Goal: Information Seeking & Learning: Learn about a topic

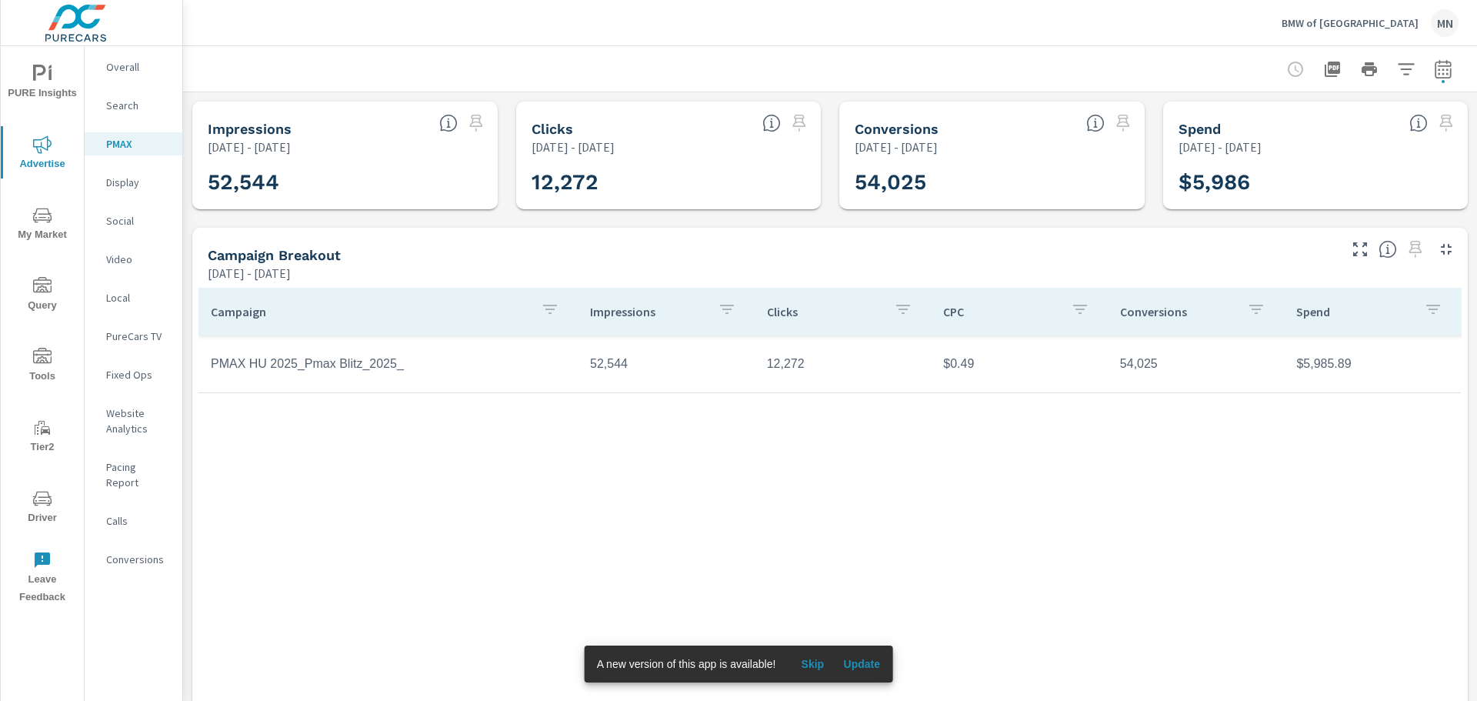
click at [846, 655] on button "Update" at bounding box center [861, 664] width 49 height 25
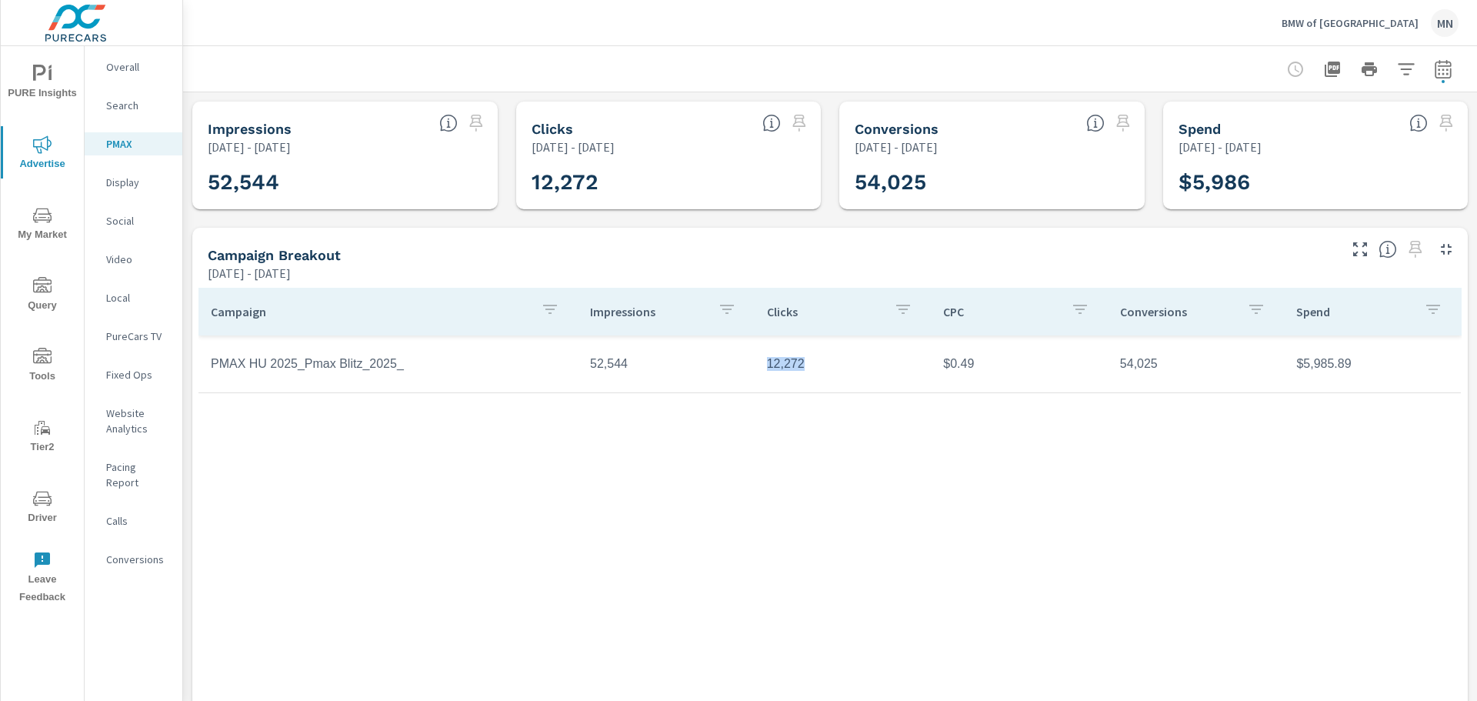
drag, startPoint x: 802, startPoint y: 368, endPoint x: 760, endPoint y: 364, distance: 41.7
click at [760, 364] on td "12,272" at bounding box center [843, 364] width 177 height 38
click at [806, 371] on td "12,272" at bounding box center [843, 364] width 177 height 38
drag, startPoint x: 799, startPoint y: 372, endPoint x: 758, endPoint y: 372, distance: 40.8
click at [758, 372] on td "12,272" at bounding box center [843, 364] width 177 height 38
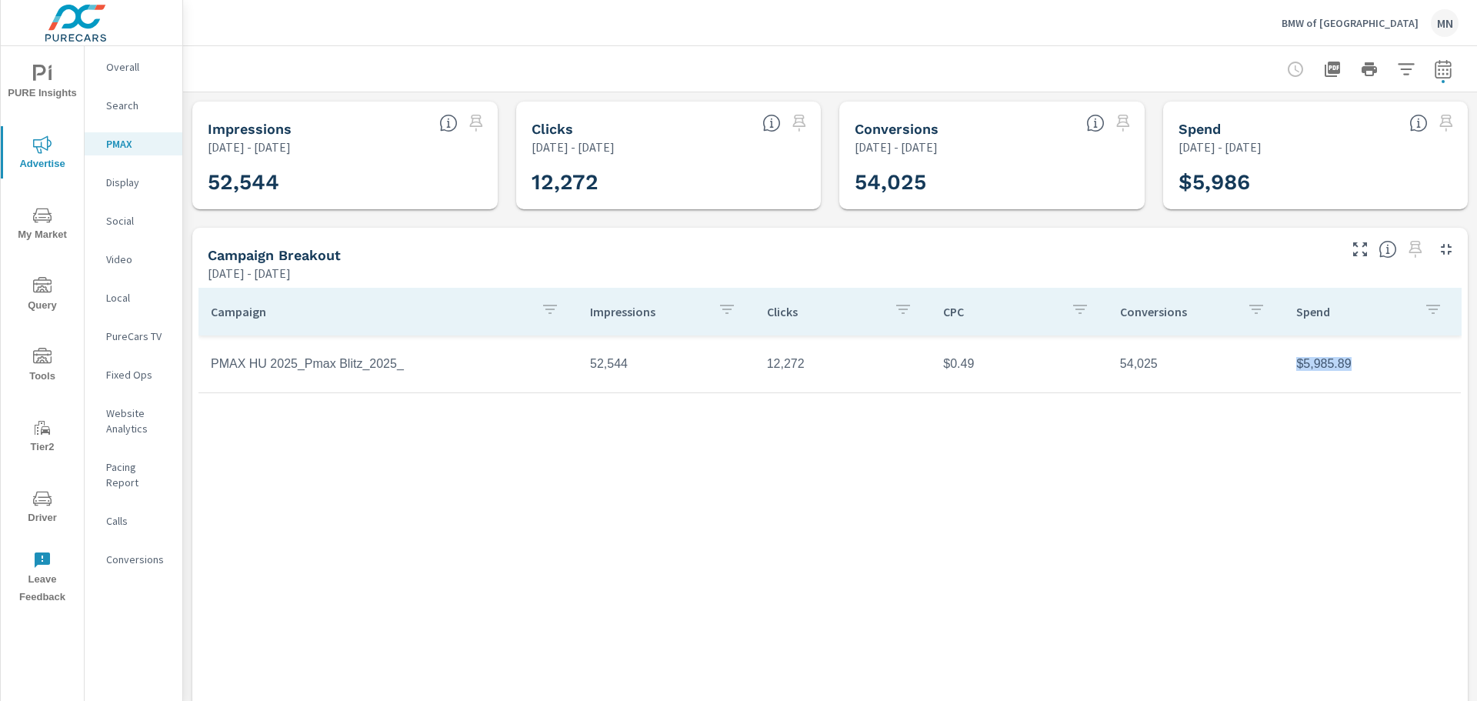
drag, startPoint x: 1314, startPoint y: 369, endPoint x: 1277, endPoint y: 369, distance: 36.9
click at [1284, 369] on td "$5,985.89" at bounding box center [1372, 364] width 177 height 38
click at [1316, 364] on td "$5,985.89" at bounding box center [1372, 364] width 177 height 38
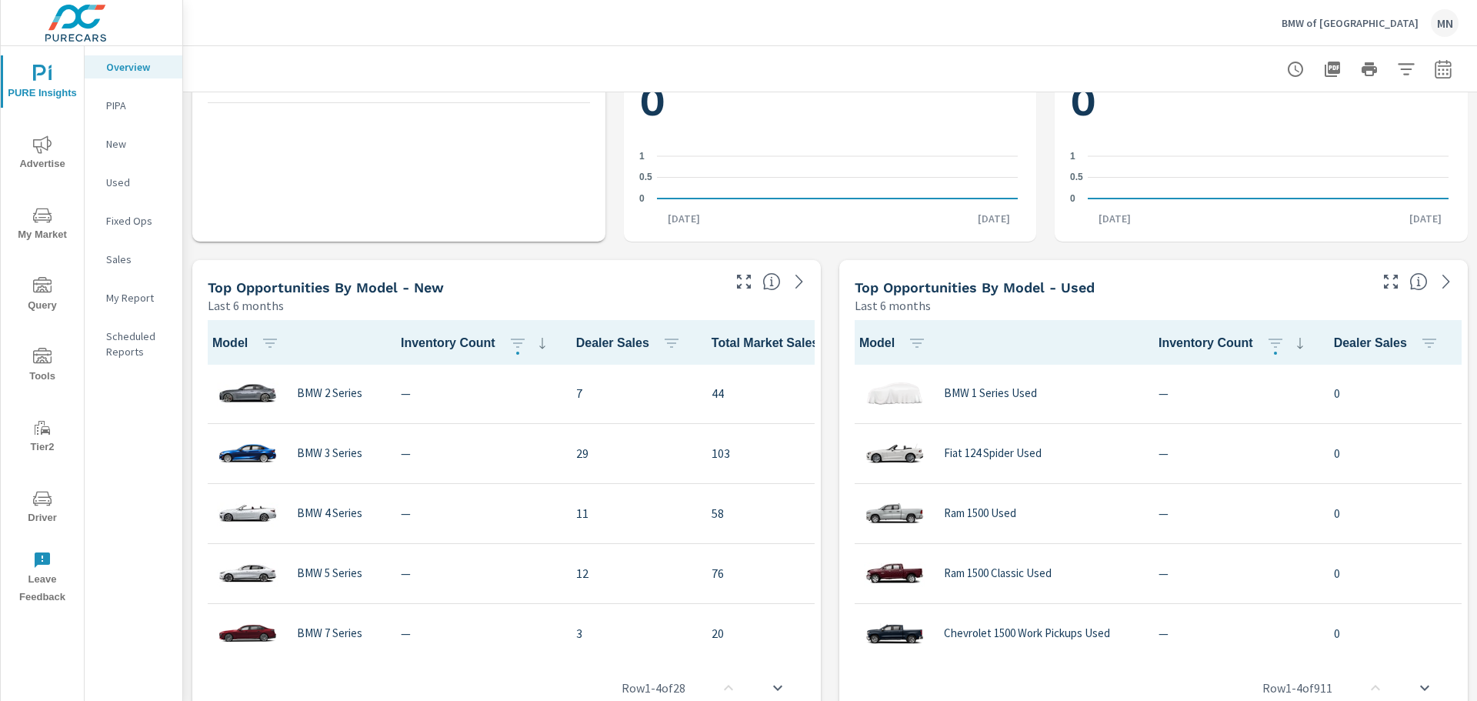
scroll to position [761, 0]
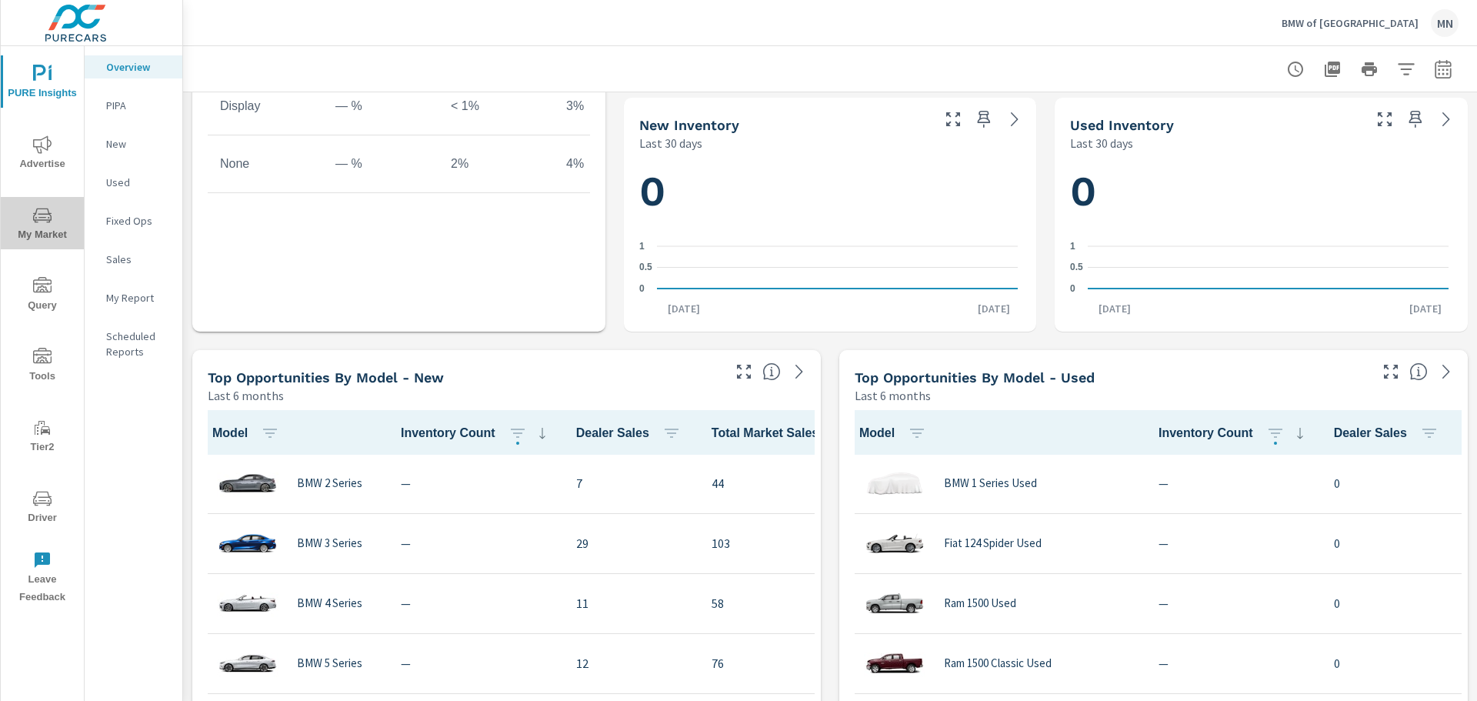
click at [42, 223] on icon "nav menu" at bounding box center [42, 215] width 18 height 18
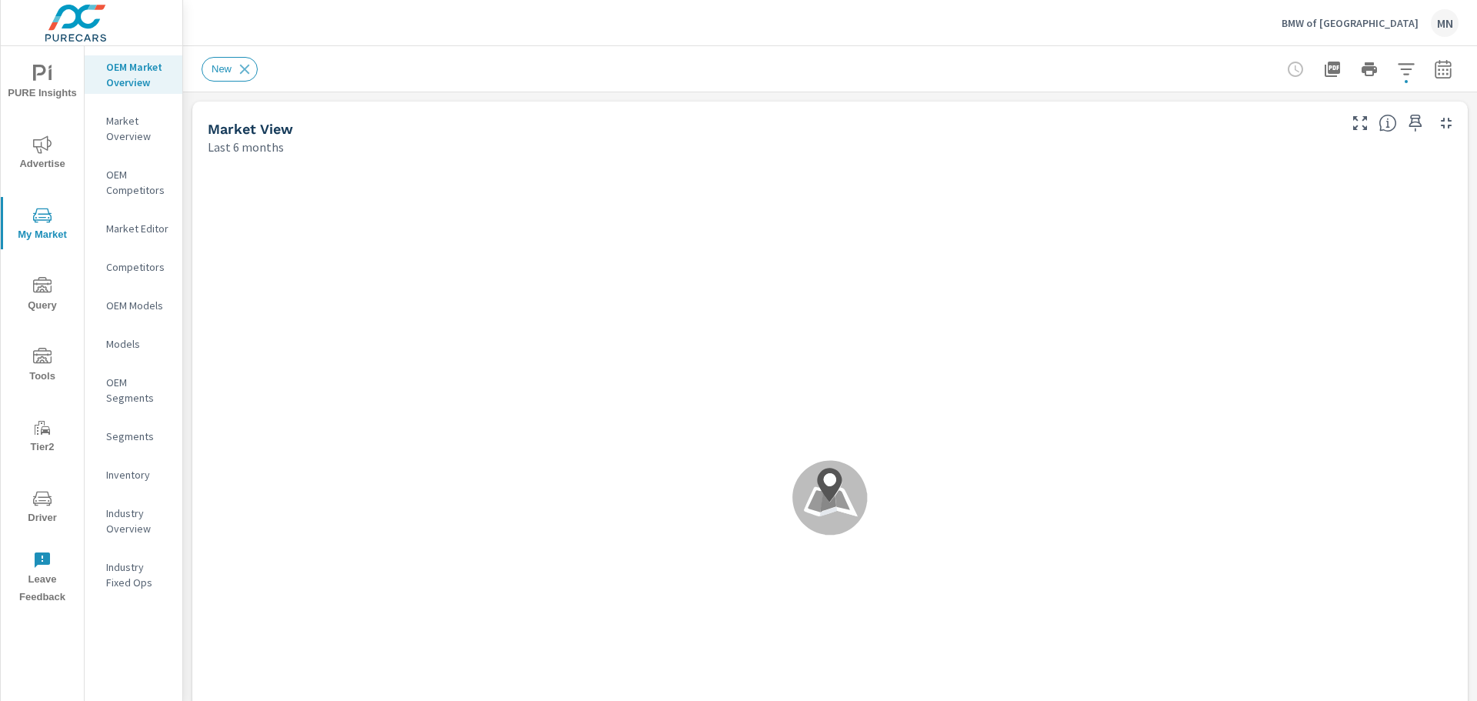
scroll to position [1201, 0]
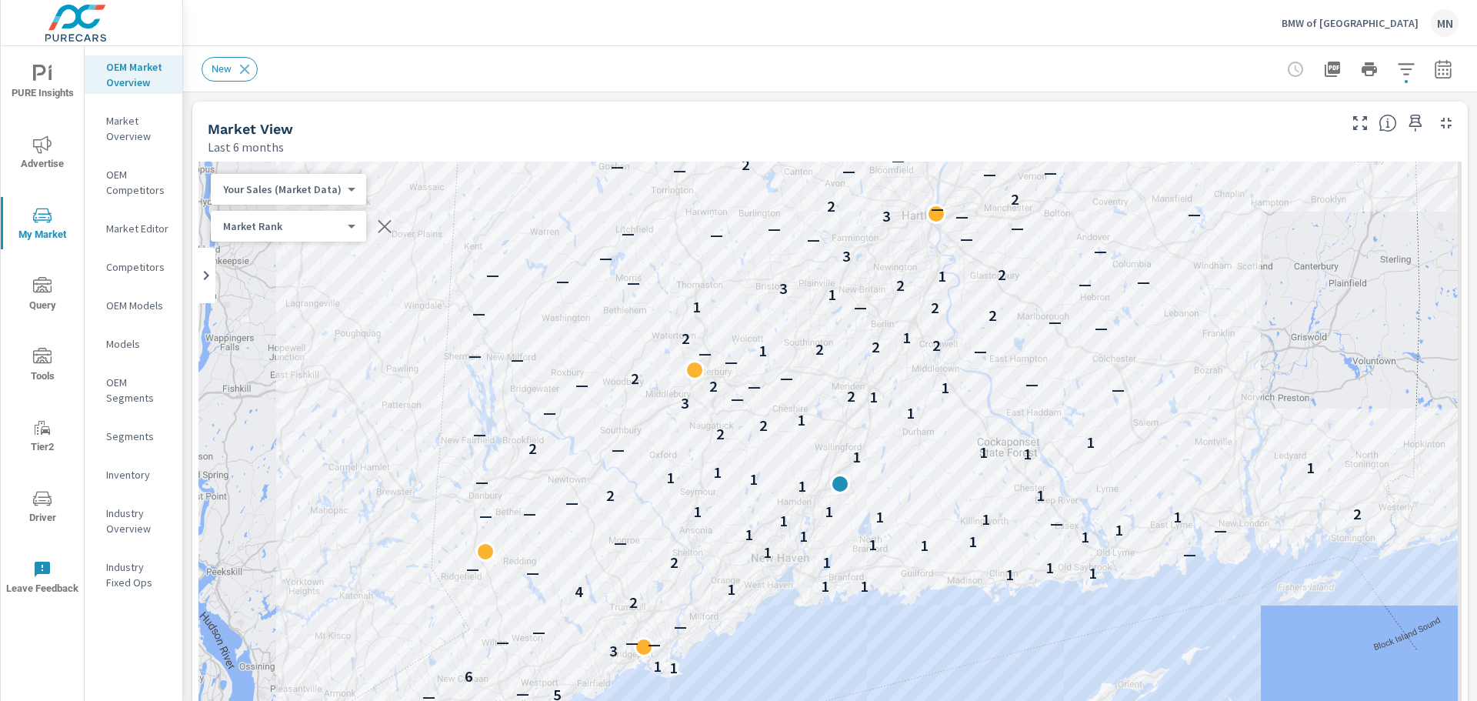
click at [1438, 68] on icon "button" at bounding box center [1443, 71] width 10 height 6
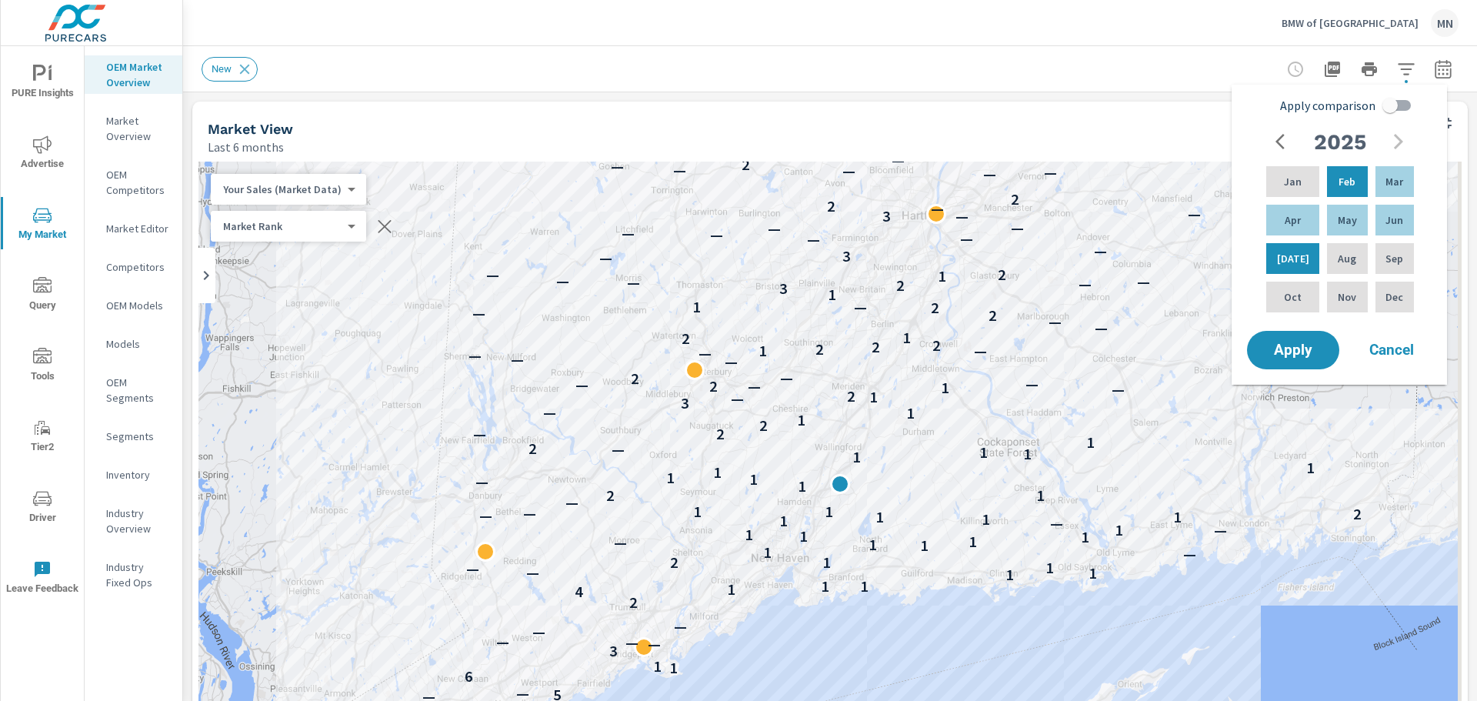
click at [1070, 121] on div "Market View" at bounding box center [772, 129] width 1128 height 18
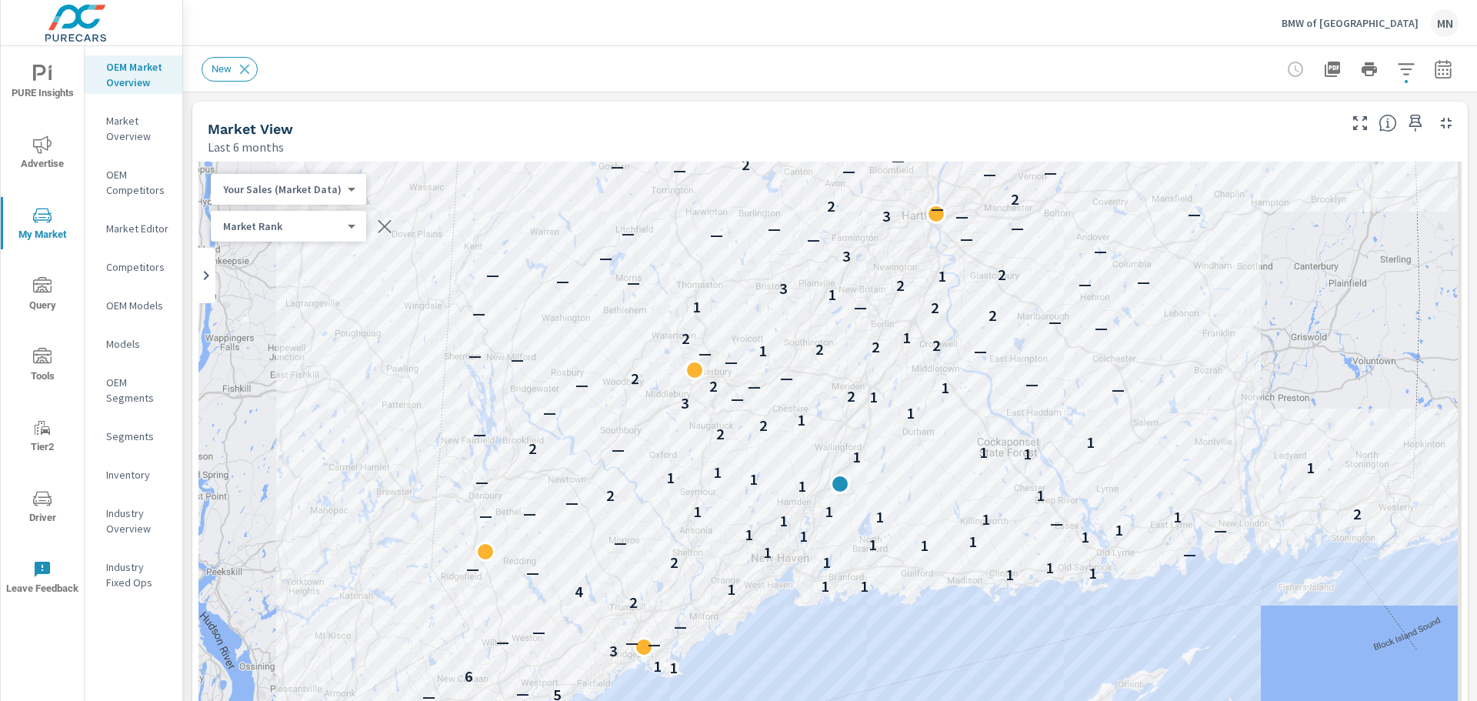
click at [1440, 68] on icon "button" at bounding box center [1443, 69] width 18 height 18
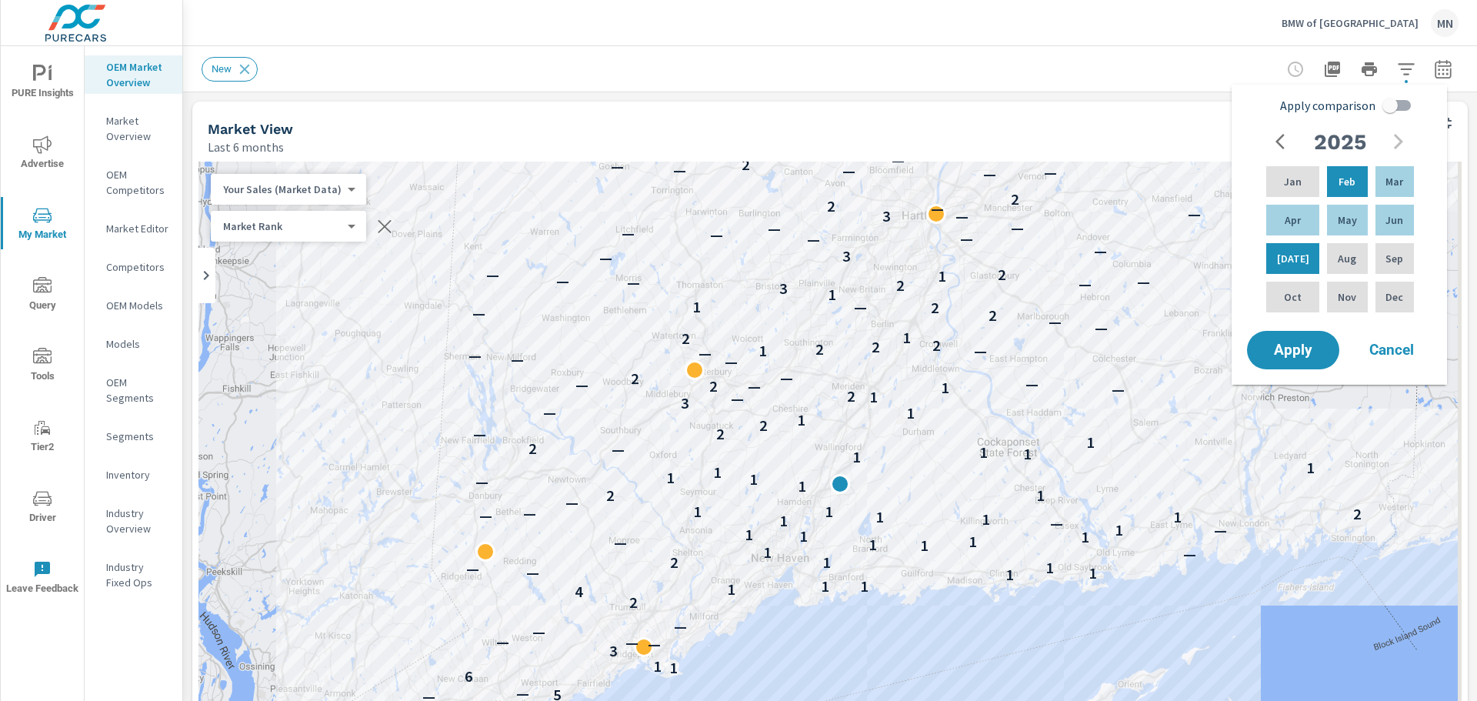
click at [781, 113] on div "Market View Last 6 months" at bounding box center [767, 129] width 1150 height 55
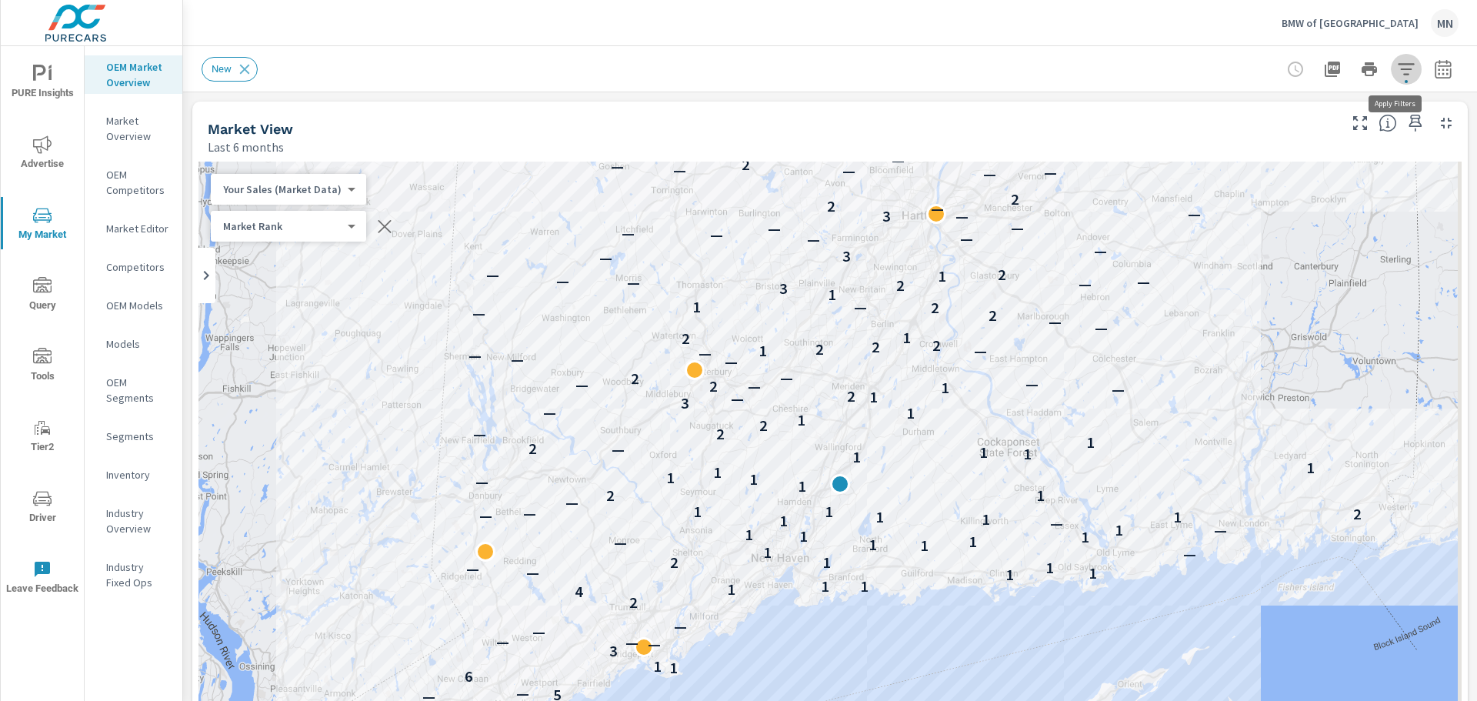
click at [1397, 66] on icon "button" at bounding box center [1406, 69] width 18 height 18
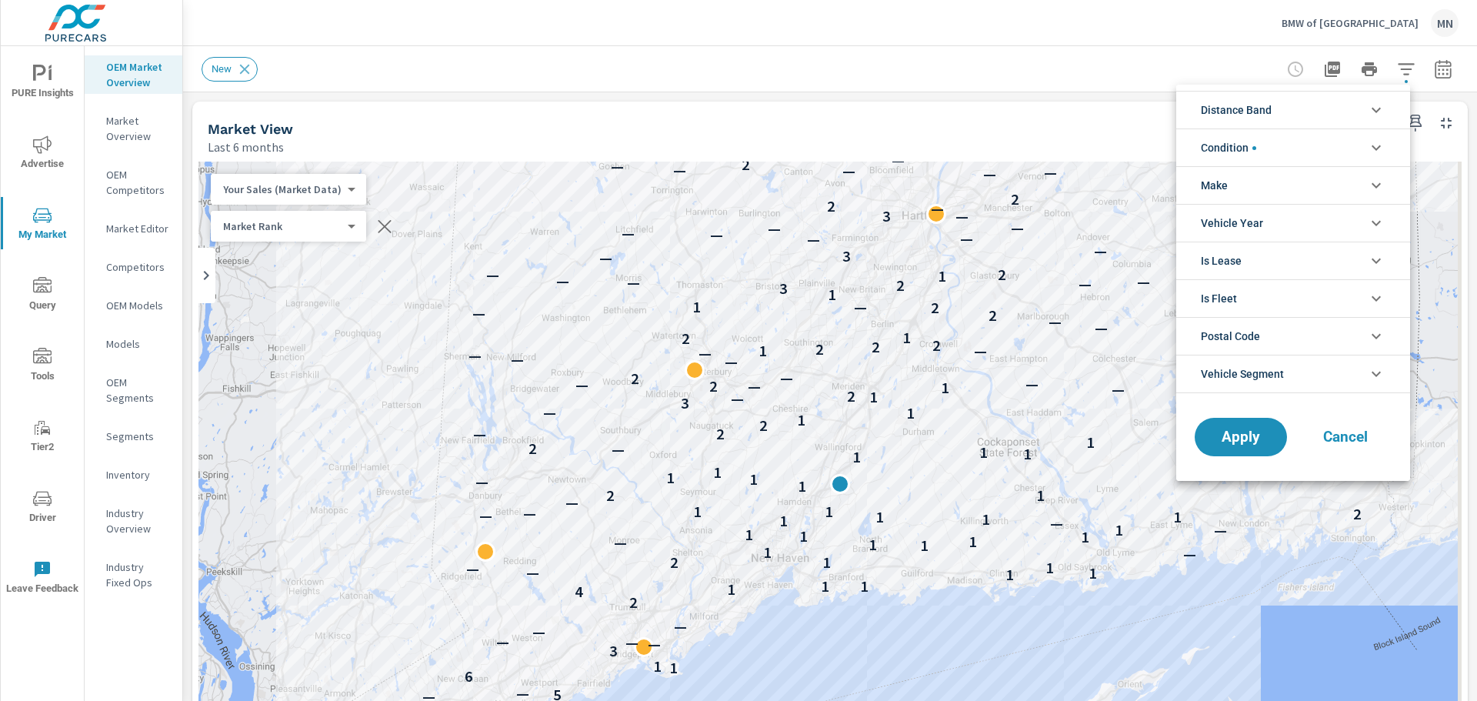
click at [1370, 115] on icon "filter options" at bounding box center [1376, 110] width 18 height 18
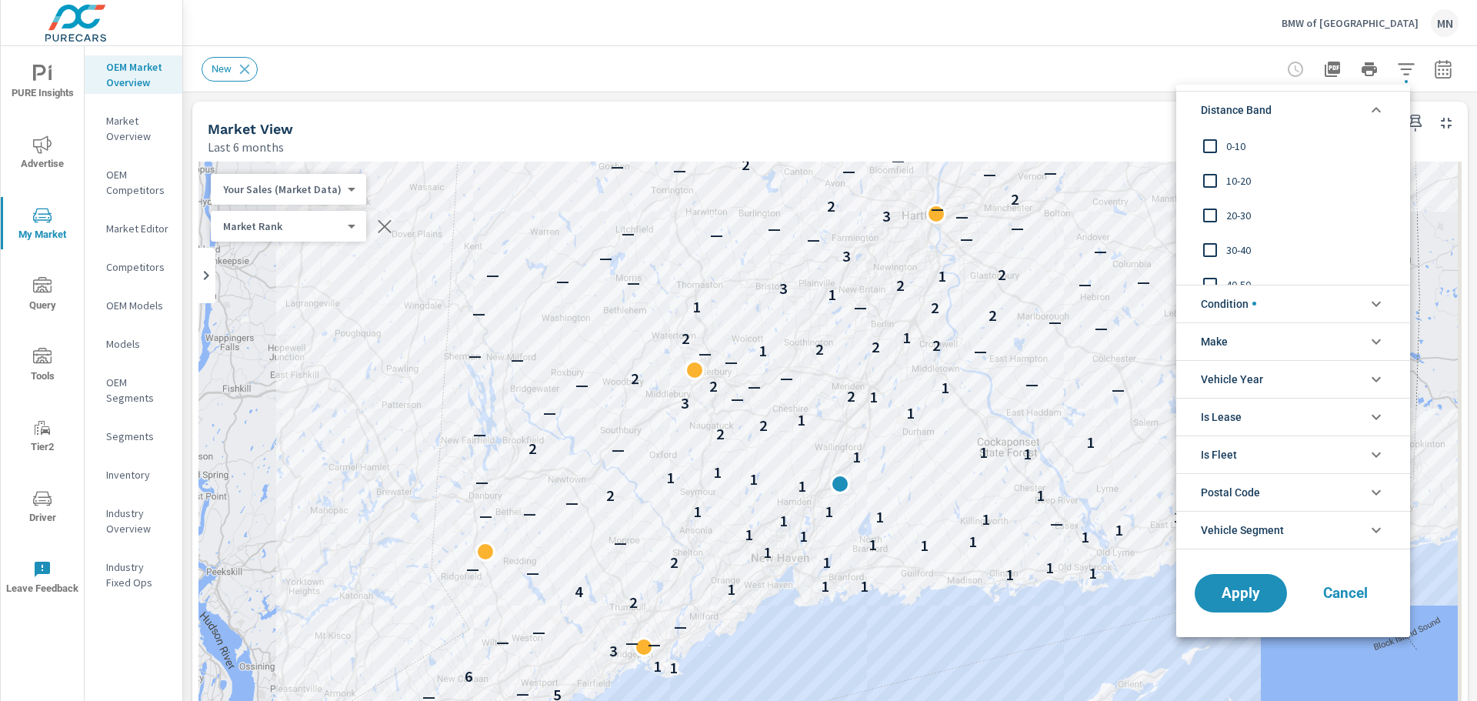
click at [1211, 145] on input "filter options" at bounding box center [1210, 146] width 32 height 32
click at [1210, 176] on input "filter options" at bounding box center [1210, 181] width 32 height 32
click at [1210, 212] on input "filter options" at bounding box center [1210, 215] width 32 height 32
click at [1265, 593] on span "Apply" at bounding box center [1241, 593] width 63 height 15
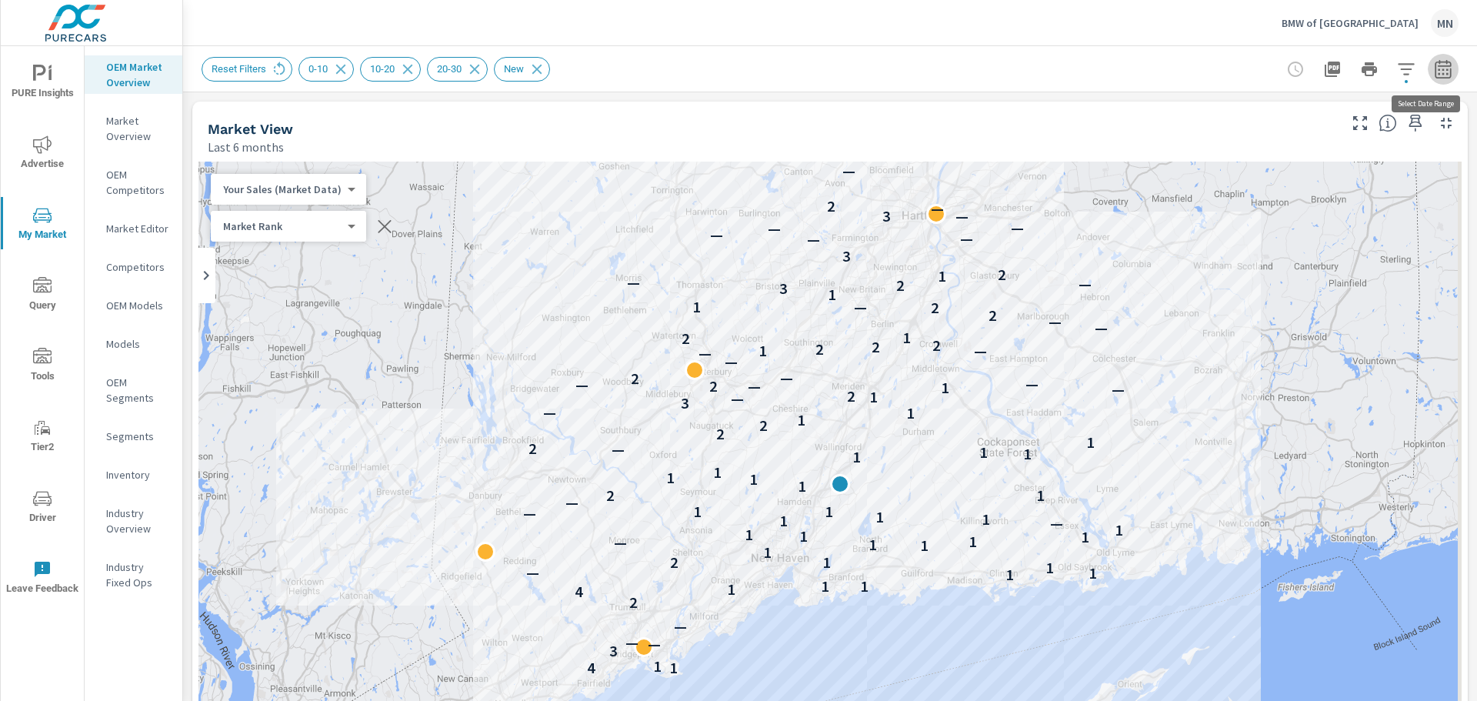
click at [1437, 66] on icon "button" at bounding box center [1443, 68] width 16 height 18
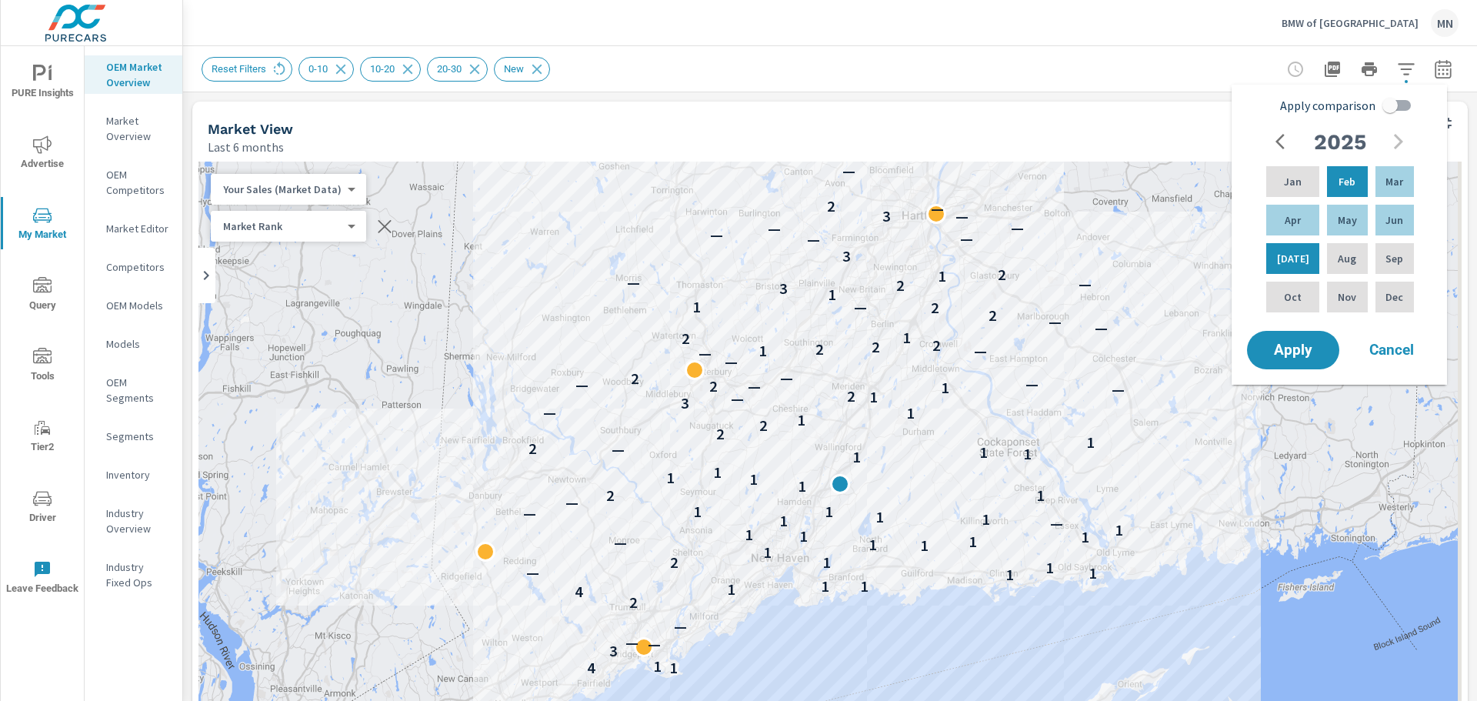
click at [968, 138] on div "Last 6 months" at bounding box center [772, 147] width 1128 height 18
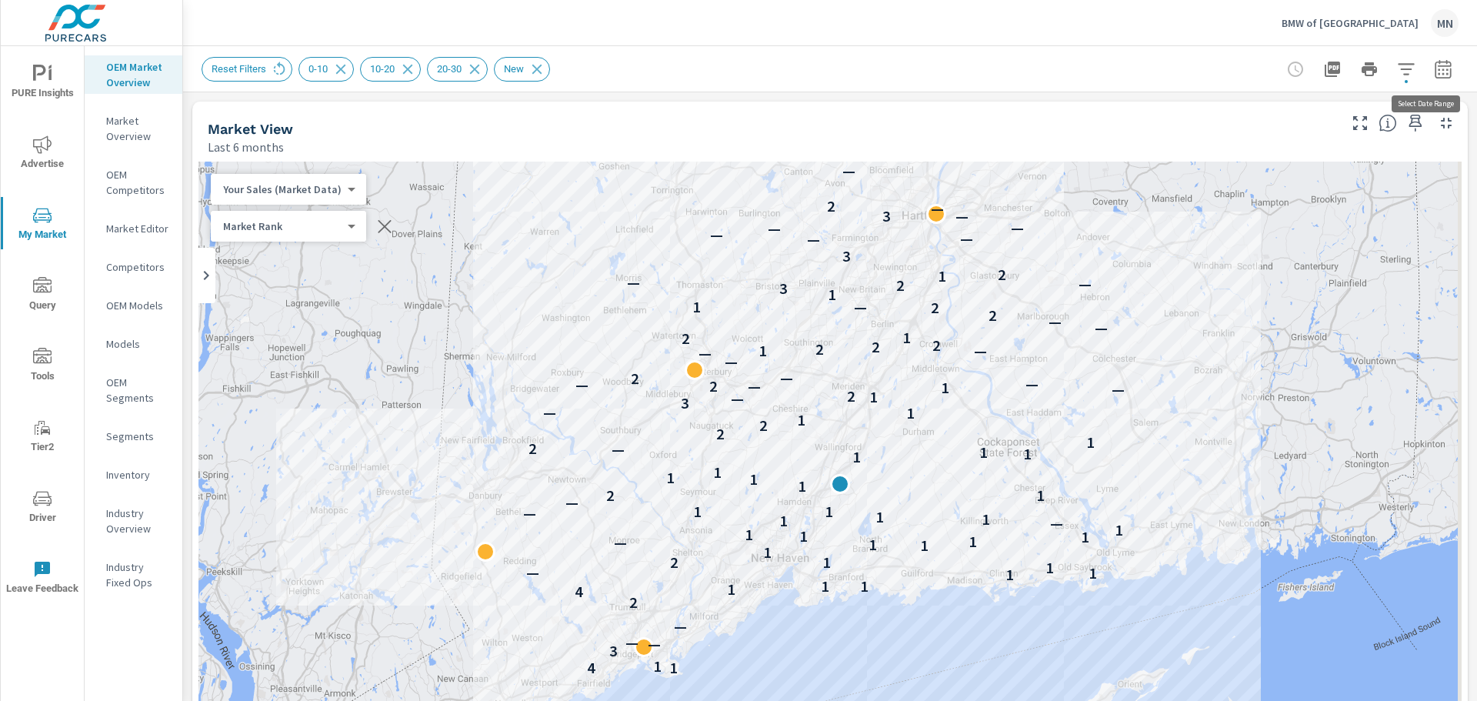
click at [1436, 71] on icon "button" at bounding box center [1443, 69] width 18 height 18
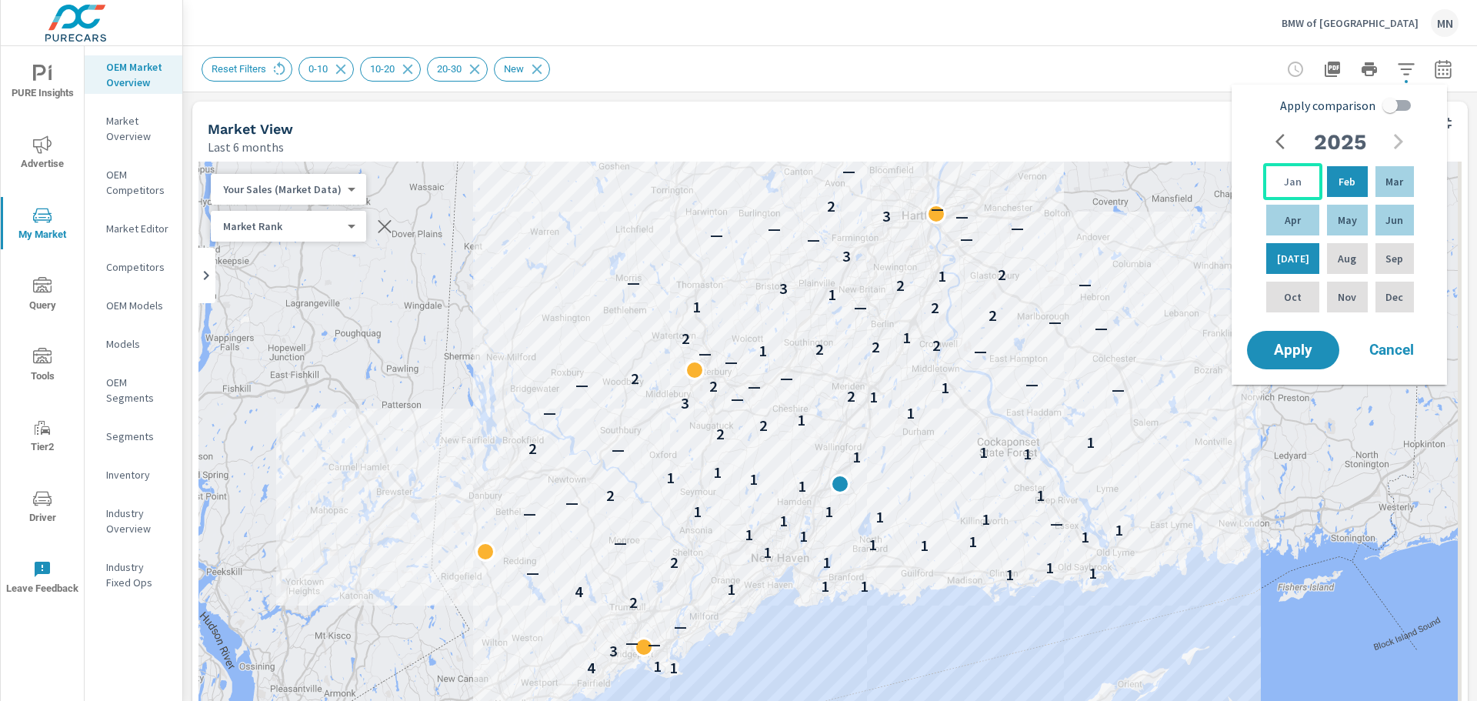
click at [1288, 175] on p "Jan" at bounding box center [1293, 181] width 18 height 15
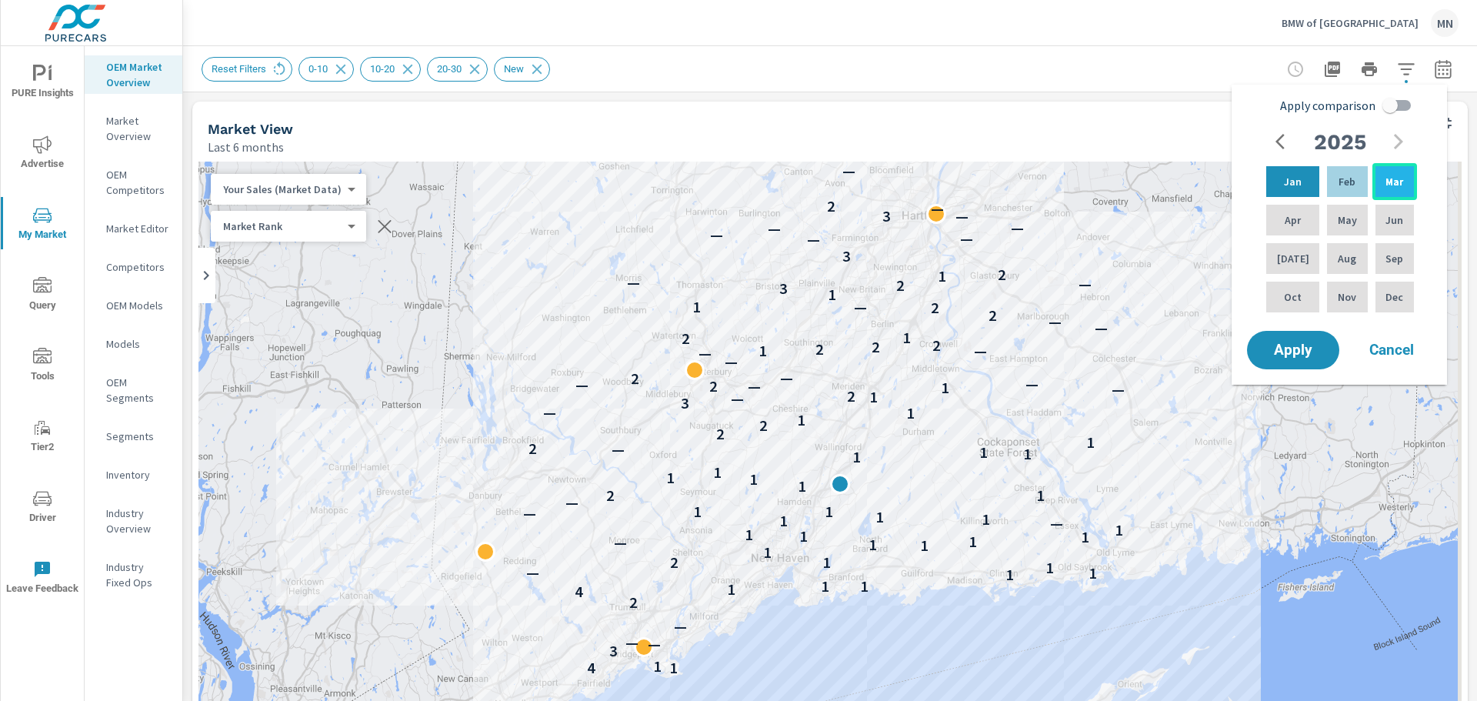
click at [1397, 175] on p "Mar" at bounding box center [1395, 181] width 18 height 15
click at [1377, 172] on div "Mar" at bounding box center [1395, 181] width 45 height 37
click at [1344, 223] on p "May" at bounding box center [1347, 219] width 19 height 15
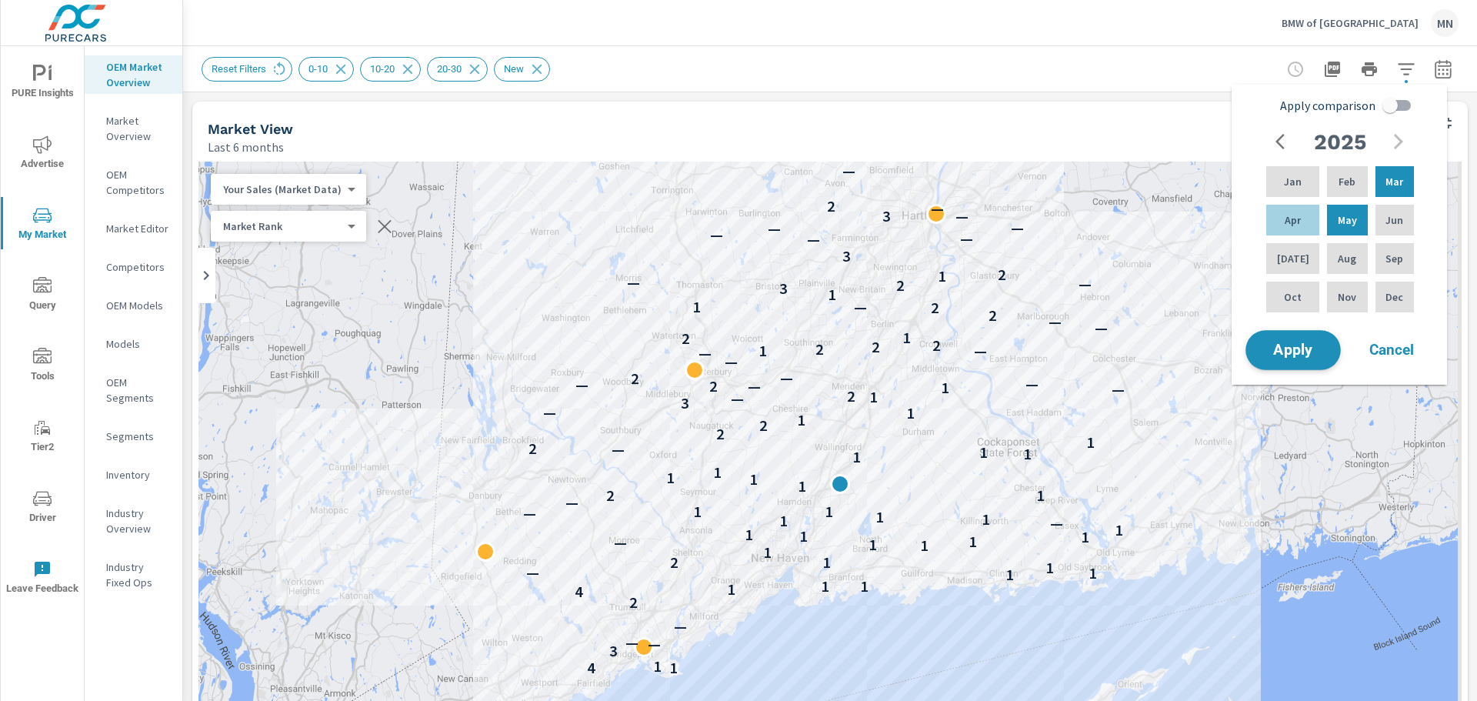
click at [1287, 365] on button "Apply" at bounding box center [1293, 350] width 95 height 40
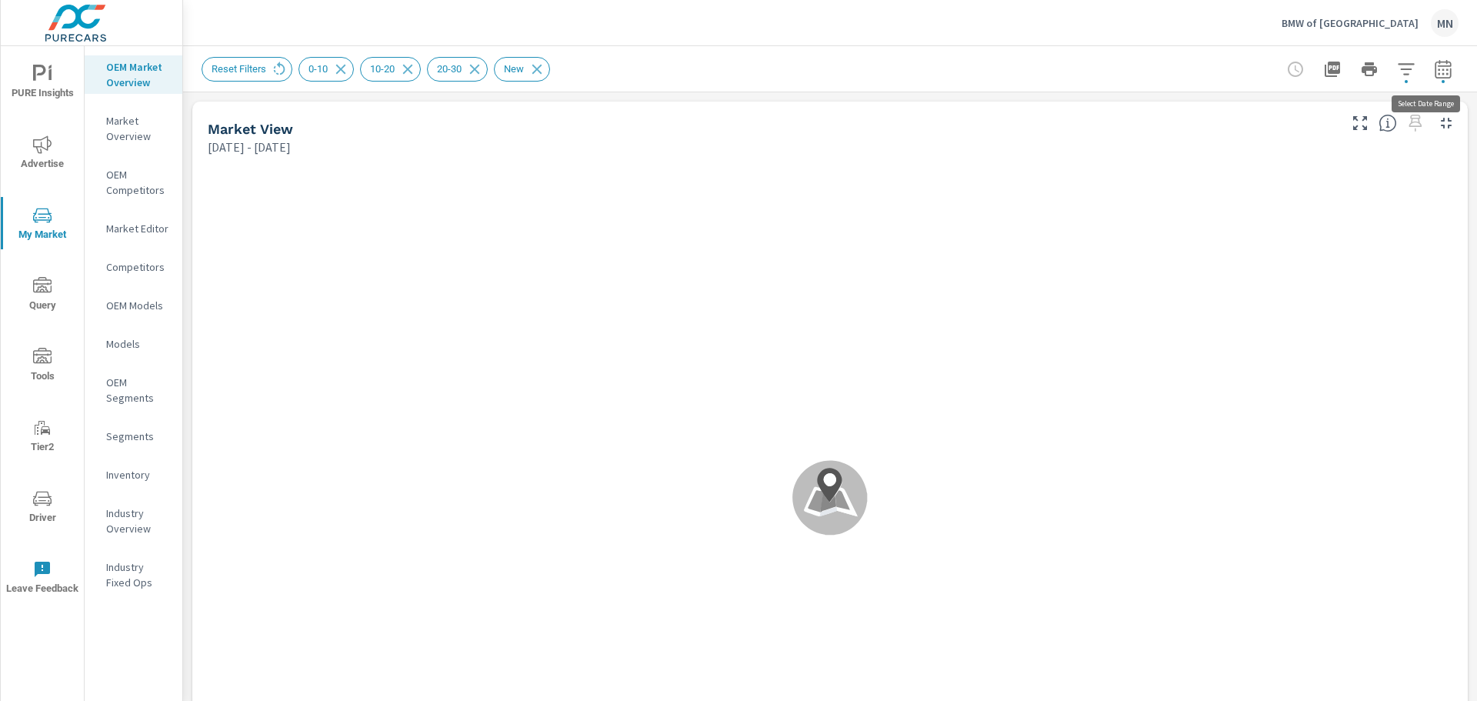
click at [1434, 67] on icon "button" at bounding box center [1443, 69] width 18 height 18
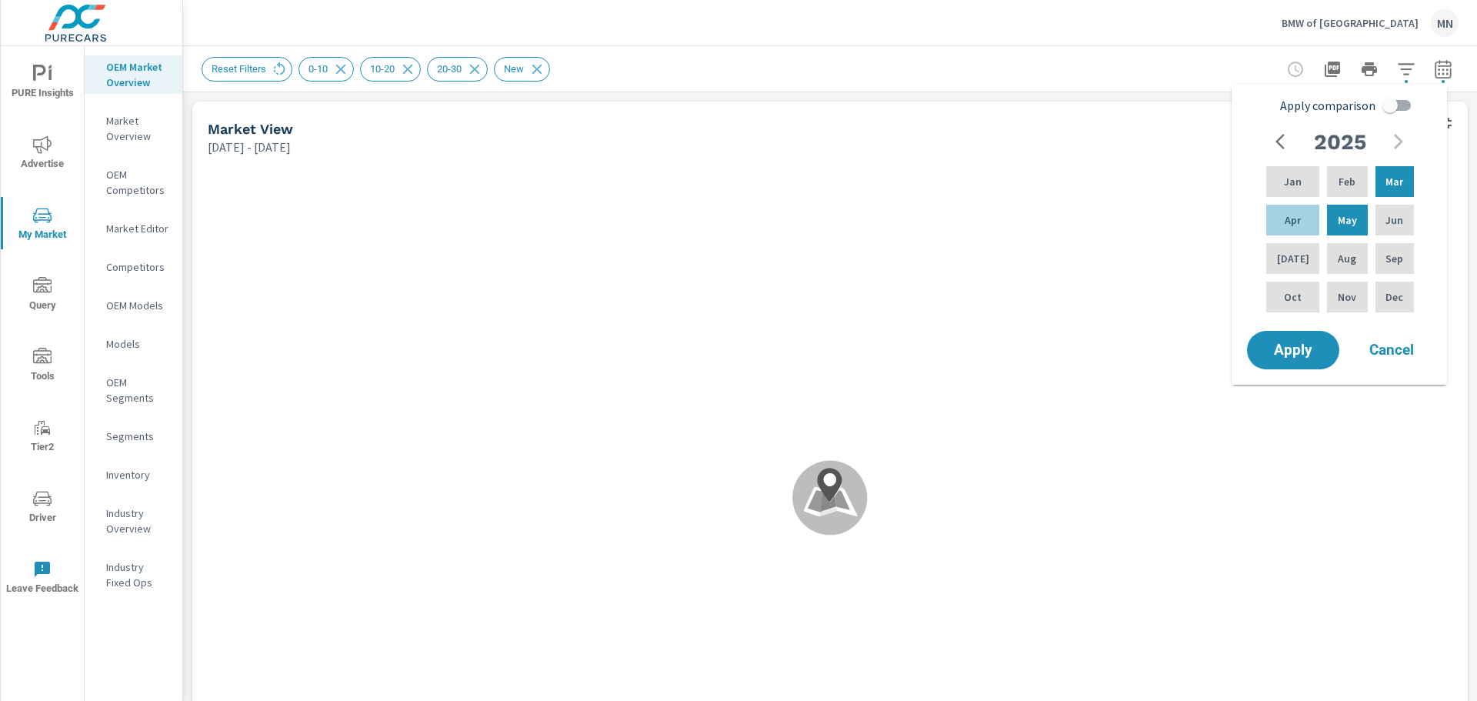
click at [1392, 104] on input "Apply comparison" at bounding box center [1390, 105] width 88 height 29
checkbox input "true"
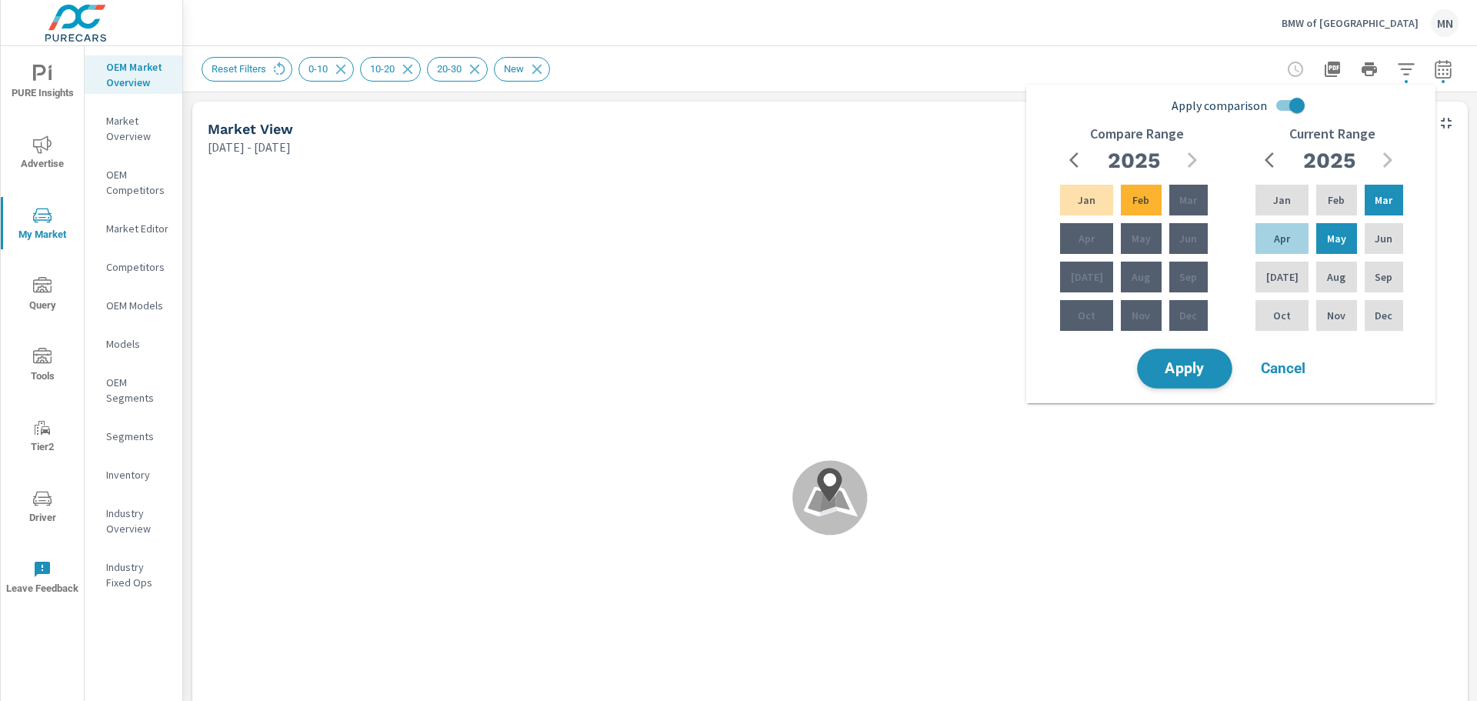
click at [1193, 362] on span "Apply" at bounding box center [1184, 369] width 63 height 15
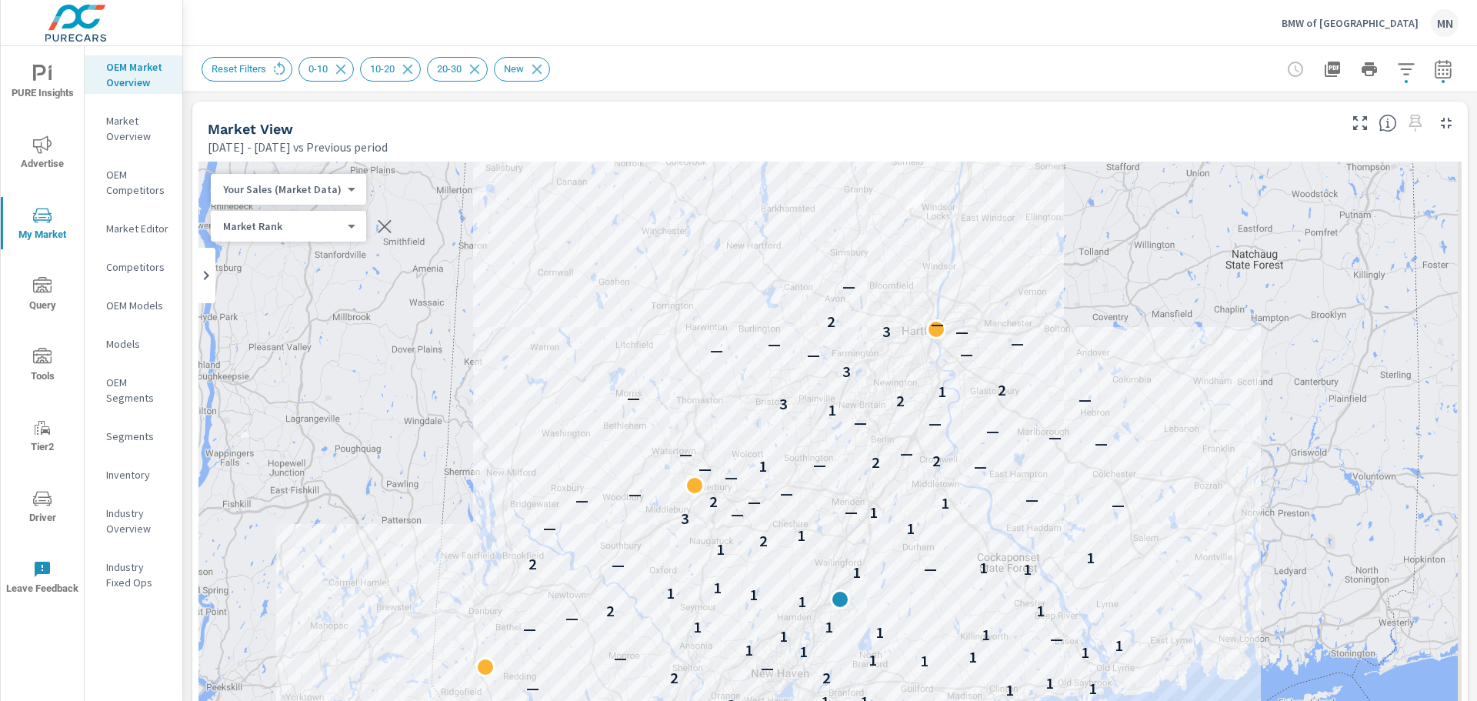
click at [341, 187] on body "PURE Insights Advertise My Market Query Tools Tier2 Driver Leave Feedback OEM M…" at bounding box center [738, 350] width 1477 height 701
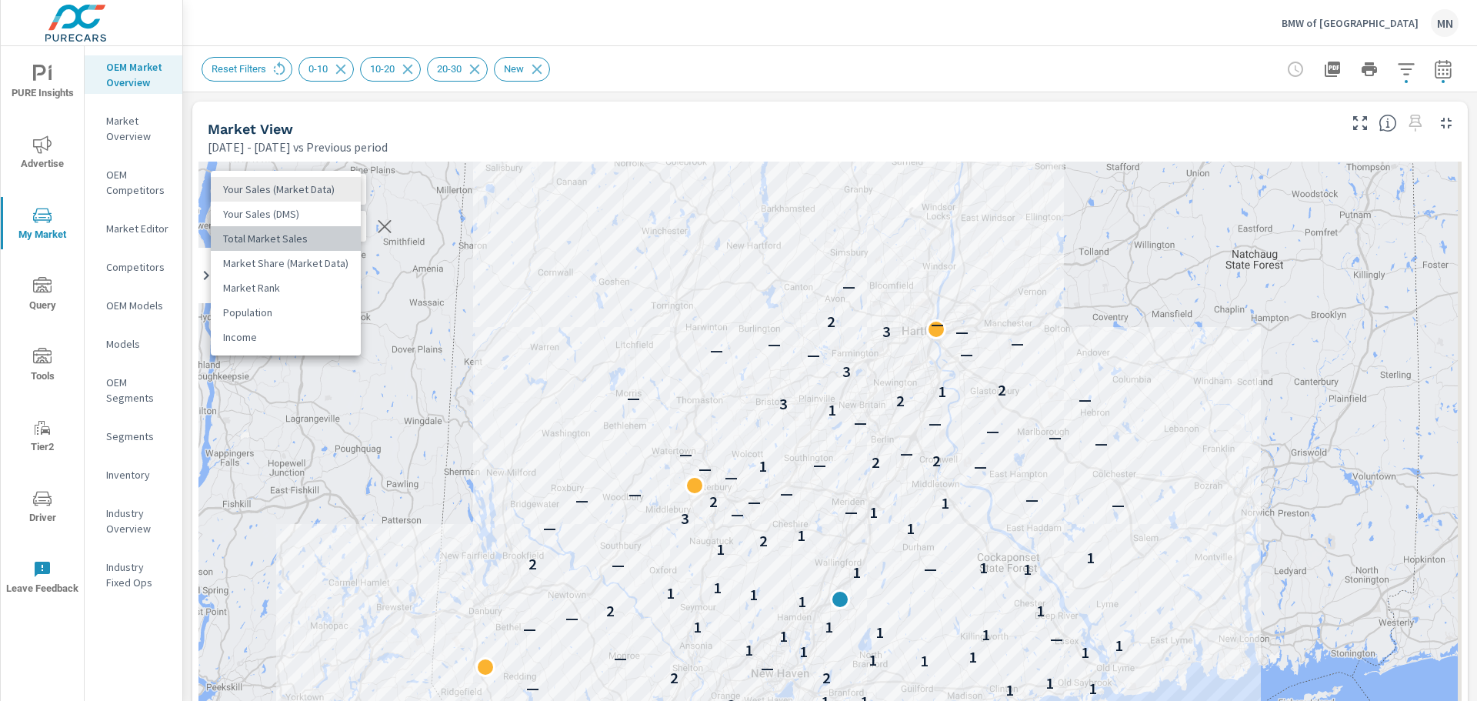
click at [292, 234] on li "Total Market Sales" at bounding box center [286, 238] width 150 height 25
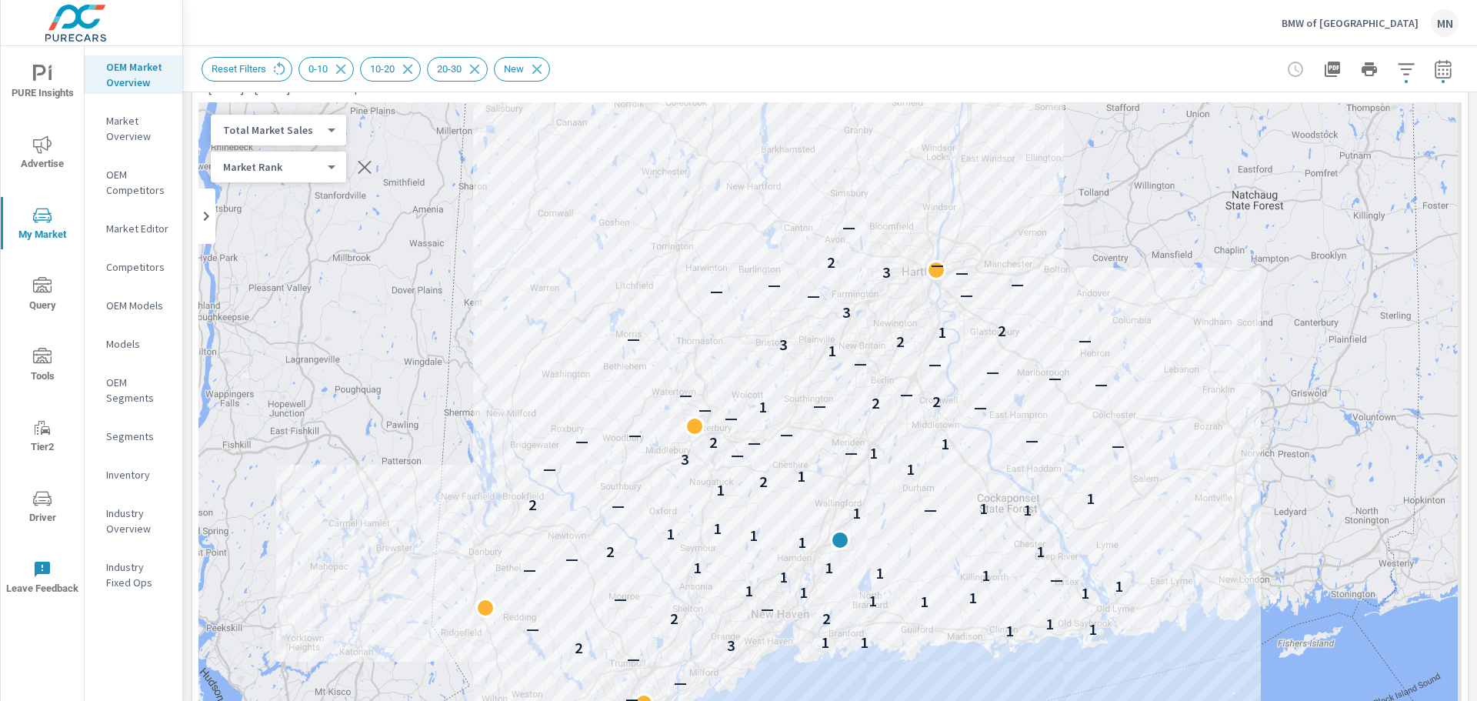
scroll to position [10, 0]
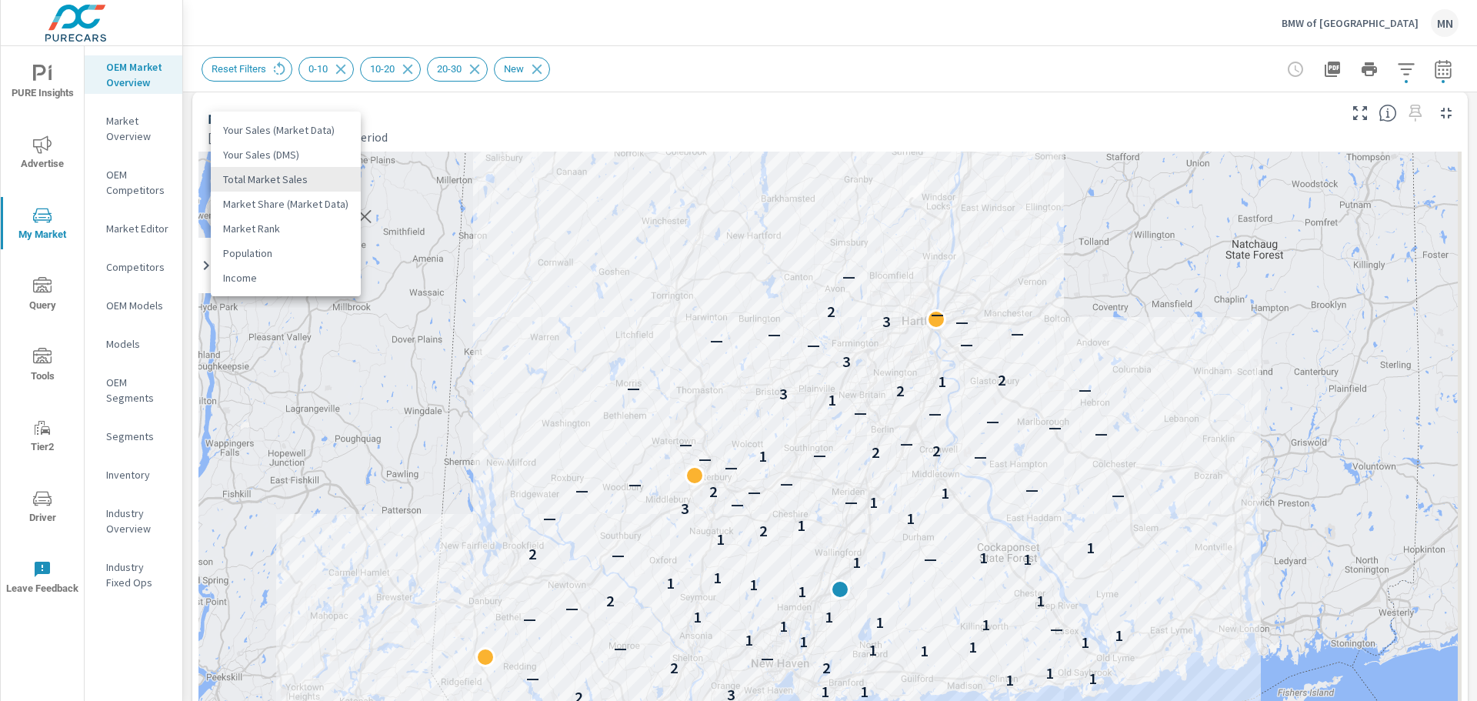
click at [327, 182] on body "PURE Insights Advertise My Market Query Tools Tier2 Driver Leave Feedback OEM M…" at bounding box center [738, 350] width 1477 height 701
click at [327, 182] on li "Total Market Sales" at bounding box center [286, 179] width 150 height 25
click at [325, 209] on body "PURE Insights Advertise My Market Query Tools Tier2 Driver Leave Feedback OEM M…" at bounding box center [738, 350] width 1477 height 701
click at [325, 209] on li "Market Rank" at bounding box center [286, 216] width 150 height 25
click at [322, 181] on body "PURE Insights Advertise My Market Query Tools Tier2 Driver Leave Feedback OEM M…" at bounding box center [738, 350] width 1477 height 701
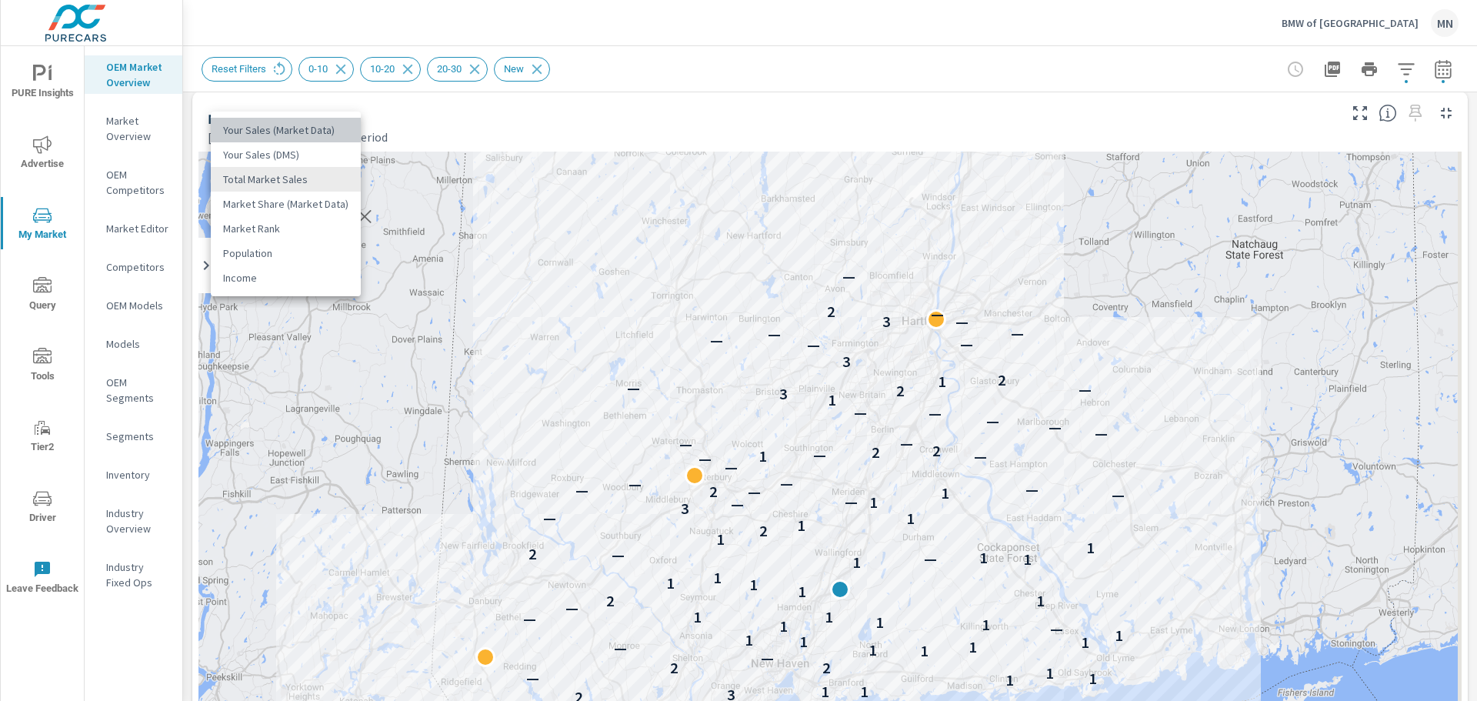
click at [298, 123] on li "Your Sales (Market Data)" at bounding box center [286, 130] width 150 height 25
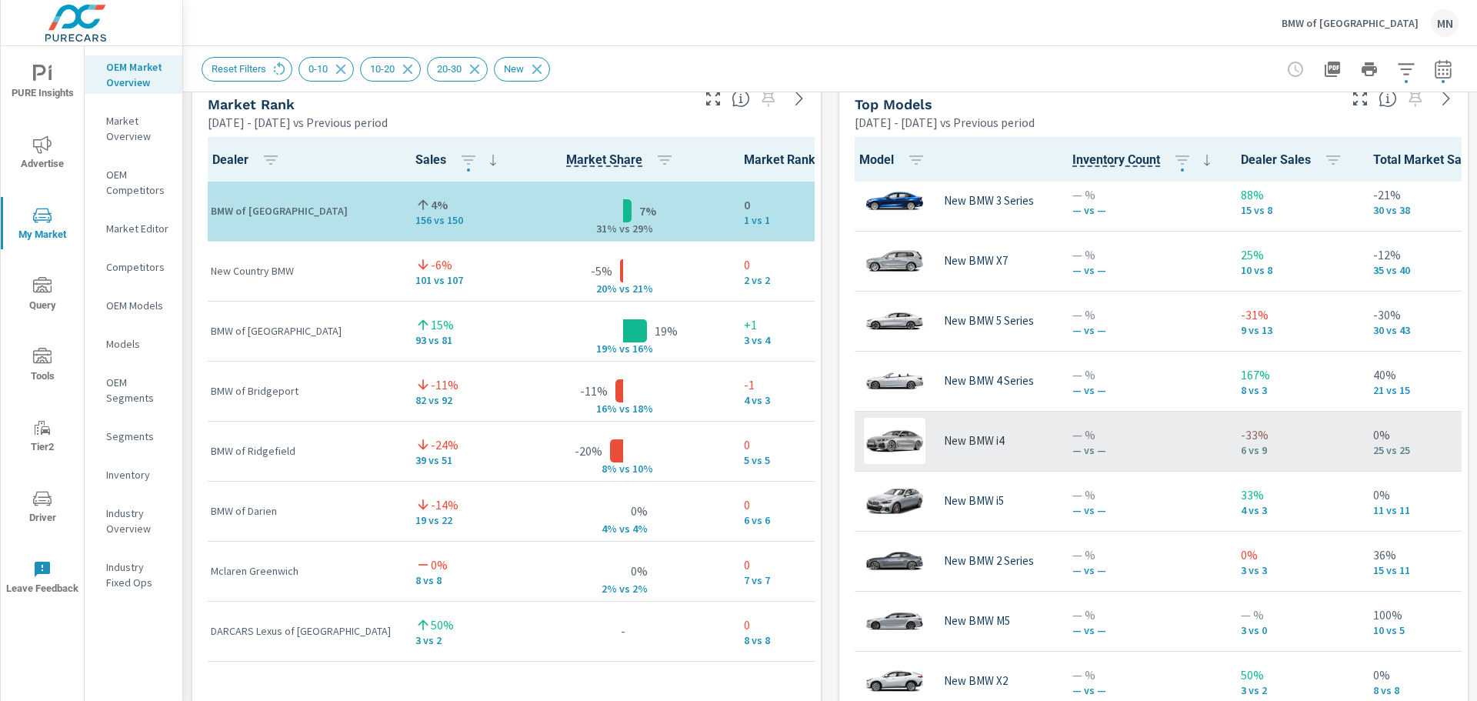
scroll to position [232, 0]
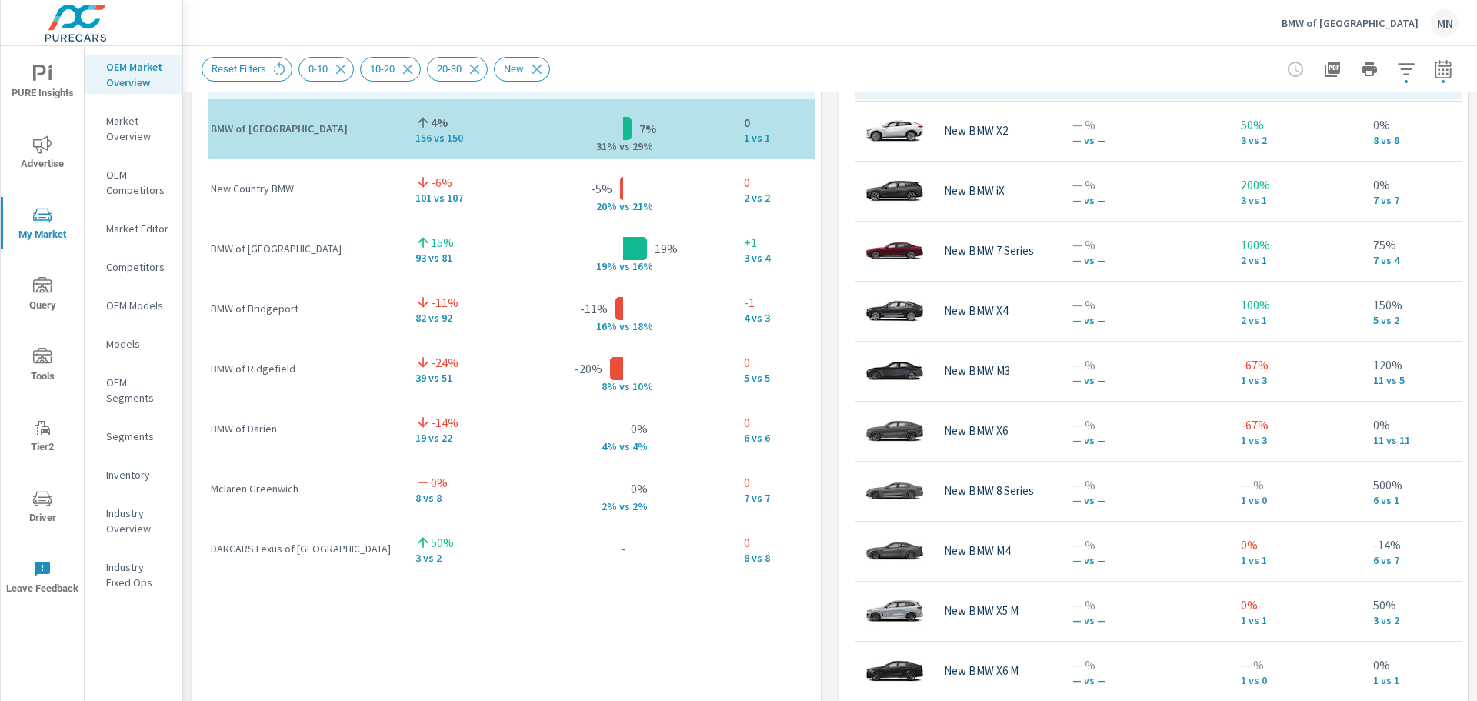
scroll to position [660, 0]
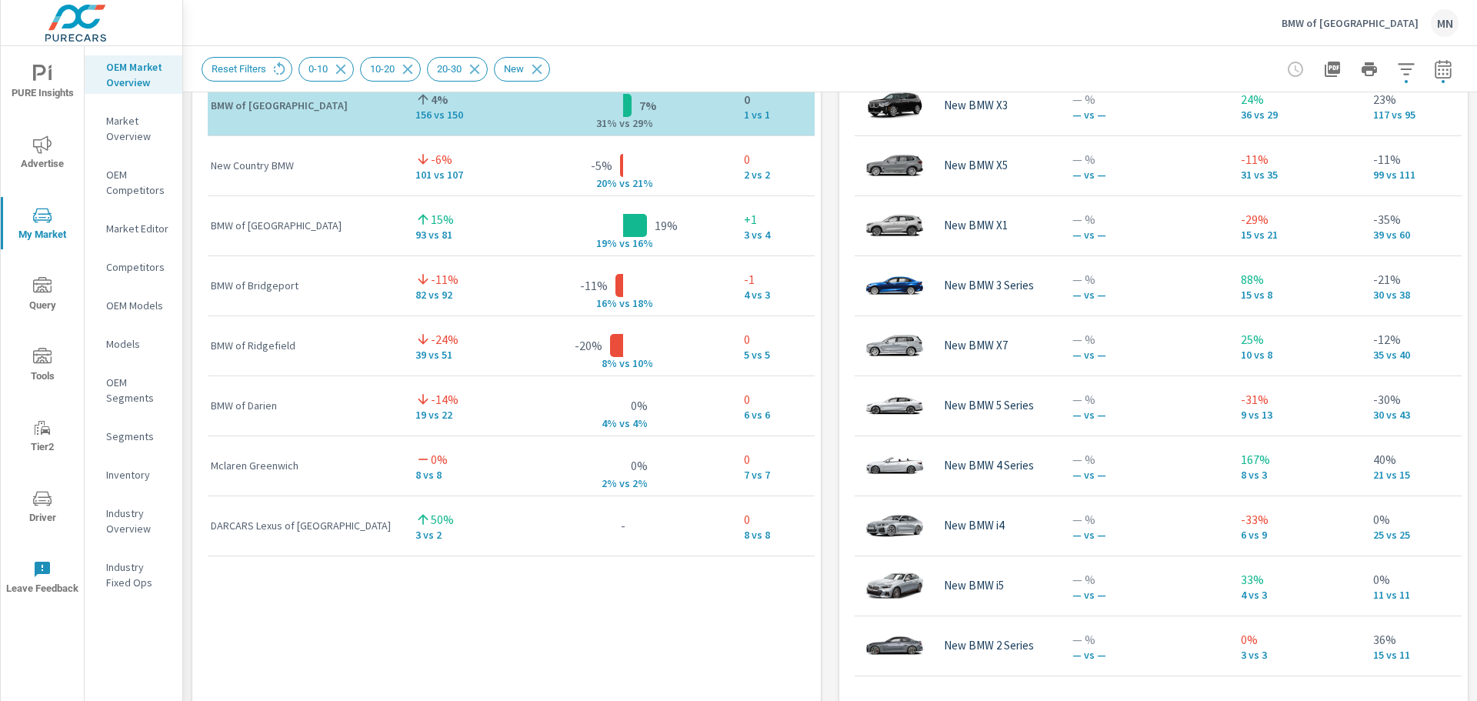
scroll to position [1098, 0]
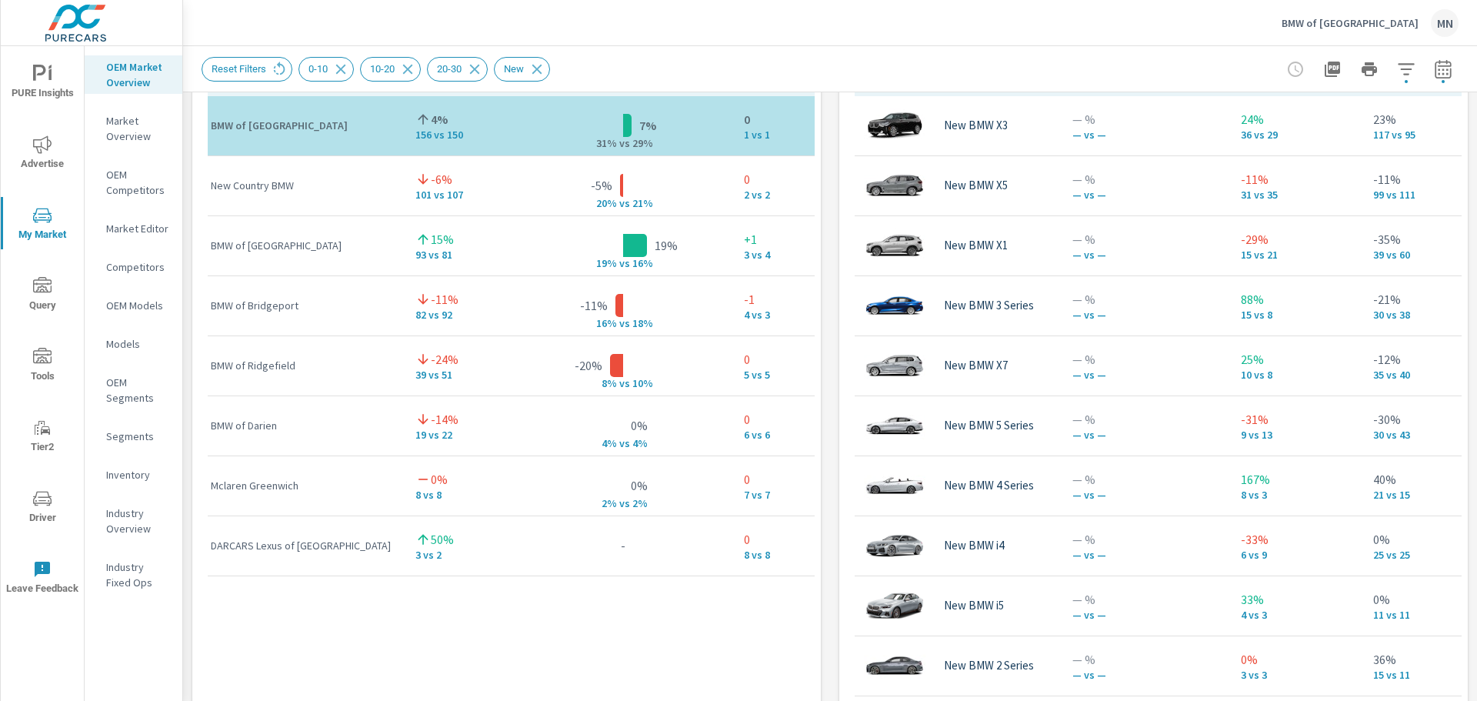
drag, startPoint x: 1163, startPoint y: 692, endPoint x: 1337, endPoint y: 689, distance: 174.7
click at [1337, 689] on div "Model Inventory Count Dealer Sales Total Market Sales Market Share Market Rank …" at bounding box center [1154, 421] width 616 height 739
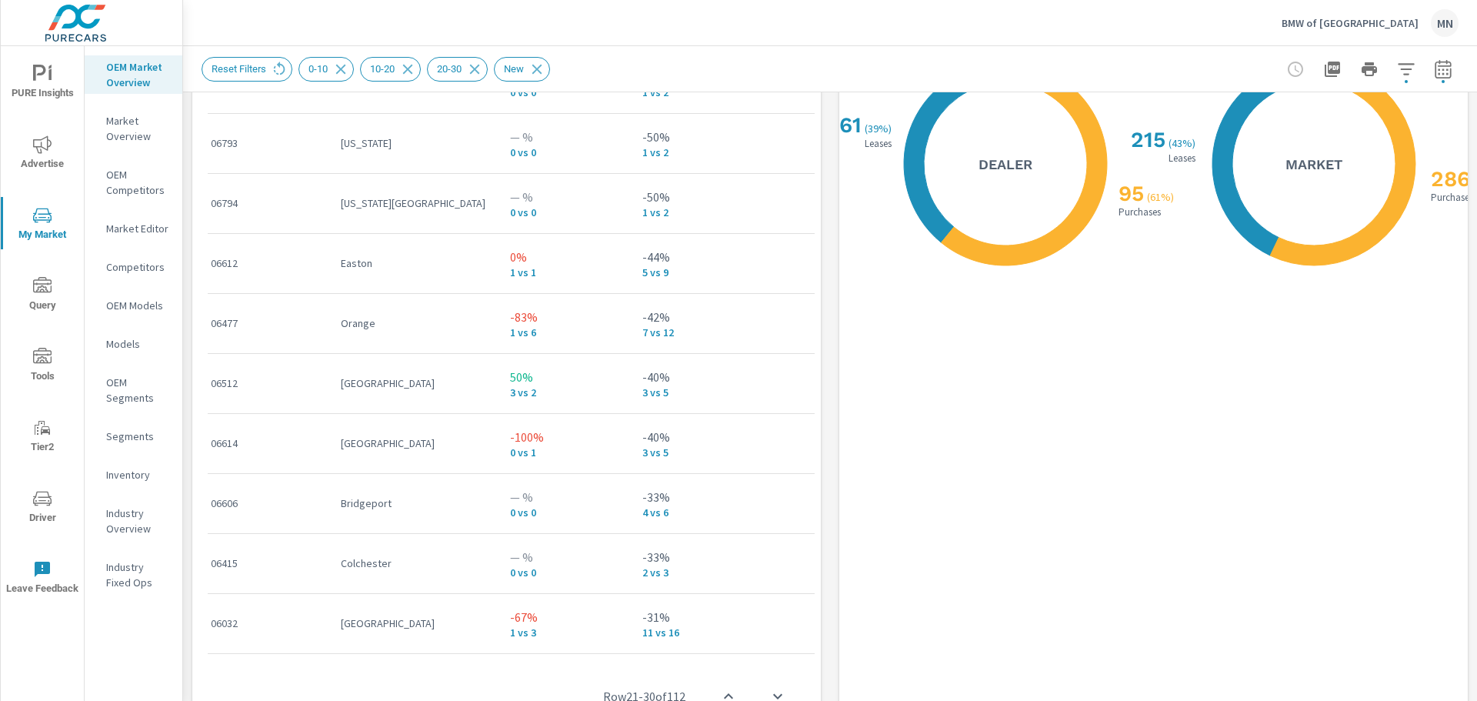
scroll to position [1920, 0]
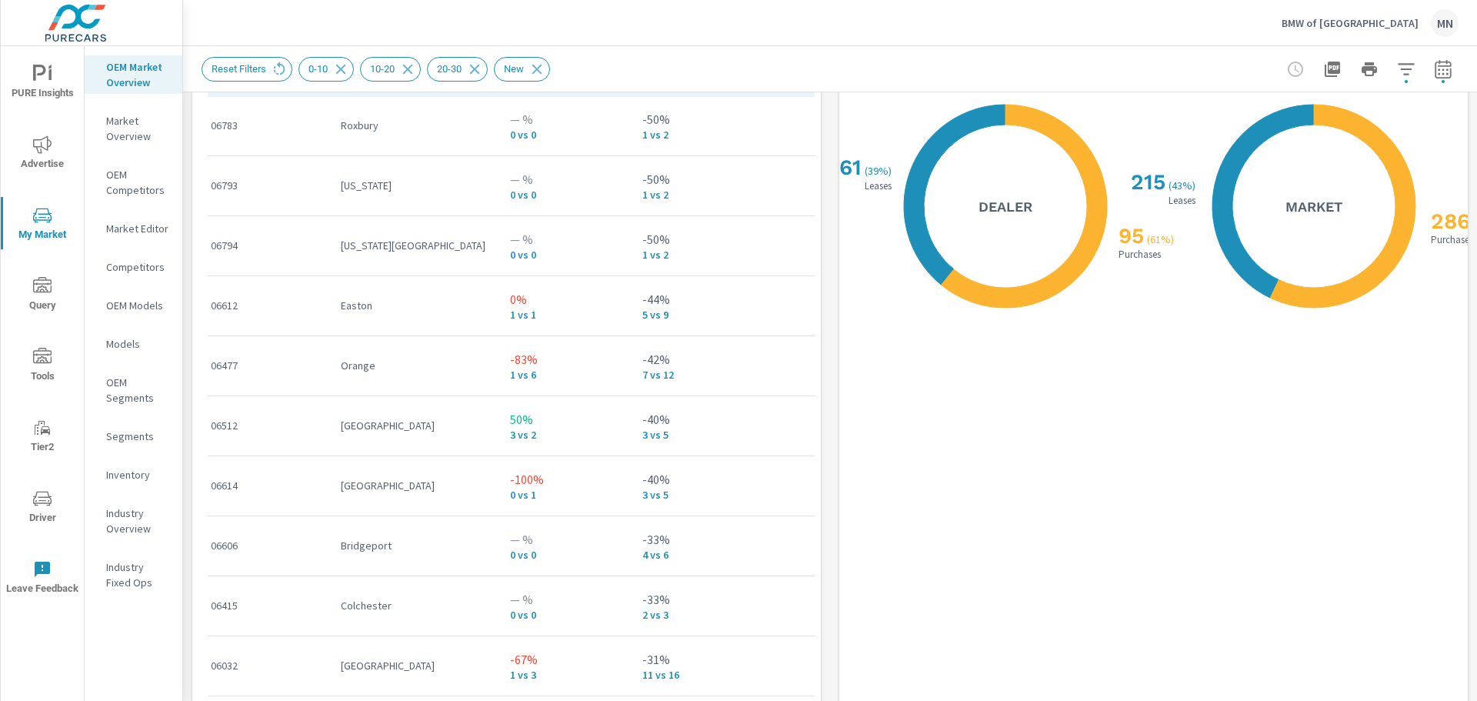
drag, startPoint x: 579, startPoint y: 696, endPoint x: 612, endPoint y: 696, distance: 32.3
drag, startPoint x: 578, startPoint y: 694, endPoint x: 626, endPoint y: 691, distance: 48.6
click at [626, 691] on div "Postal Code City Dealer Sales Total Market Sales Market Share Market Rank 06120…" at bounding box center [507, 421] width 616 height 739
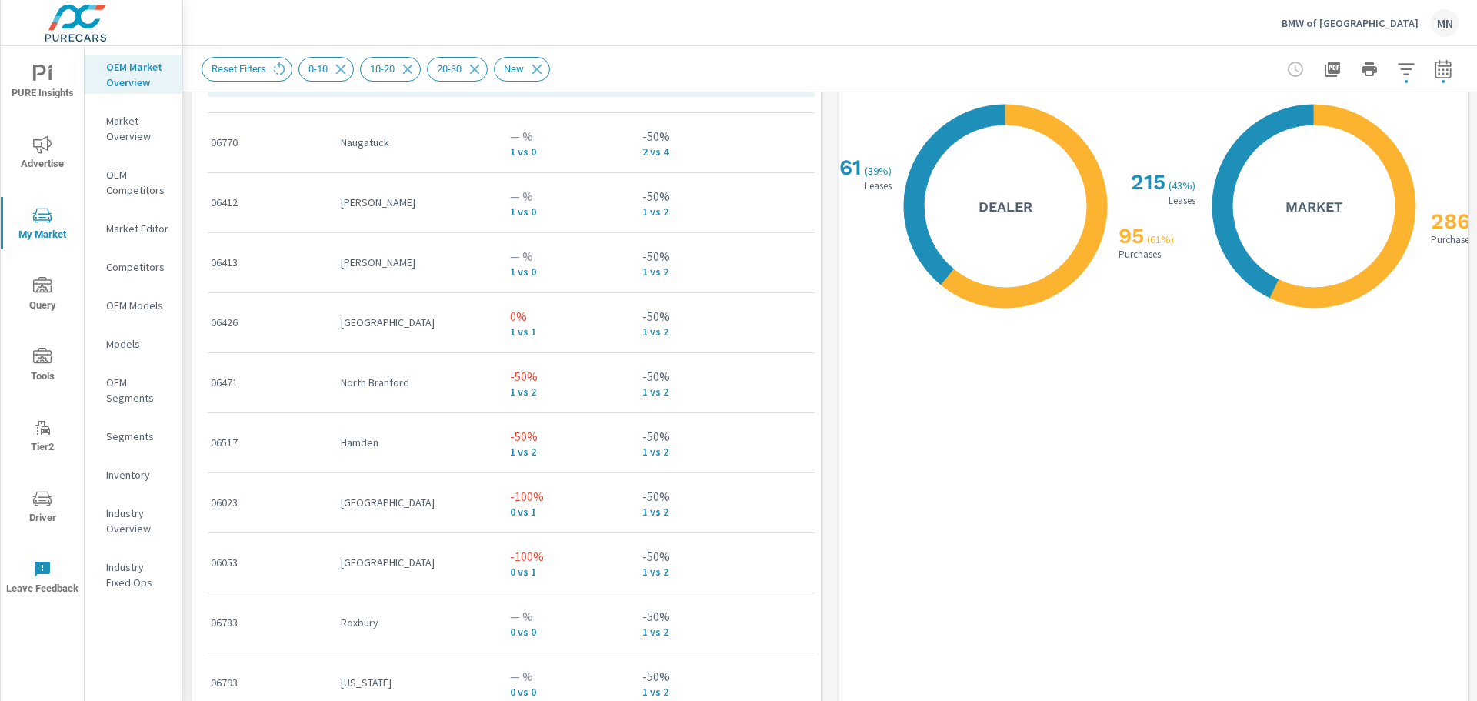
scroll to position [526, 0]
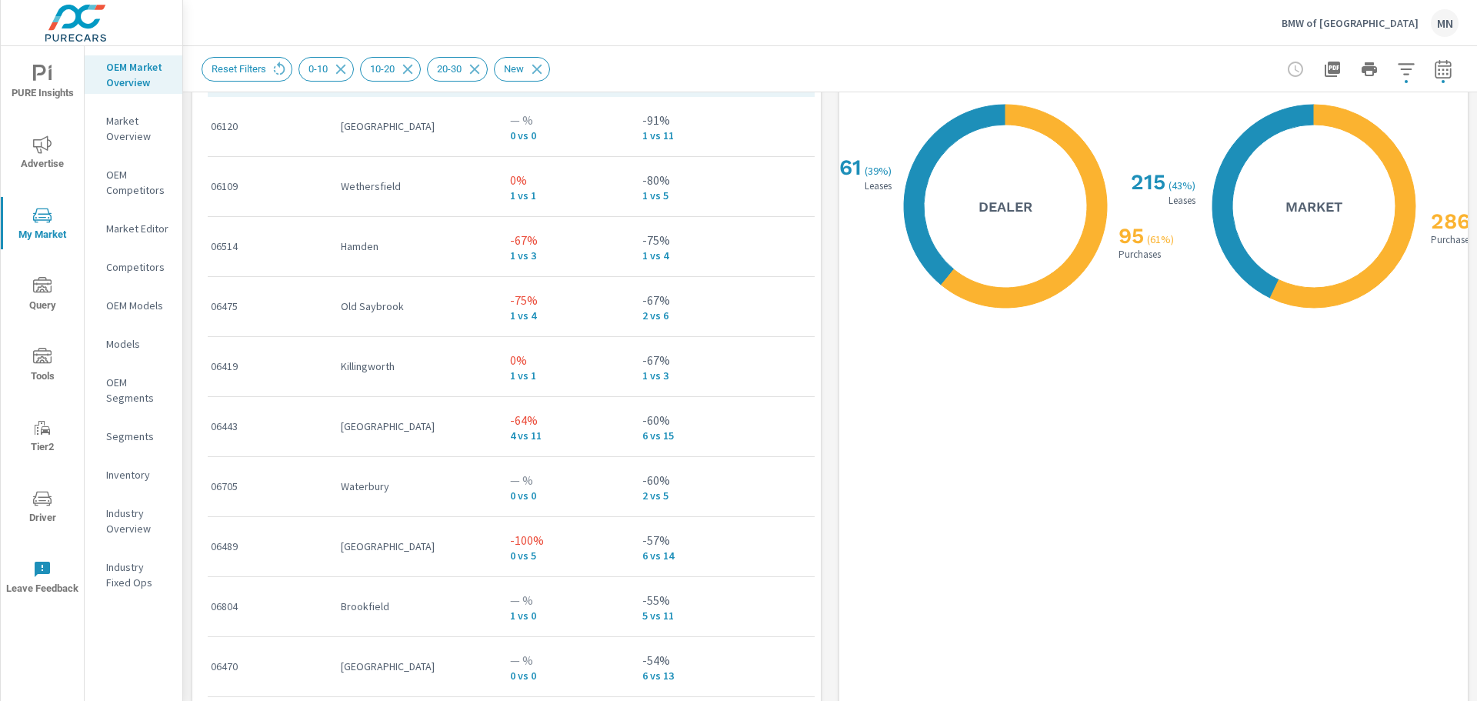
scroll to position [60, 0]
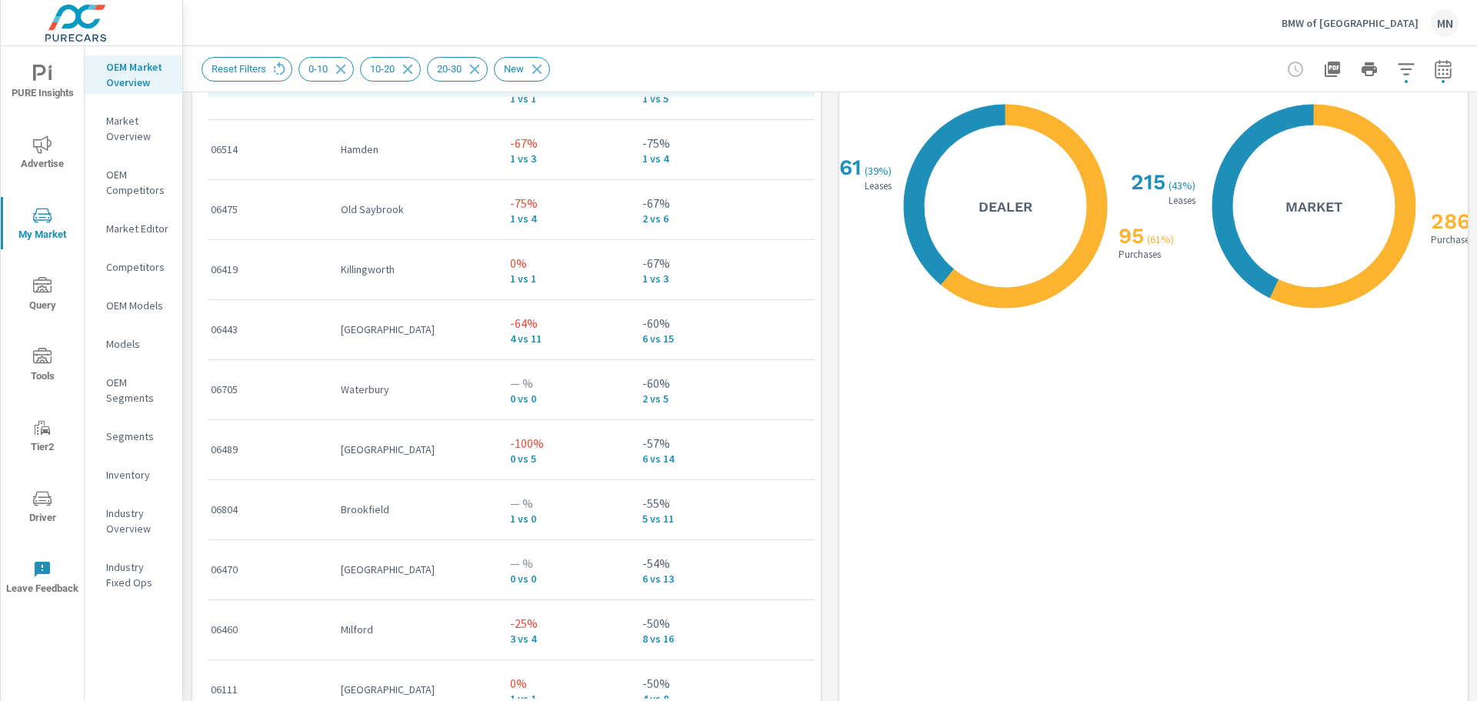
scroll to position [120, 0]
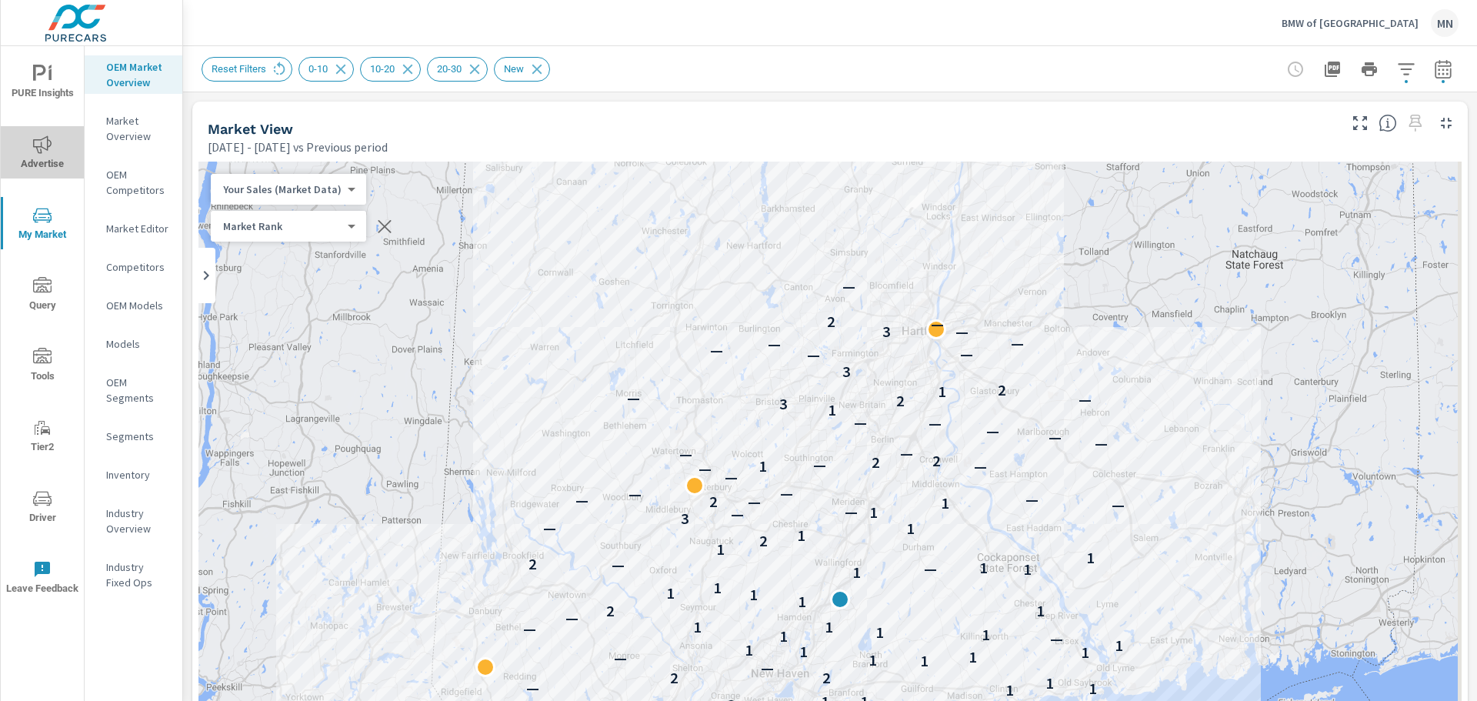
click at [51, 161] on span "Advertise" at bounding box center [42, 154] width 74 height 38
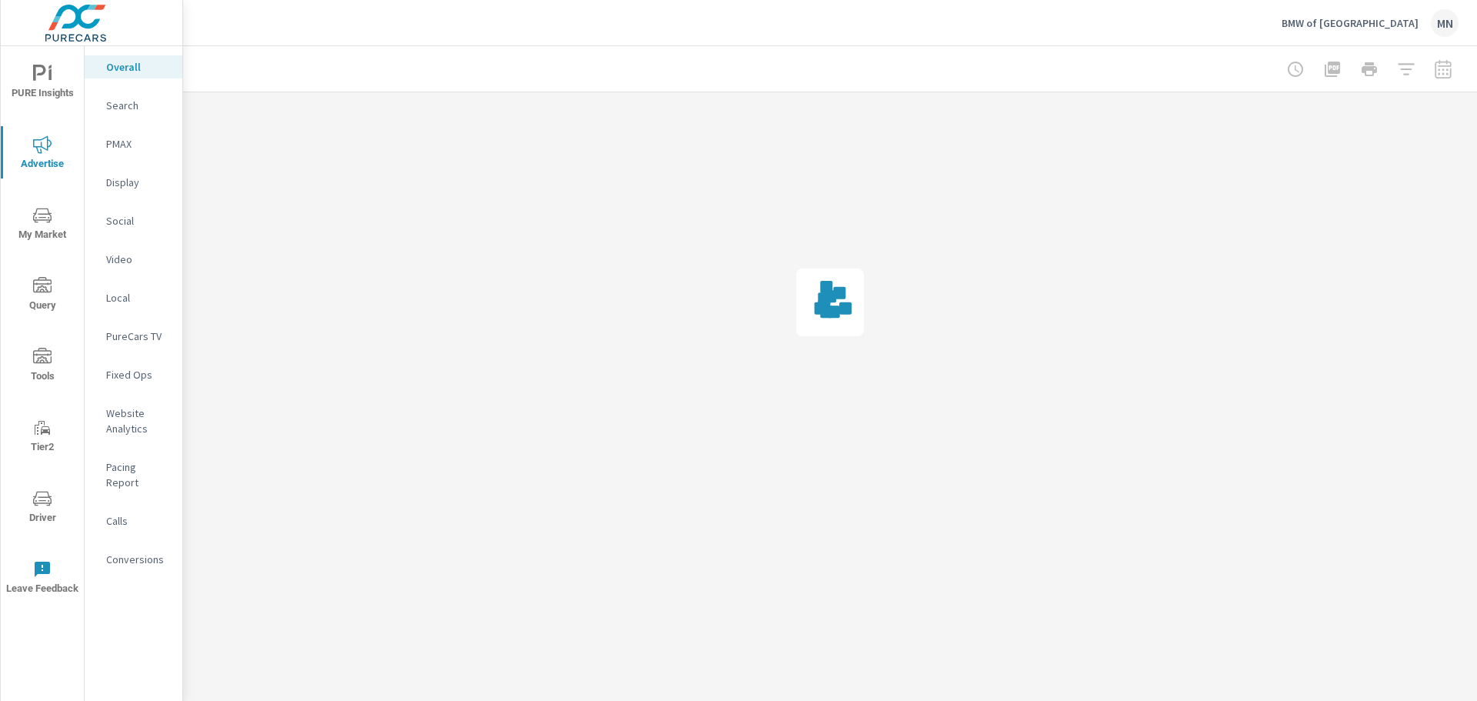
click at [154, 552] on p "Conversions" at bounding box center [138, 559] width 64 height 15
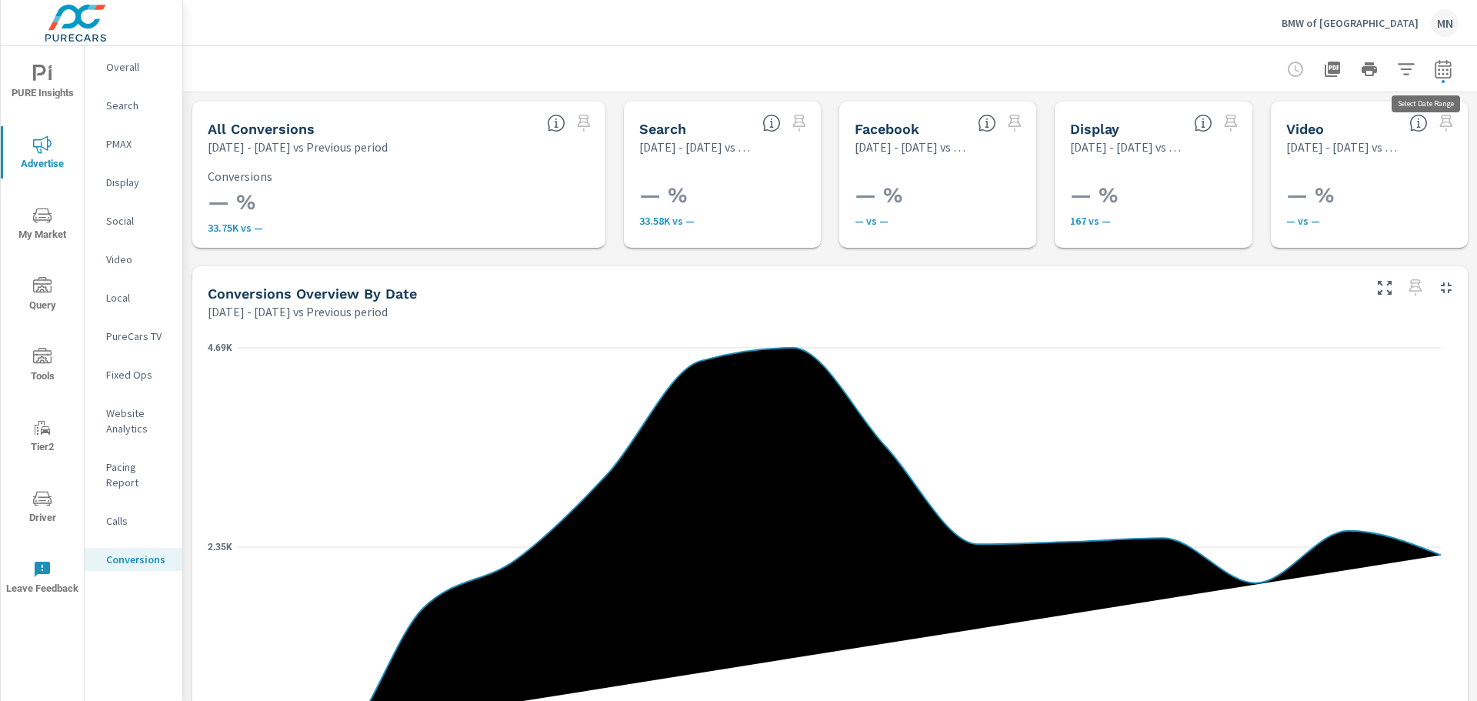
click at [1440, 73] on icon "button" at bounding box center [1443, 69] width 18 height 18
select select "Previous period"
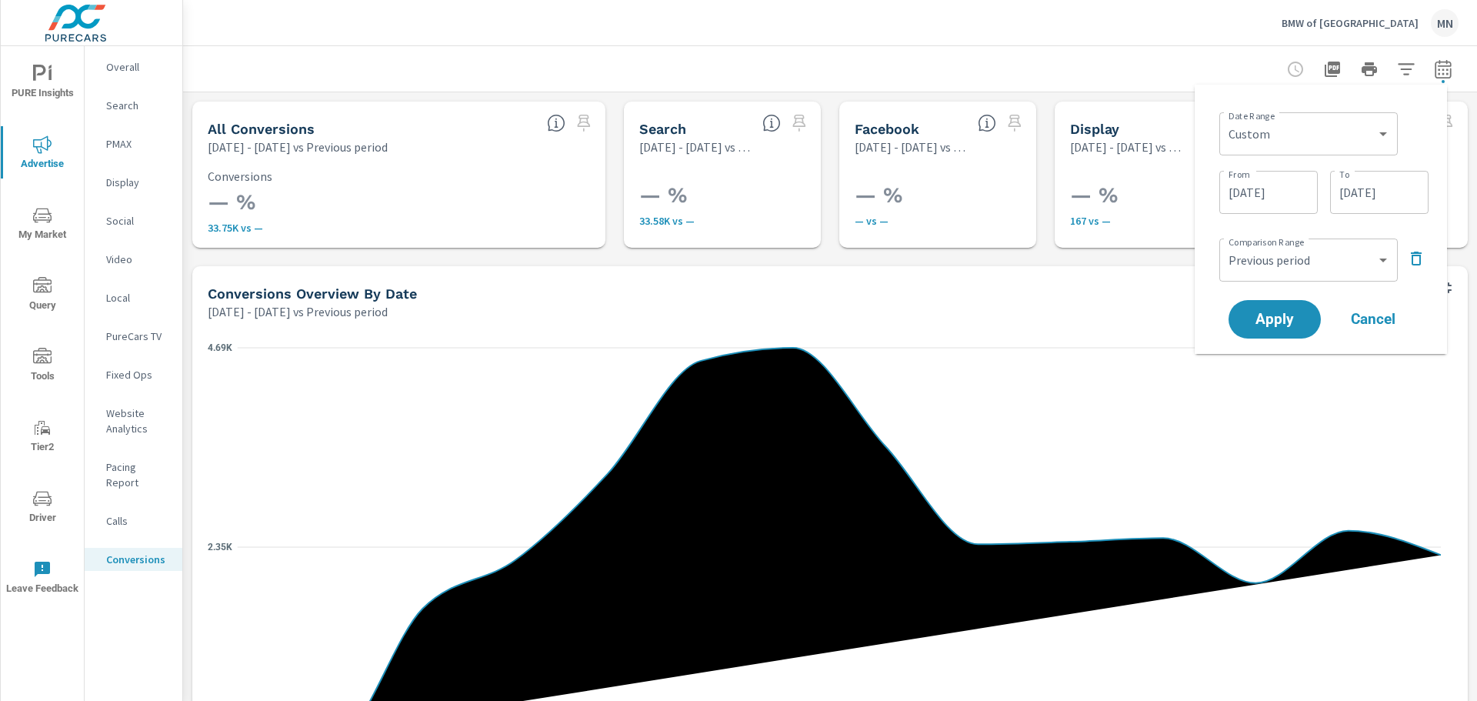
click at [1273, 198] on input "03/01/2025" at bounding box center [1269, 192] width 86 height 31
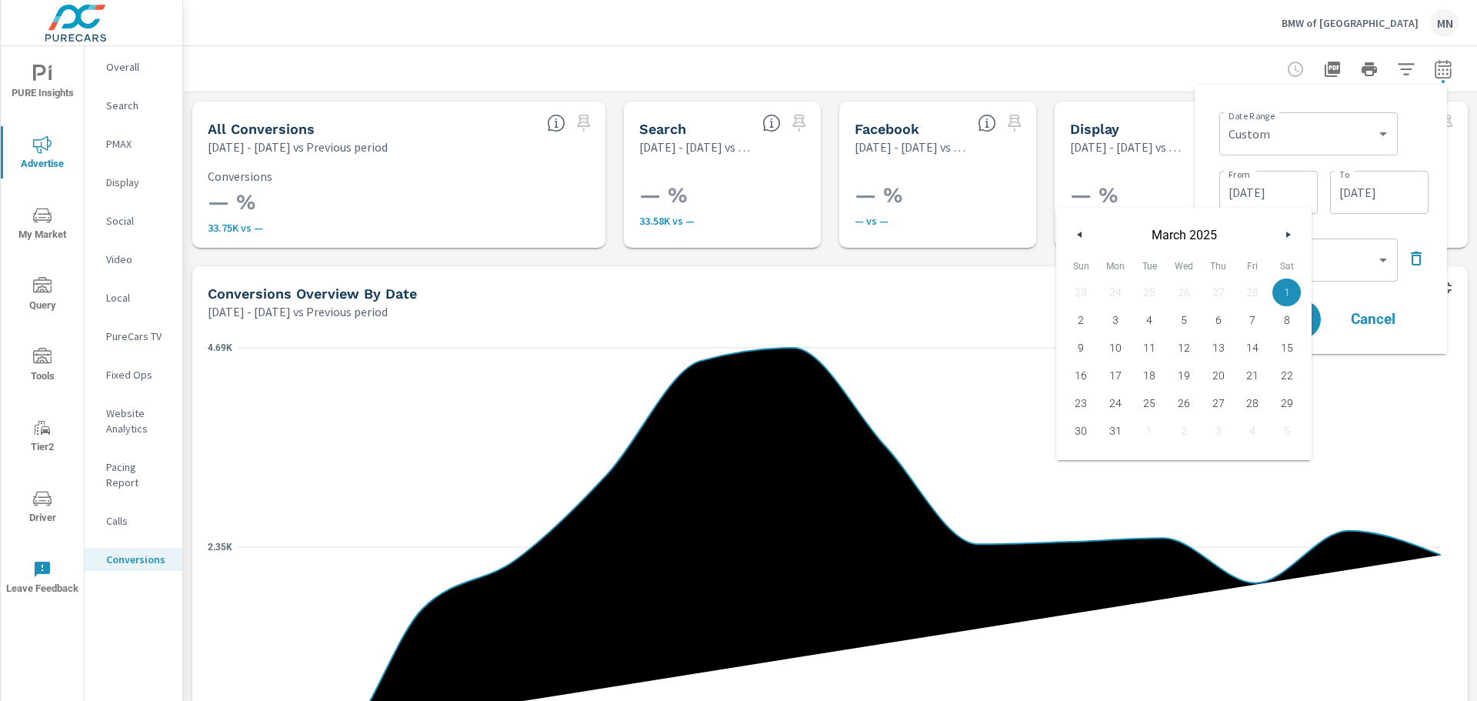
click at [1270, 231] on span "March 2025" at bounding box center [1184, 235] width 185 height 15
click at [1287, 229] on button "button" at bounding box center [1288, 234] width 18 height 18
click at [1155, 294] on span "1" at bounding box center [1150, 292] width 35 height 20
type input "04/01/2025"
click at [1393, 192] on input "05/31/2025" at bounding box center [1379, 192] width 86 height 31
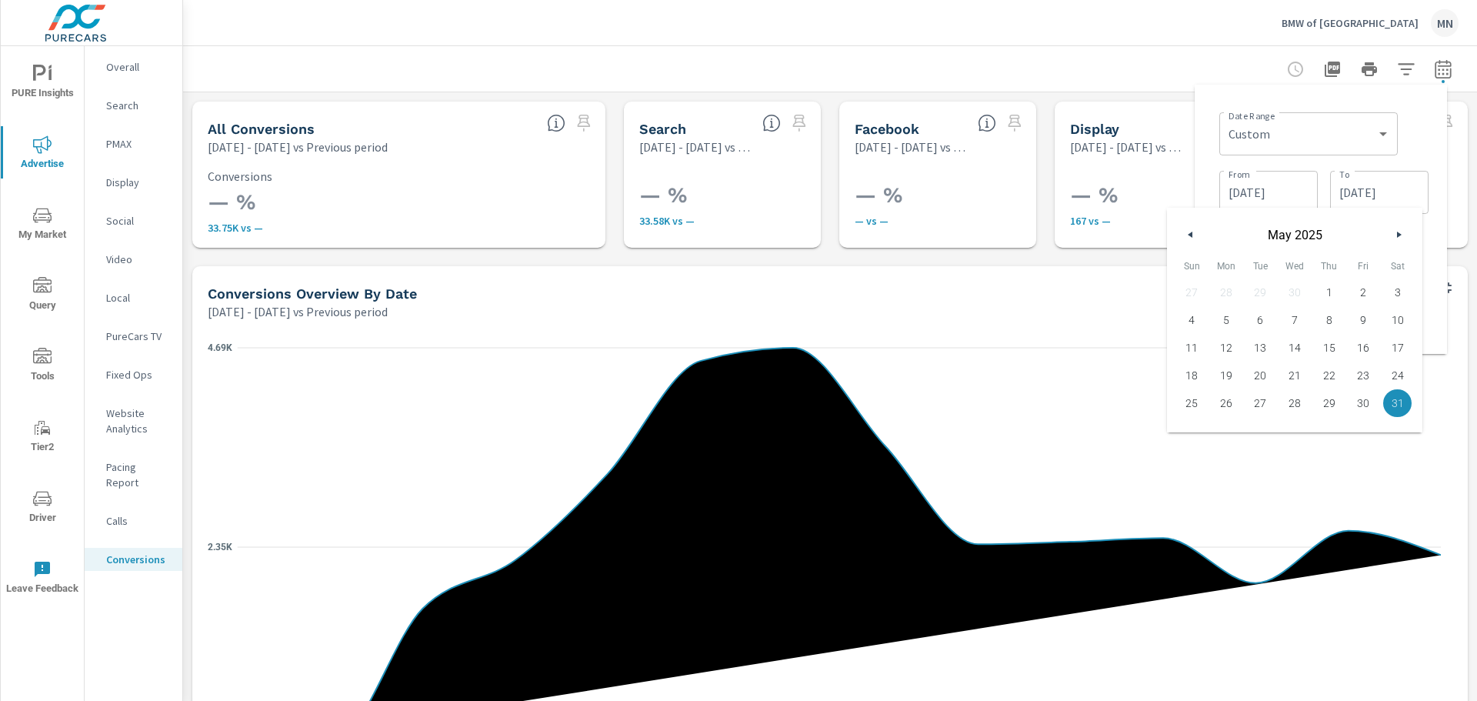
click at [1400, 239] on button "button" at bounding box center [1399, 234] width 18 height 18
click at [1334, 400] on span "31" at bounding box center [1329, 403] width 35 height 20
type input "07/31/2025"
click at [1445, 128] on div "Date Range Custom Yesterday Last week Last 7 days Last 14 days Last 30 days Las…" at bounding box center [1321, 219] width 252 height 269
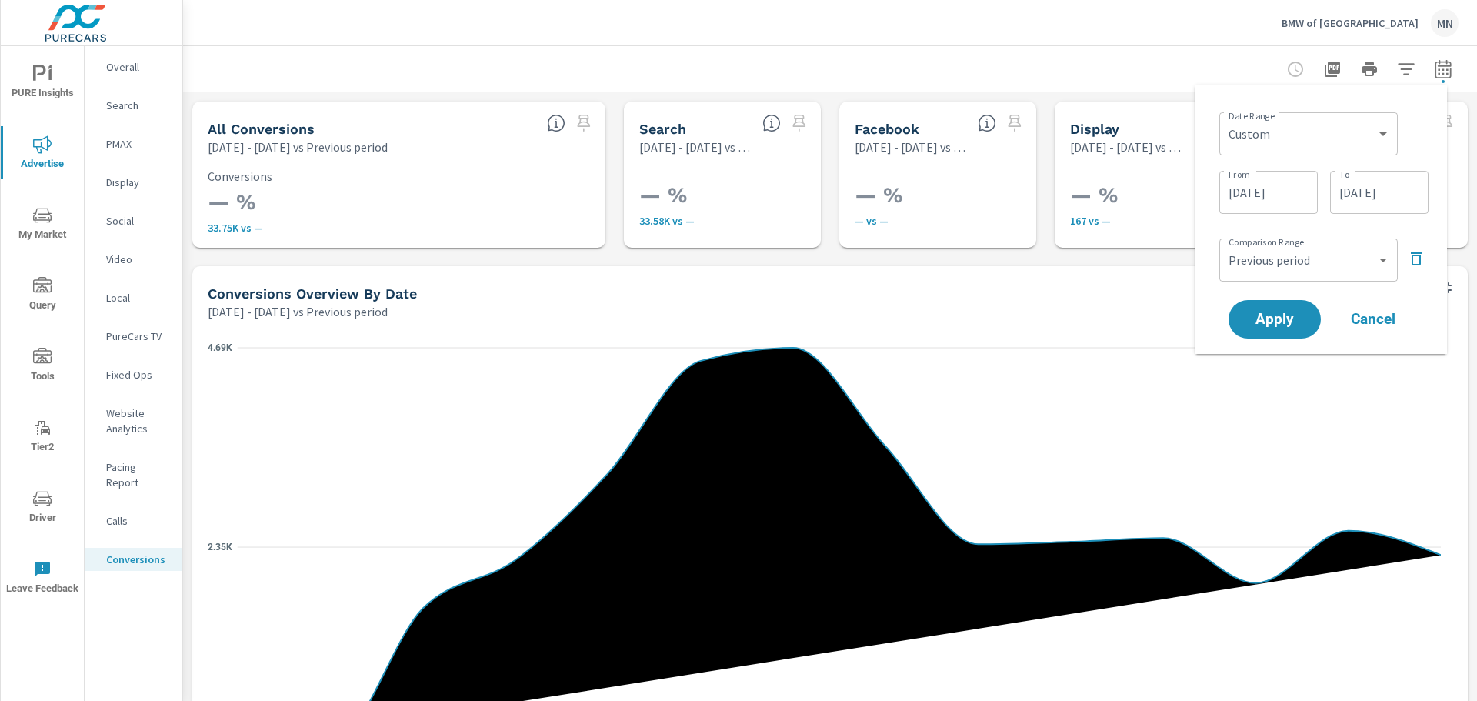
click at [1420, 255] on icon "button" at bounding box center [1416, 259] width 11 height 14
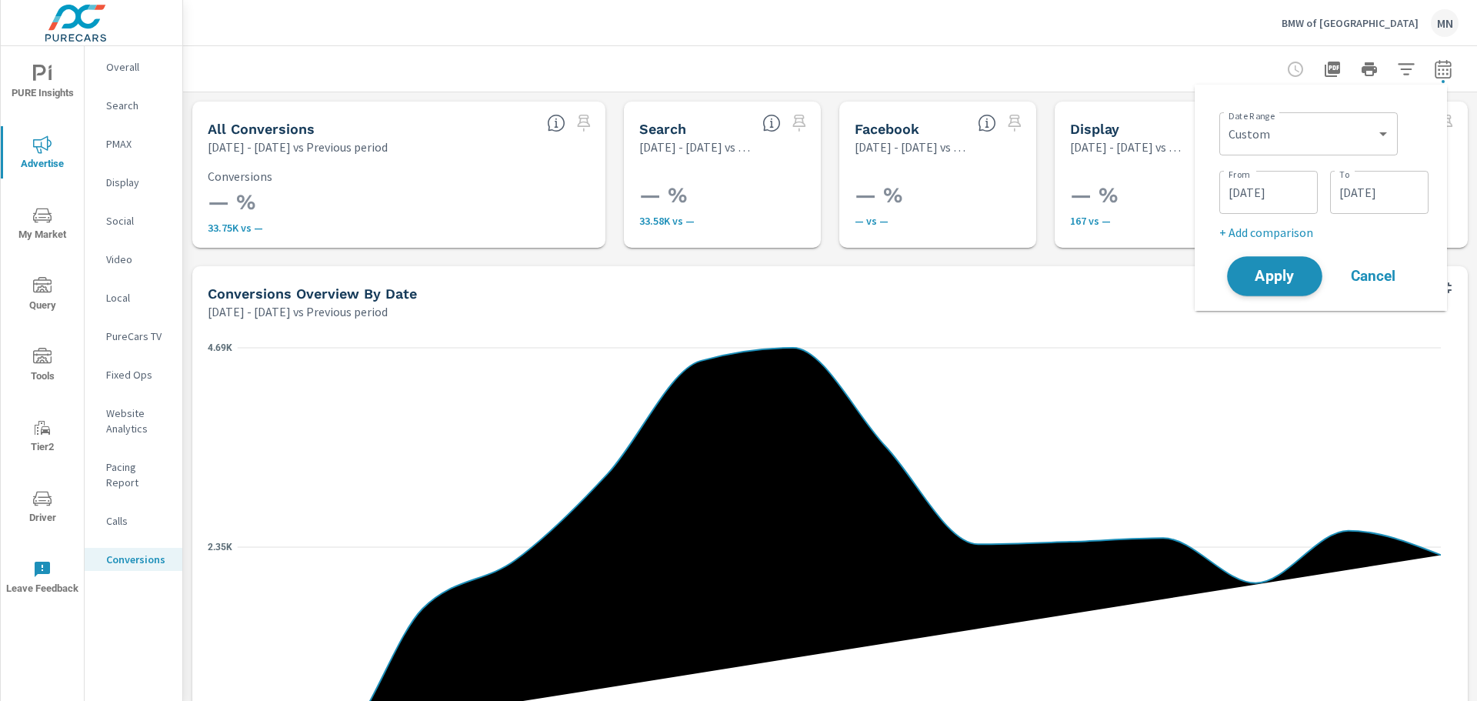
click at [1276, 273] on span "Apply" at bounding box center [1274, 276] width 63 height 15
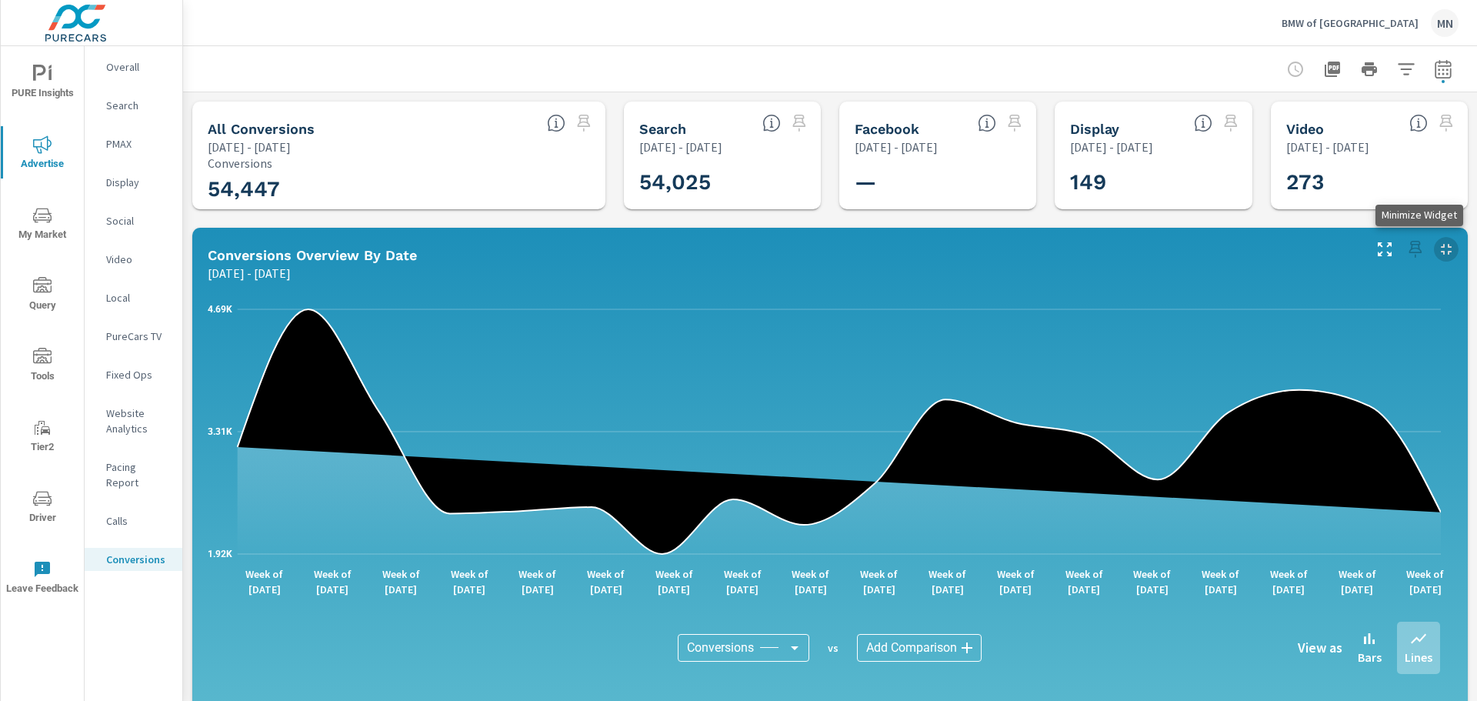
click at [1437, 246] on icon "button" at bounding box center [1446, 249] width 18 height 18
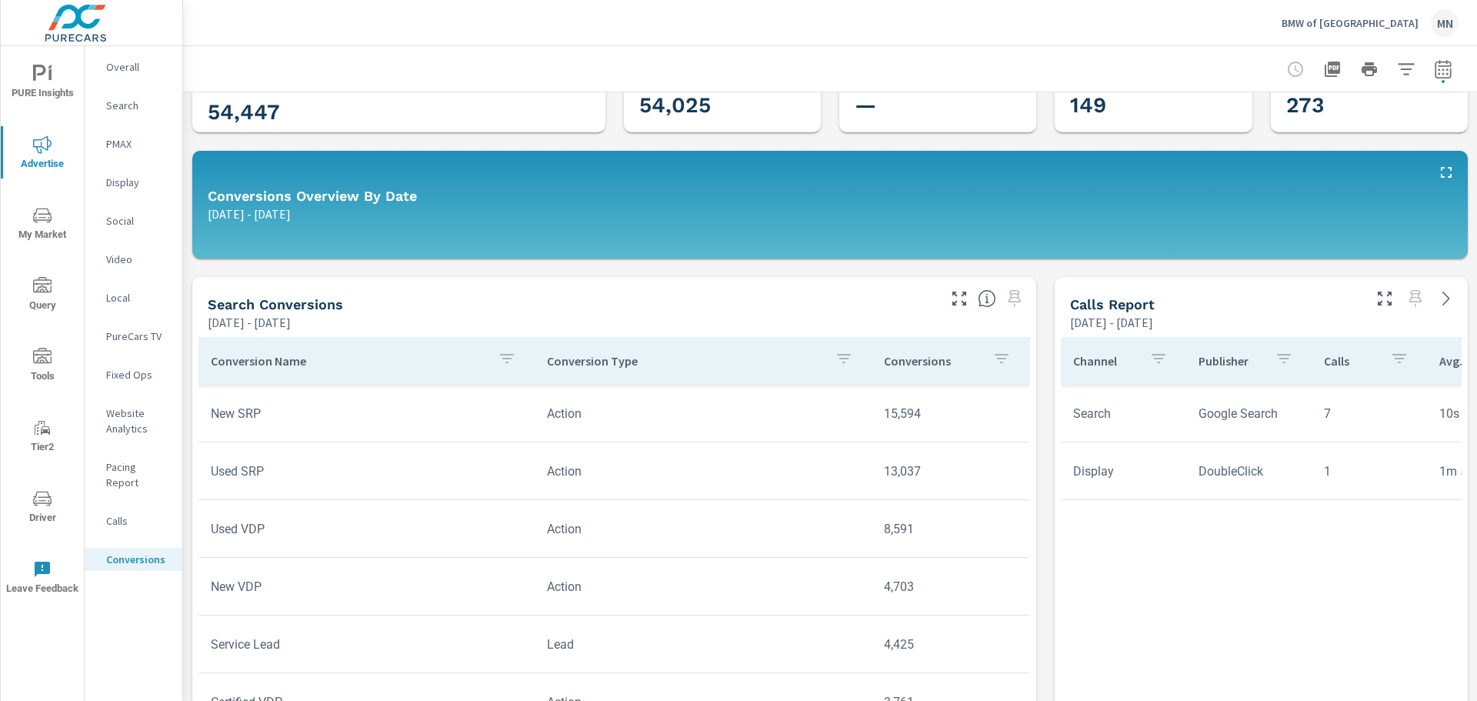
scroll to position [154, 0]
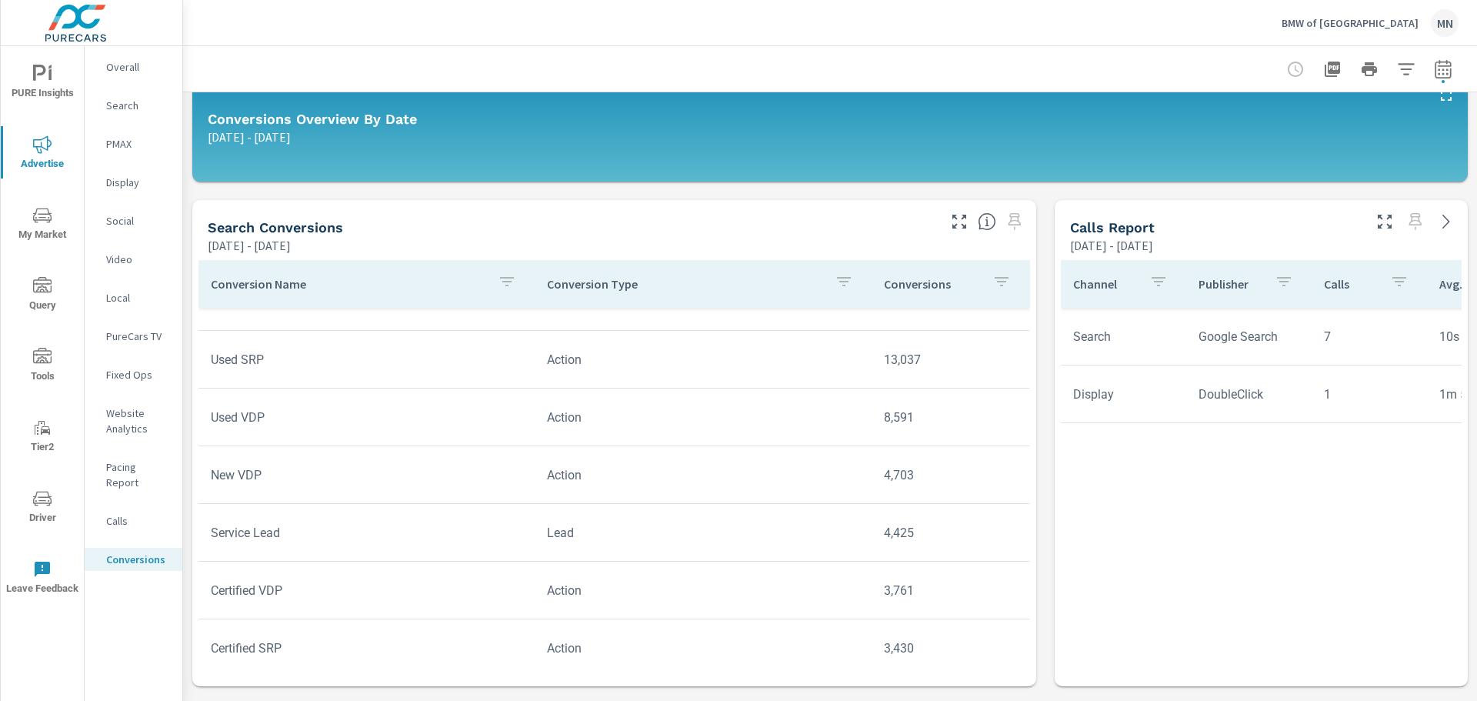
scroll to position [62, 0]
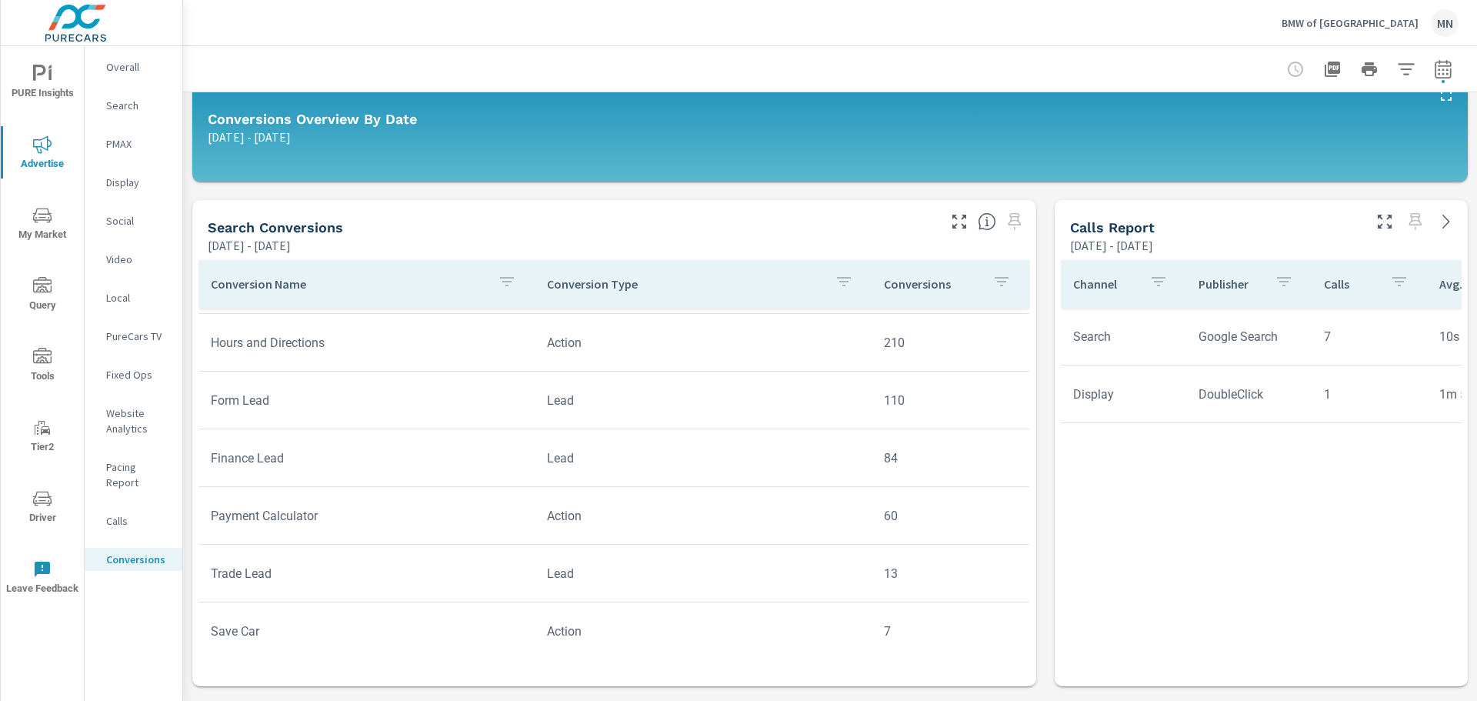
scroll to position [402, 0]
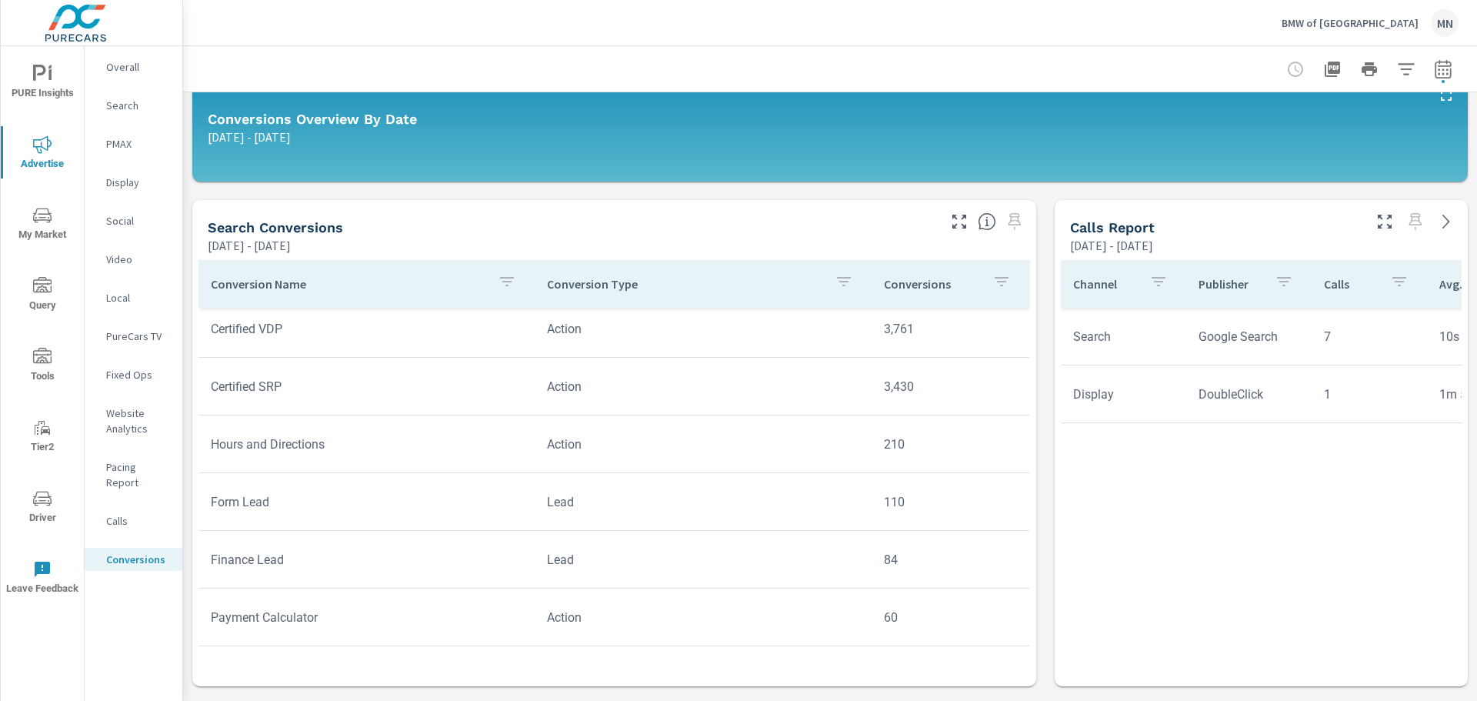
scroll to position [276, 0]
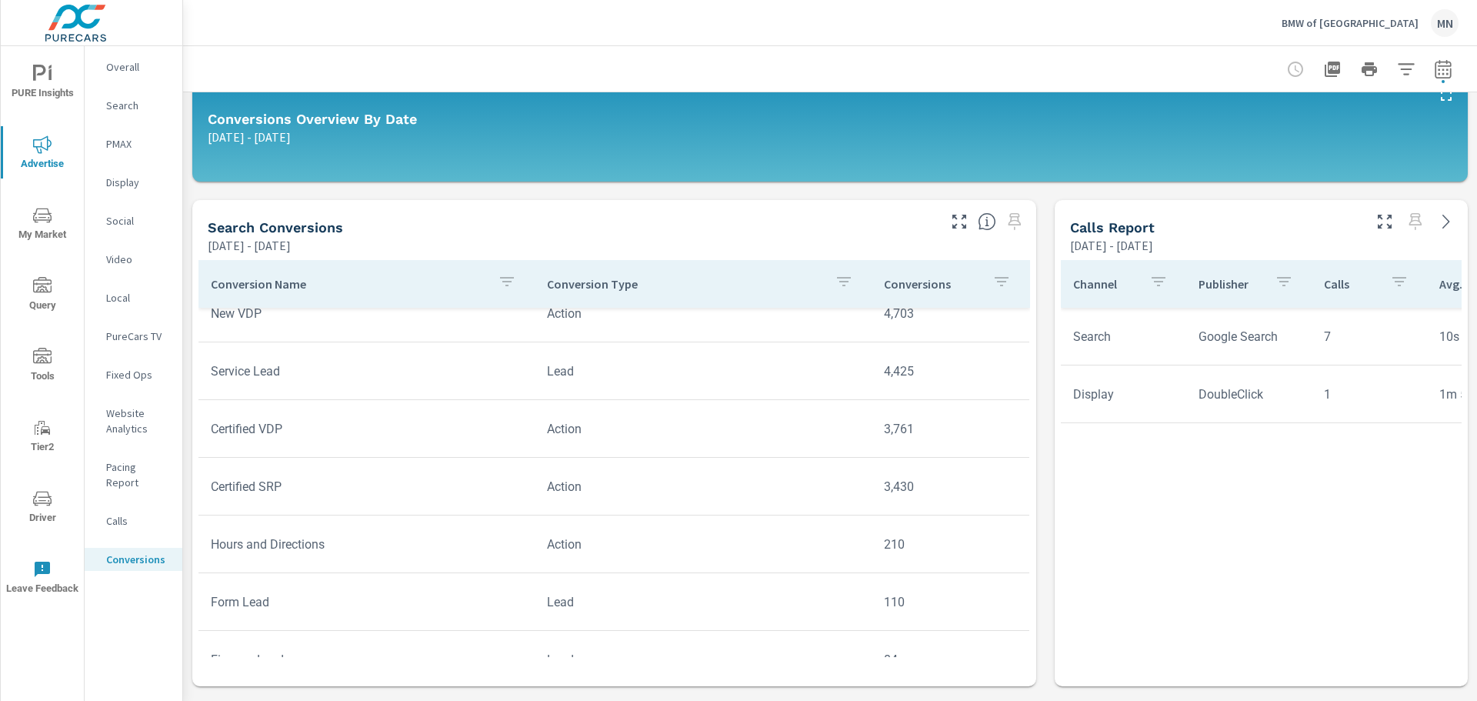
scroll to position [183, 0]
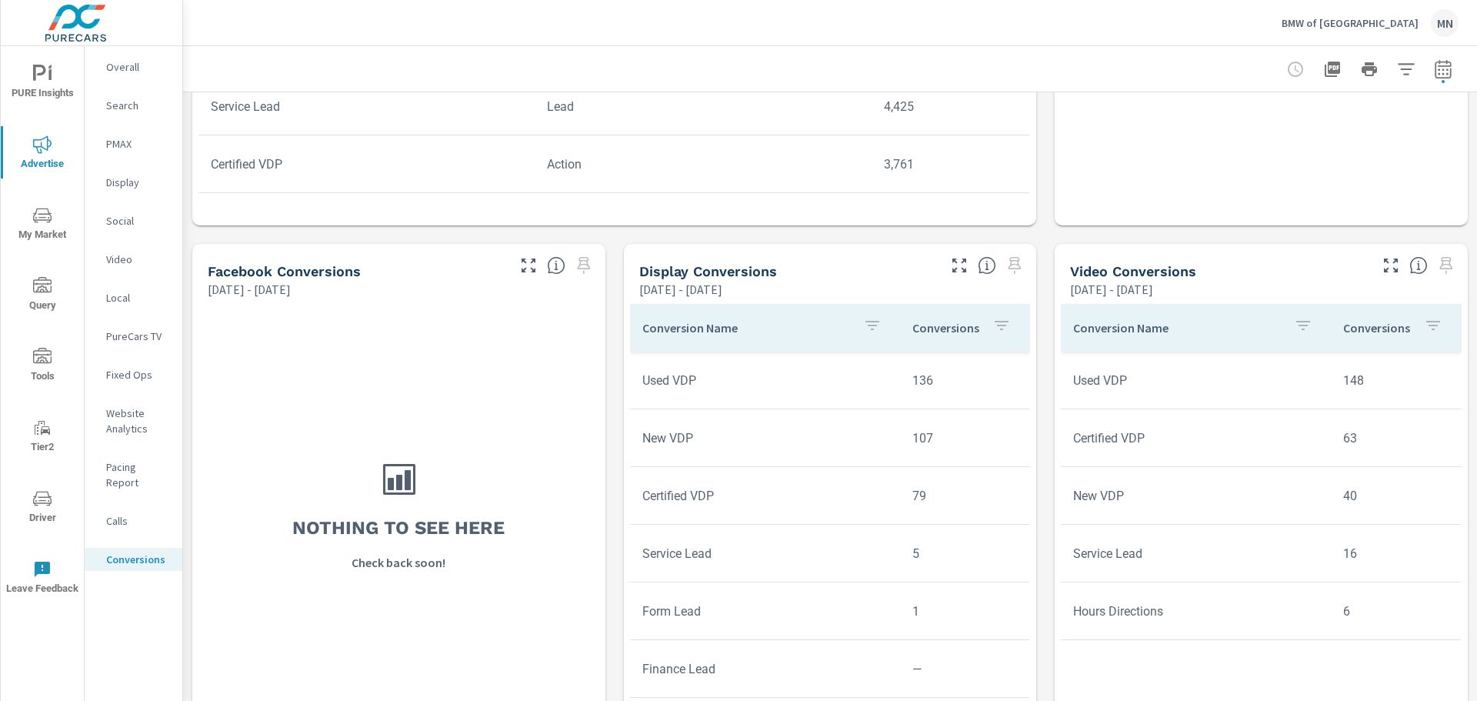
scroll to position [653, 0]
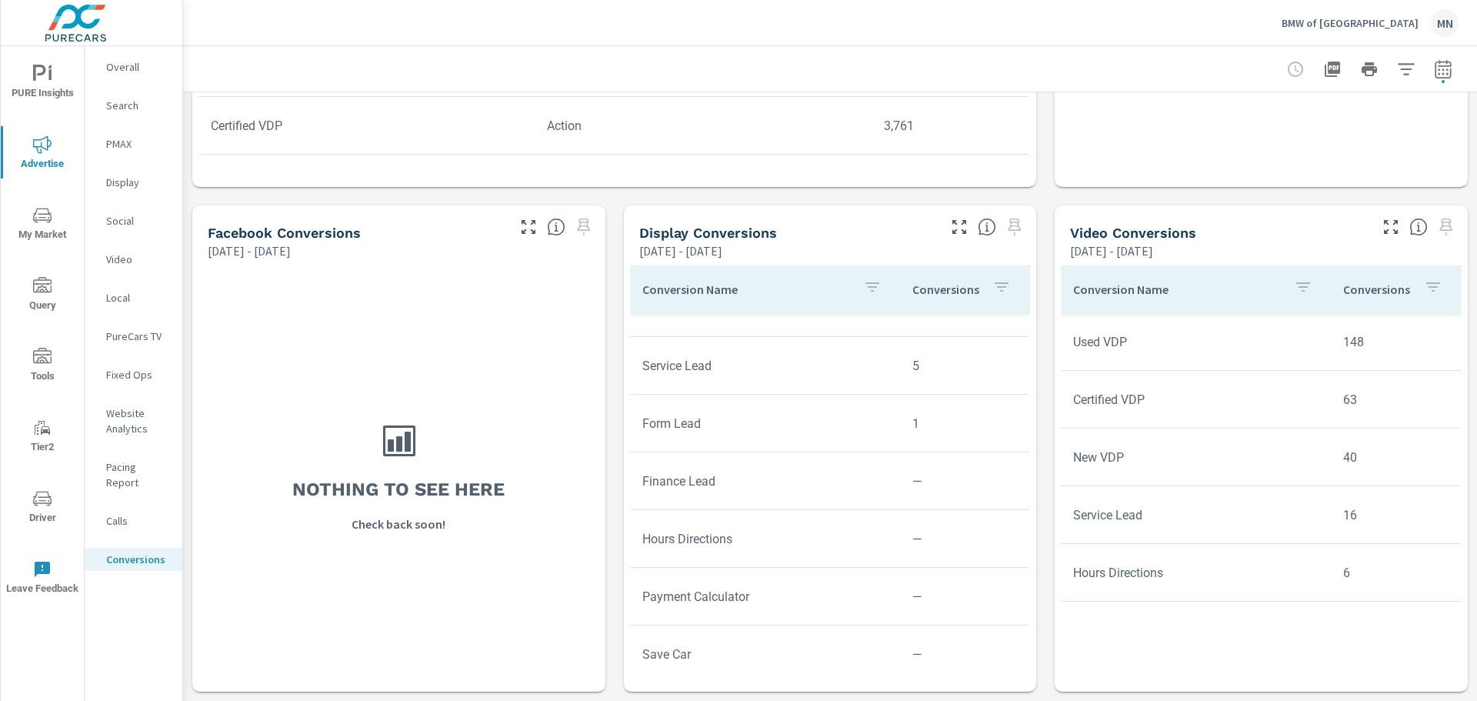
scroll to position [172, 0]
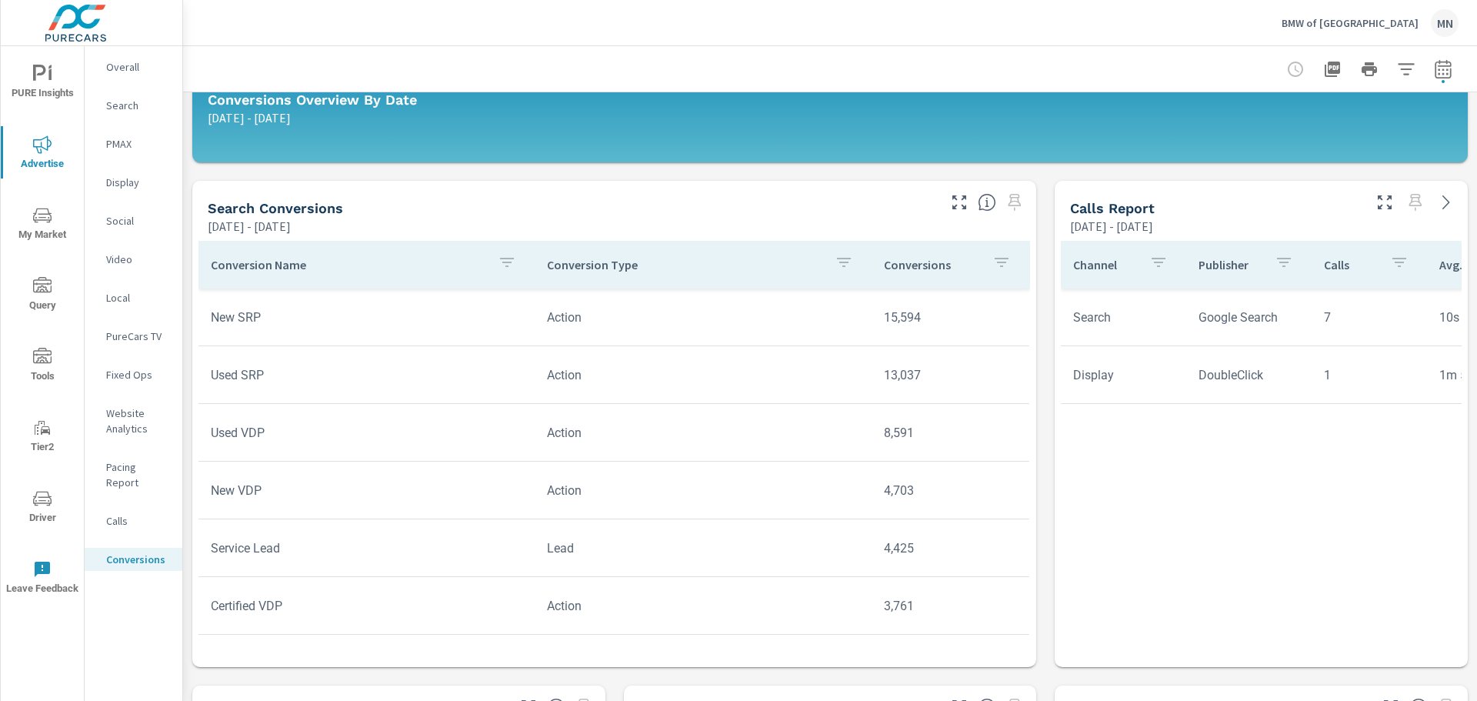
scroll to position [183, 0]
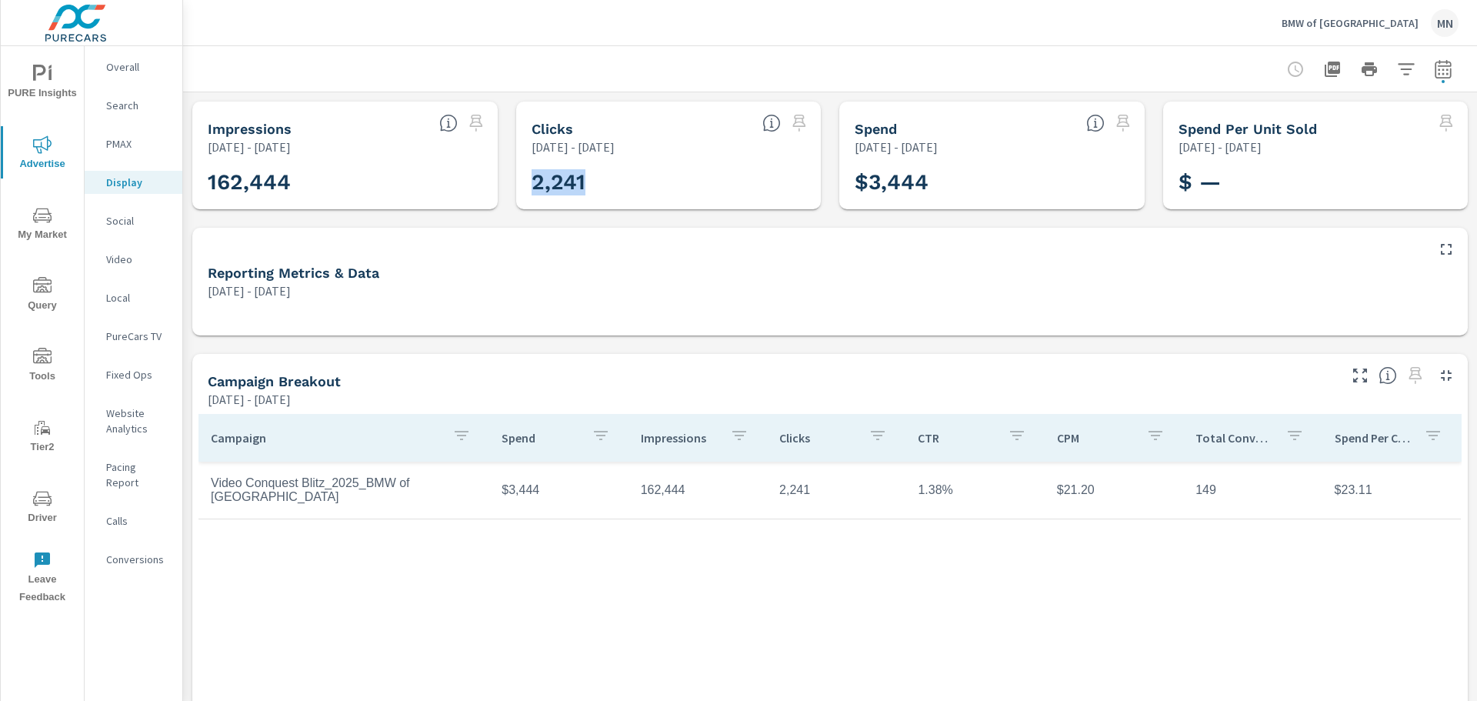
drag, startPoint x: 583, startPoint y: 183, endPoint x: 531, endPoint y: 181, distance: 52.4
click at [532, 181] on h3 "2,241" at bounding box center [669, 182] width 275 height 26
click at [555, 188] on h3 "2,241" at bounding box center [669, 182] width 275 height 26
drag, startPoint x: 591, startPoint y: 185, endPoint x: 526, endPoint y: 188, distance: 64.7
click at [526, 188] on div "2,241" at bounding box center [668, 183] width 293 height 42
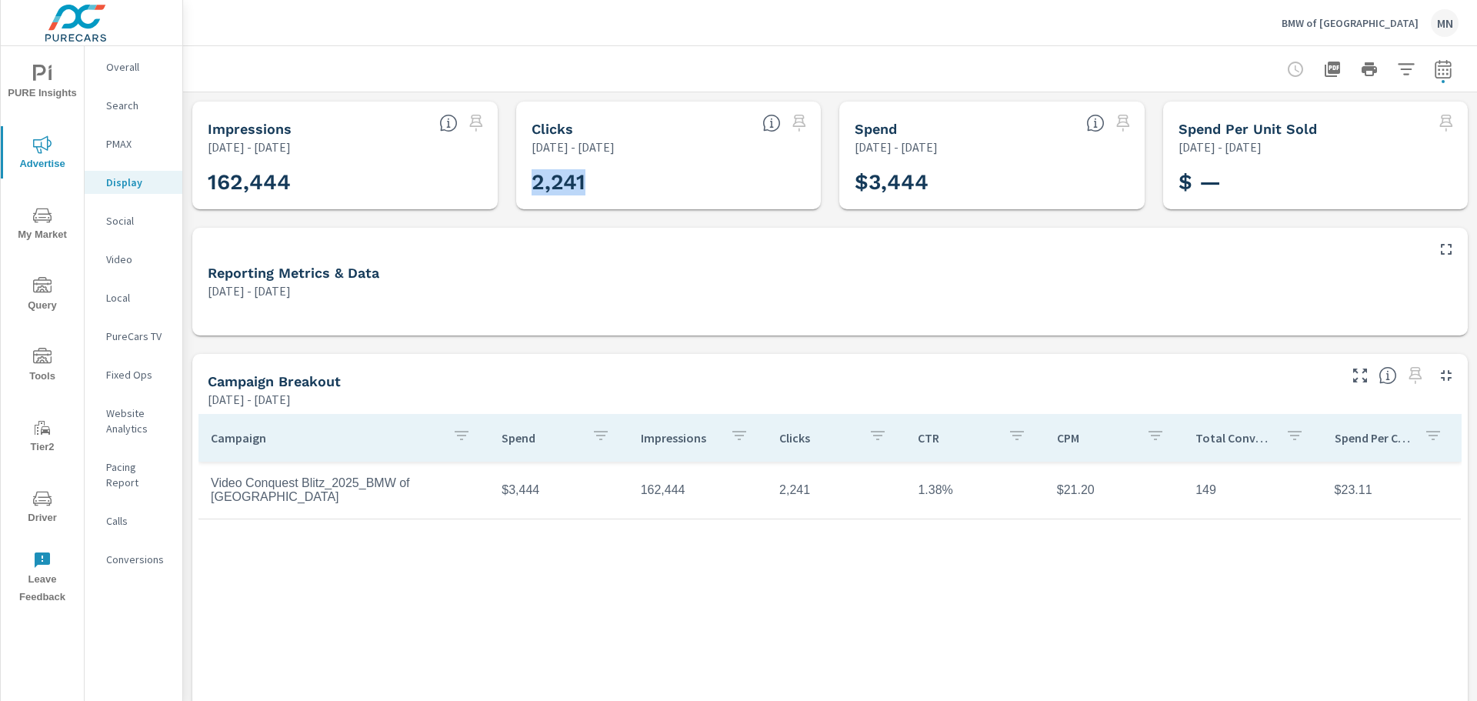
click at [569, 187] on h3 "2,241" at bounding box center [669, 182] width 275 height 26
drag, startPoint x: 586, startPoint y: 185, endPoint x: 523, endPoint y: 180, distance: 63.3
click at [523, 180] on div "2,241" at bounding box center [668, 183] width 293 height 42
click at [552, 183] on h3 "2,241" at bounding box center [669, 182] width 275 height 26
drag, startPoint x: 585, startPoint y: 182, endPoint x: 530, endPoint y: 180, distance: 54.7
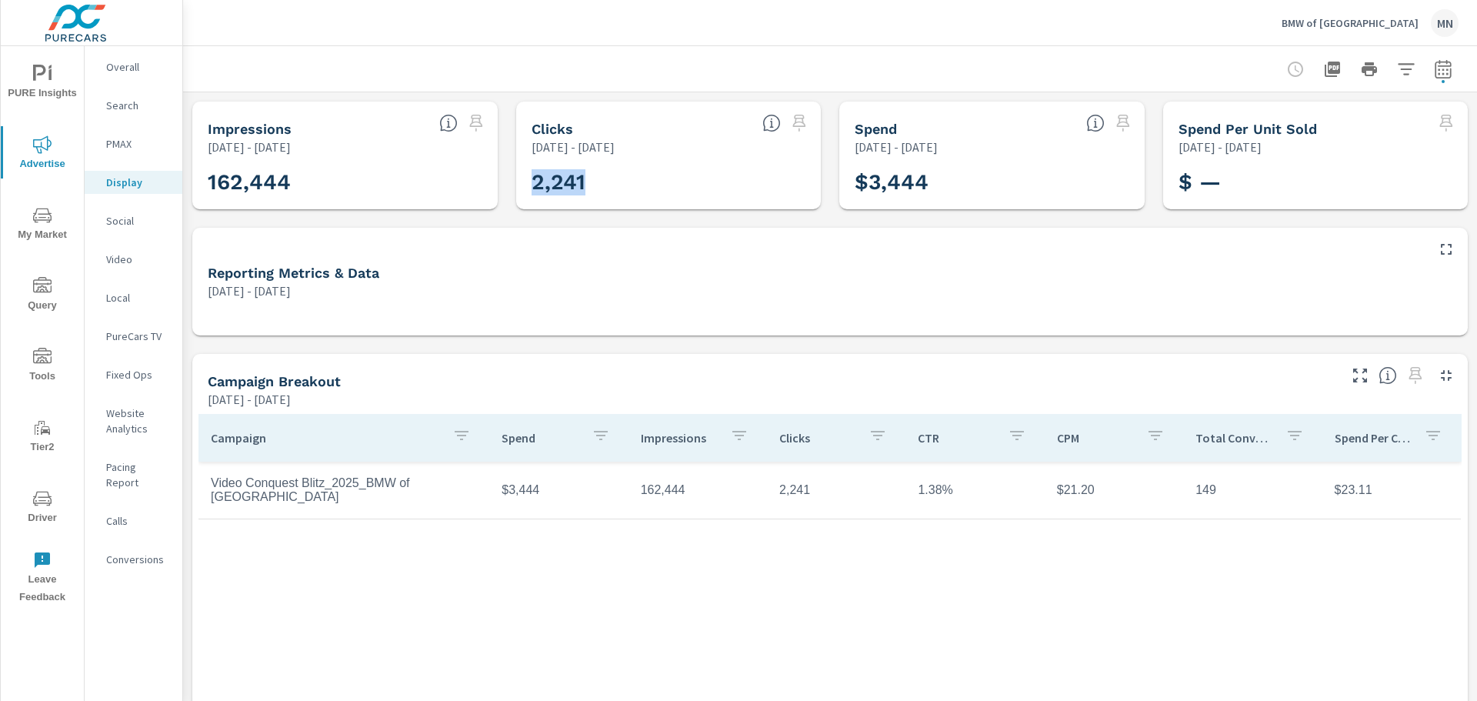
click at [532, 180] on h3 "2,241" at bounding box center [669, 182] width 275 height 26
drag, startPoint x: 945, startPoint y: 494, endPoint x: 904, endPoint y: 494, distance: 40.8
click at [906, 494] on td "1.38%" at bounding box center [975, 490] width 138 height 38
drag, startPoint x: 1083, startPoint y: 492, endPoint x: 1040, endPoint y: 492, distance: 42.3
click at [1045, 492] on td "$21.20" at bounding box center [1114, 490] width 138 height 38
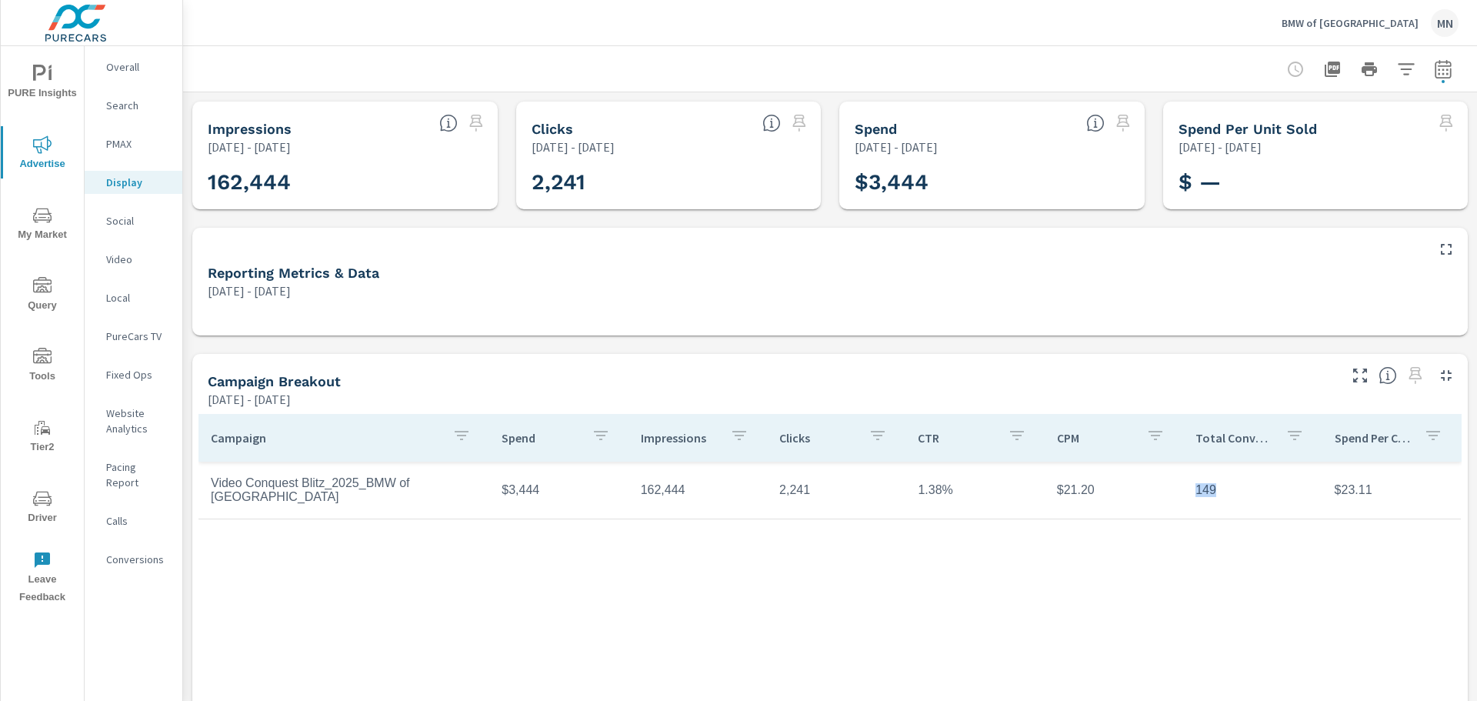
drag, startPoint x: 1207, startPoint y: 491, endPoint x: 1187, endPoint y: 493, distance: 20.1
click at [1187, 493] on td "149" at bounding box center [1252, 490] width 138 height 38
drag, startPoint x: 155, startPoint y: 549, endPoint x: 270, endPoint y: 648, distance: 151.1
click at [270, 648] on div "Campaign Spend Impressions Clicks CTR CPM Total Conversions Spend Per Conversio…" at bounding box center [830, 612] width 1263 height 397
drag, startPoint x: 588, startPoint y: 180, endPoint x: 526, endPoint y: 176, distance: 61.7
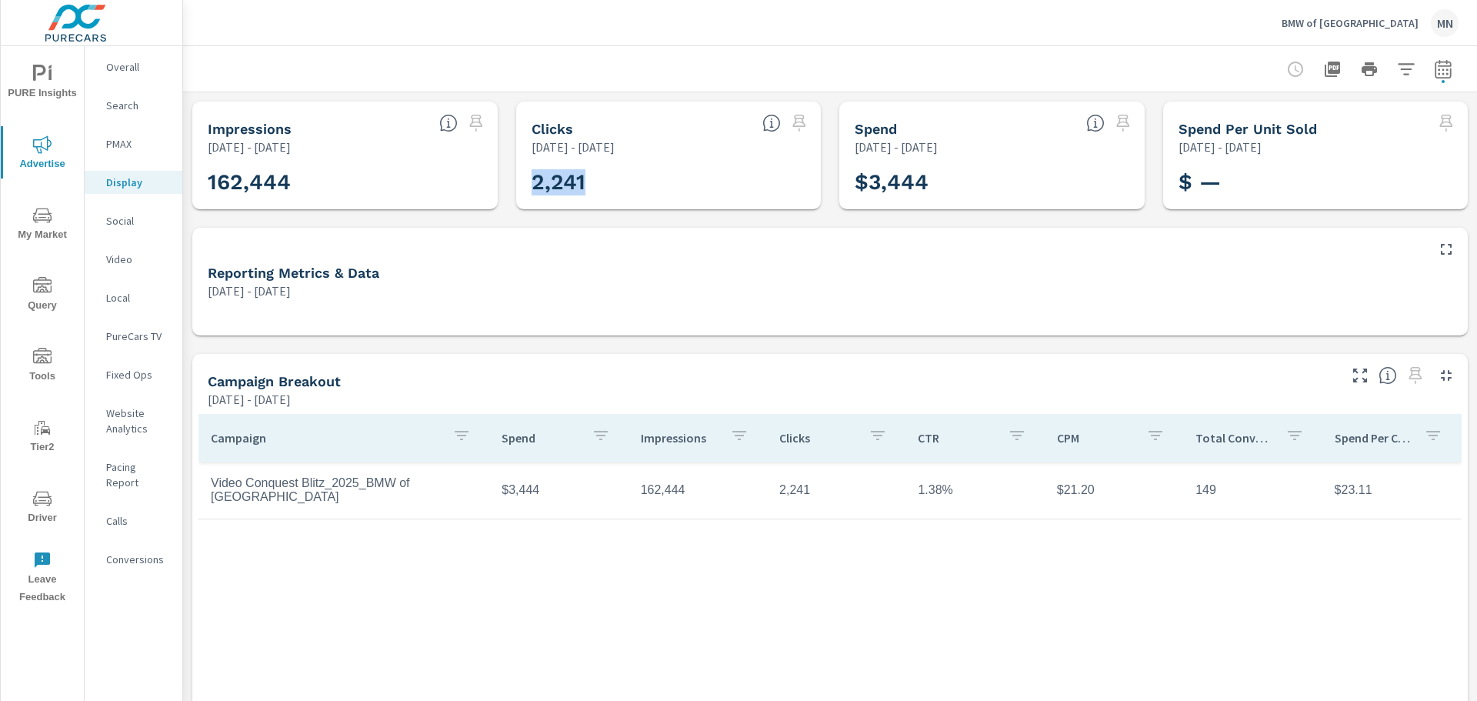
click at [526, 176] on div "2,241" at bounding box center [668, 183] width 293 height 42
click at [564, 172] on h3 "2,241" at bounding box center [669, 182] width 275 height 26
drag, startPoint x: 946, startPoint y: 496, endPoint x: 891, endPoint y: 498, distance: 54.7
click at [891, 498] on tr "Video Conquest Blitz_2025_BMW of North Haven $3,444 162,444 2,241 1.38% $21.20 …" at bounding box center [830, 491] width 1263 height 58
click at [1435, 78] on icon "button" at bounding box center [1443, 68] width 16 height 18
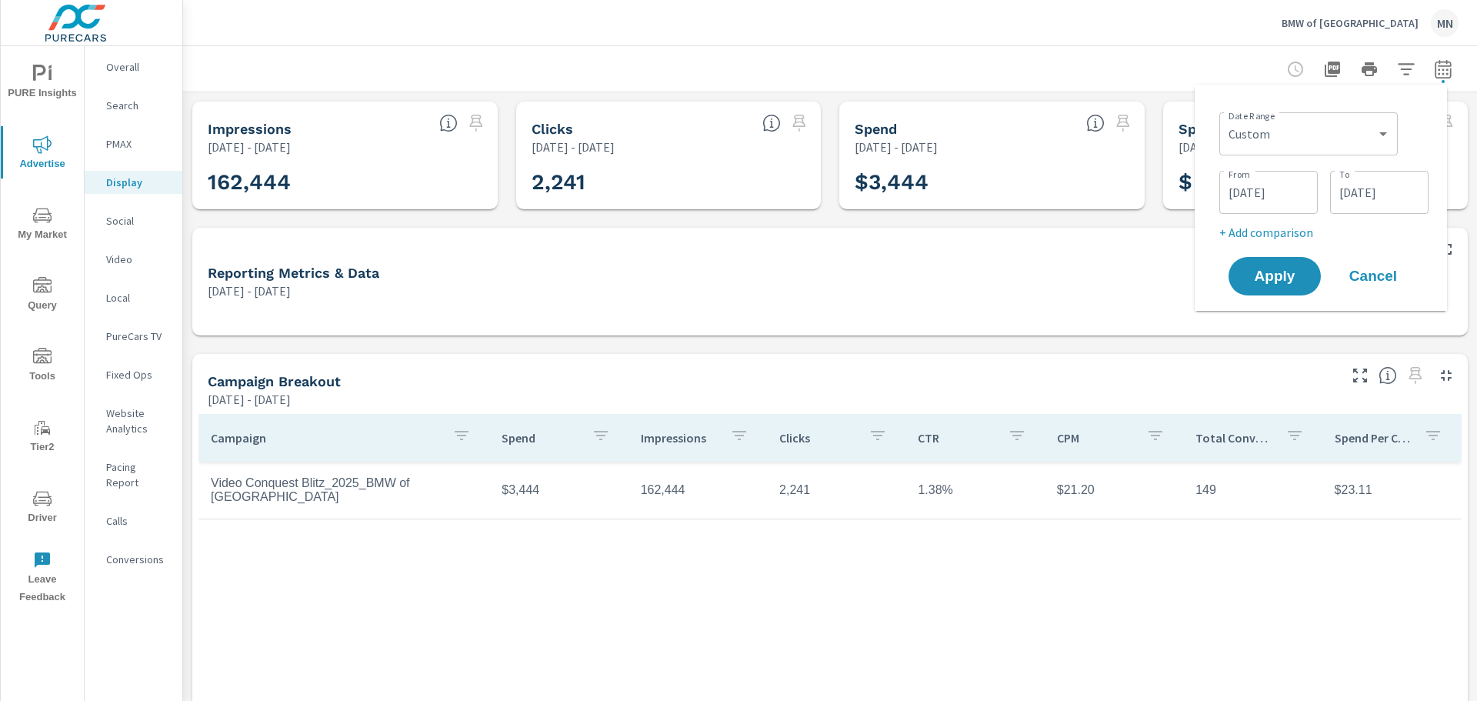
click at [1286, 191] on input "04/01/2025" at bounding box center [1269, 192] width 86 height 31
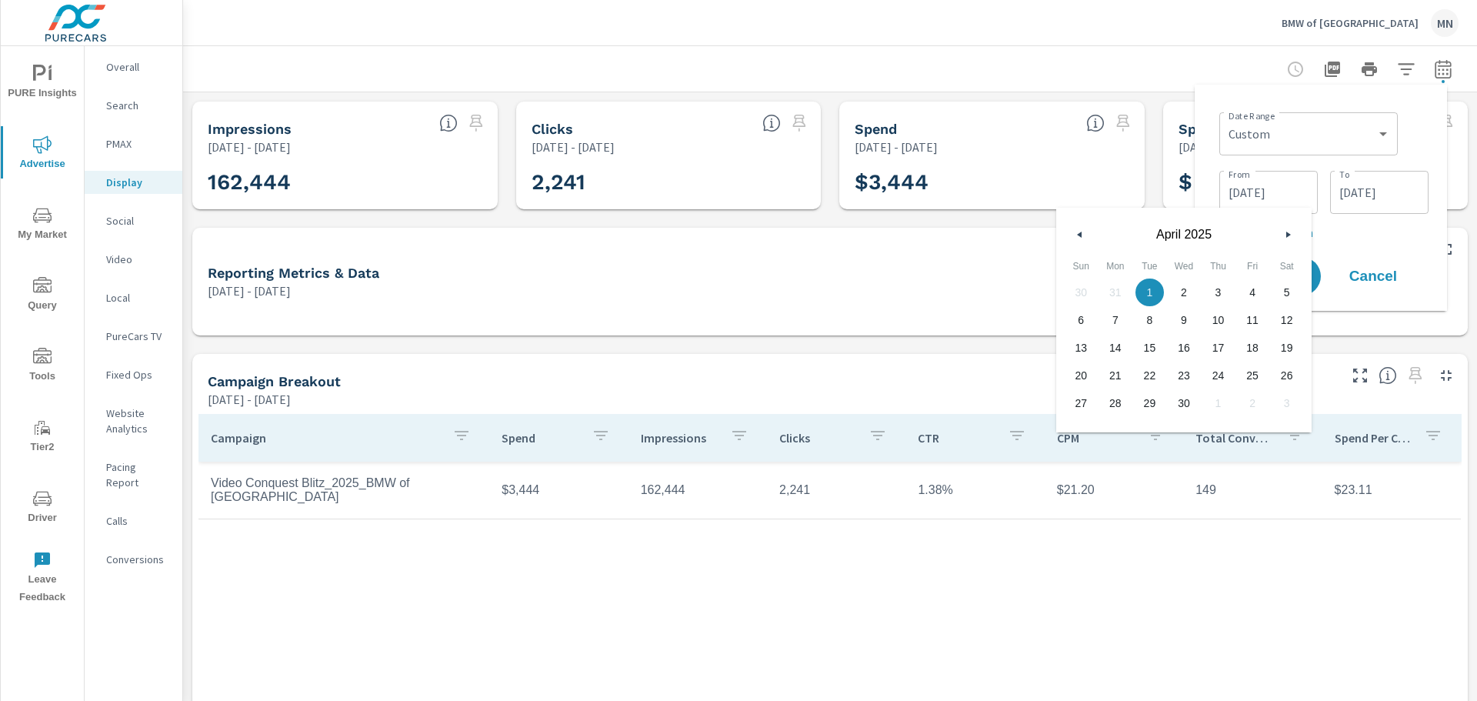
click at [1286, 235] on icon "button" at bounding box center [1290, 235] width 8 height 6
click at [1151, 286] on span "1" at bounding box center [1150, 292] width 35 height 20
type input "07/01/2025"
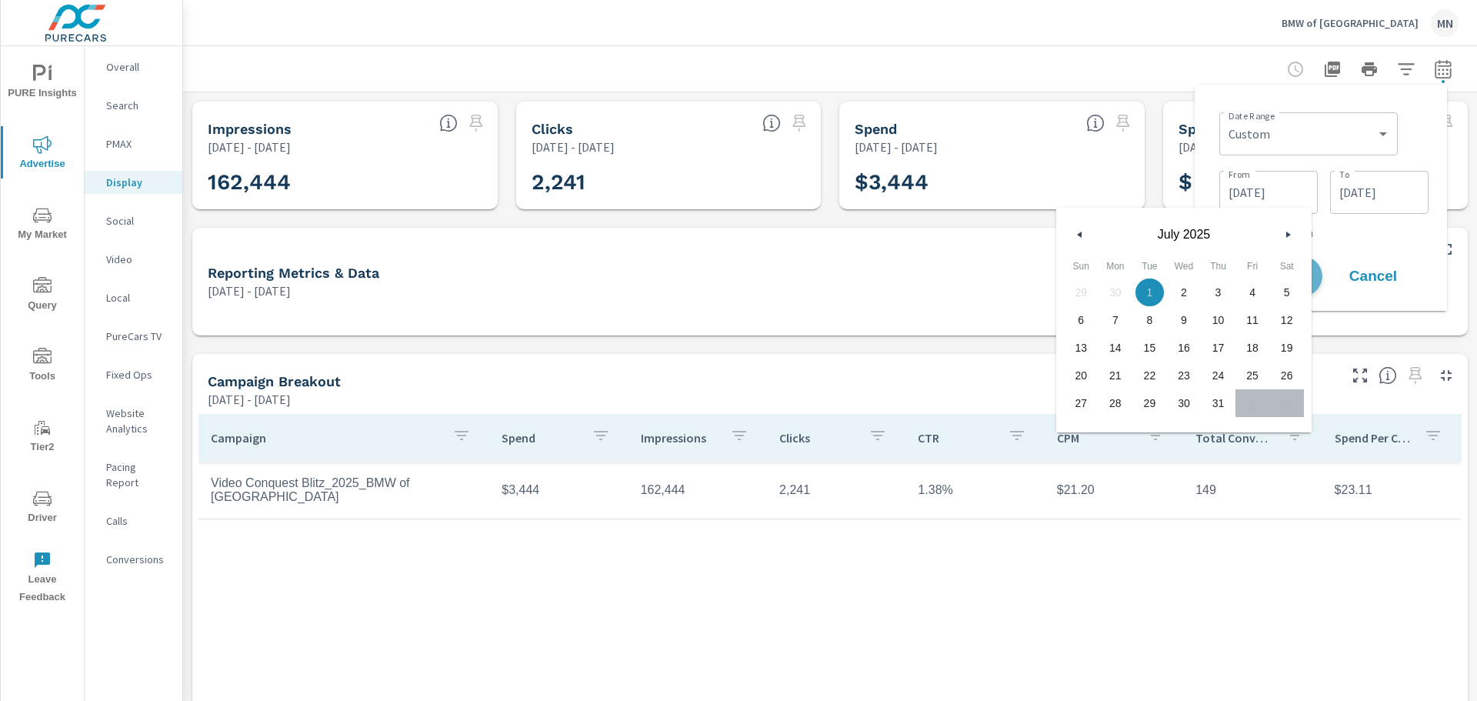
click at [1315, 282] on button "Apply" at bounding box center [1274, 276] width 95 height 40
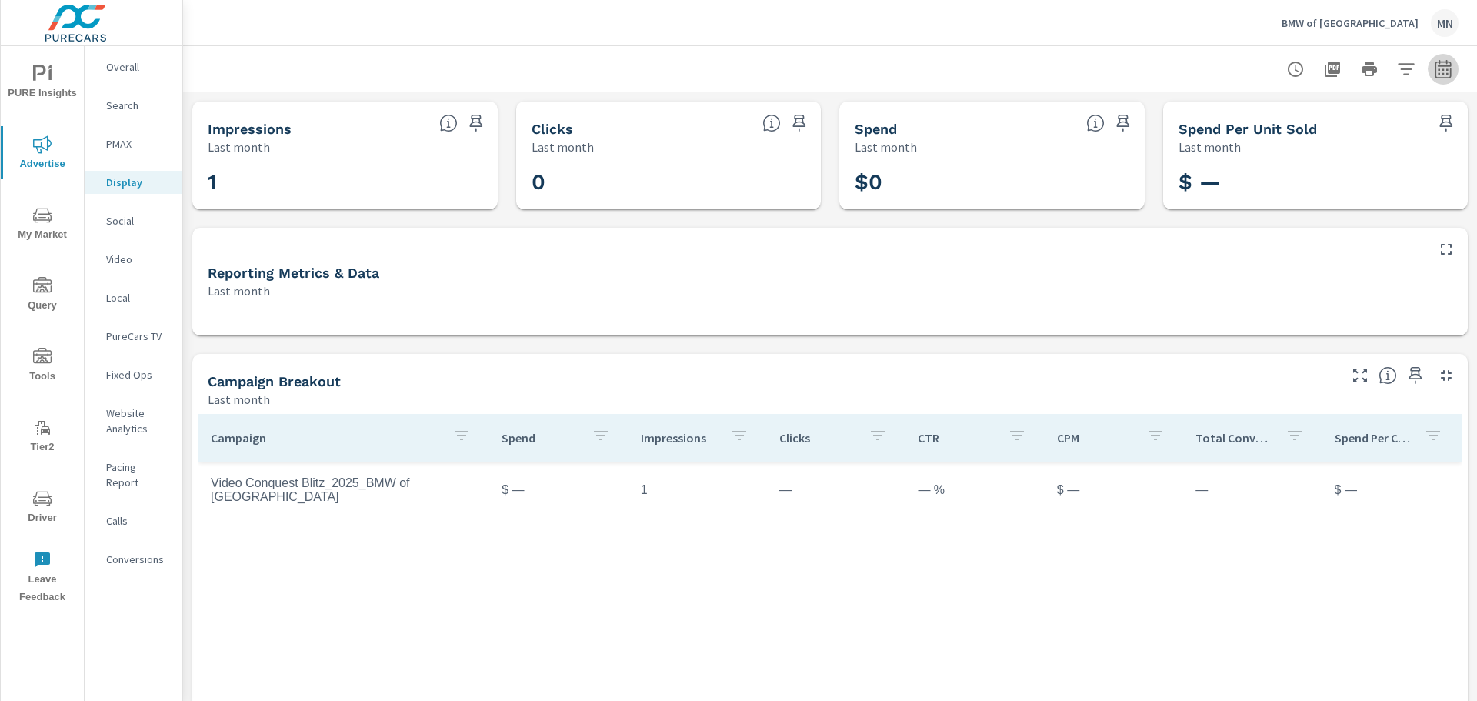
click at [1428, 58] on button "button" at bounding box center [1443, 69] width 31 height 31
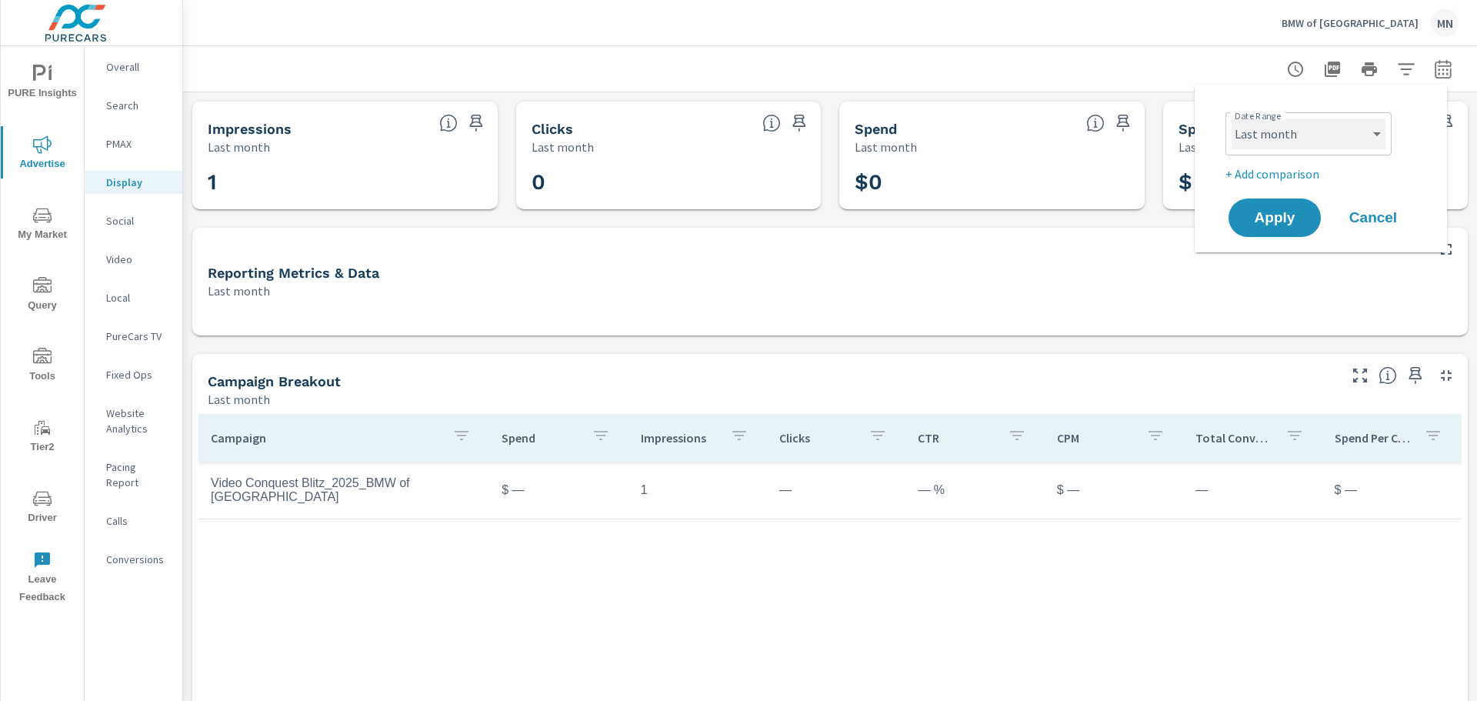
click at [1373, 133] on select "Custom Yesterday Last week Last 7 days Last 14 days Last 30 days Last 45 days L…" at bounding box center [1309, 133] width 154 height 31
click at [1232, 118] on select "Custom Yesterday Last week Last 7 days Last 14 days Last 30 days Last 45 days L…" at bounding box center [1309, 133] width 154 height 31
select select "custom"
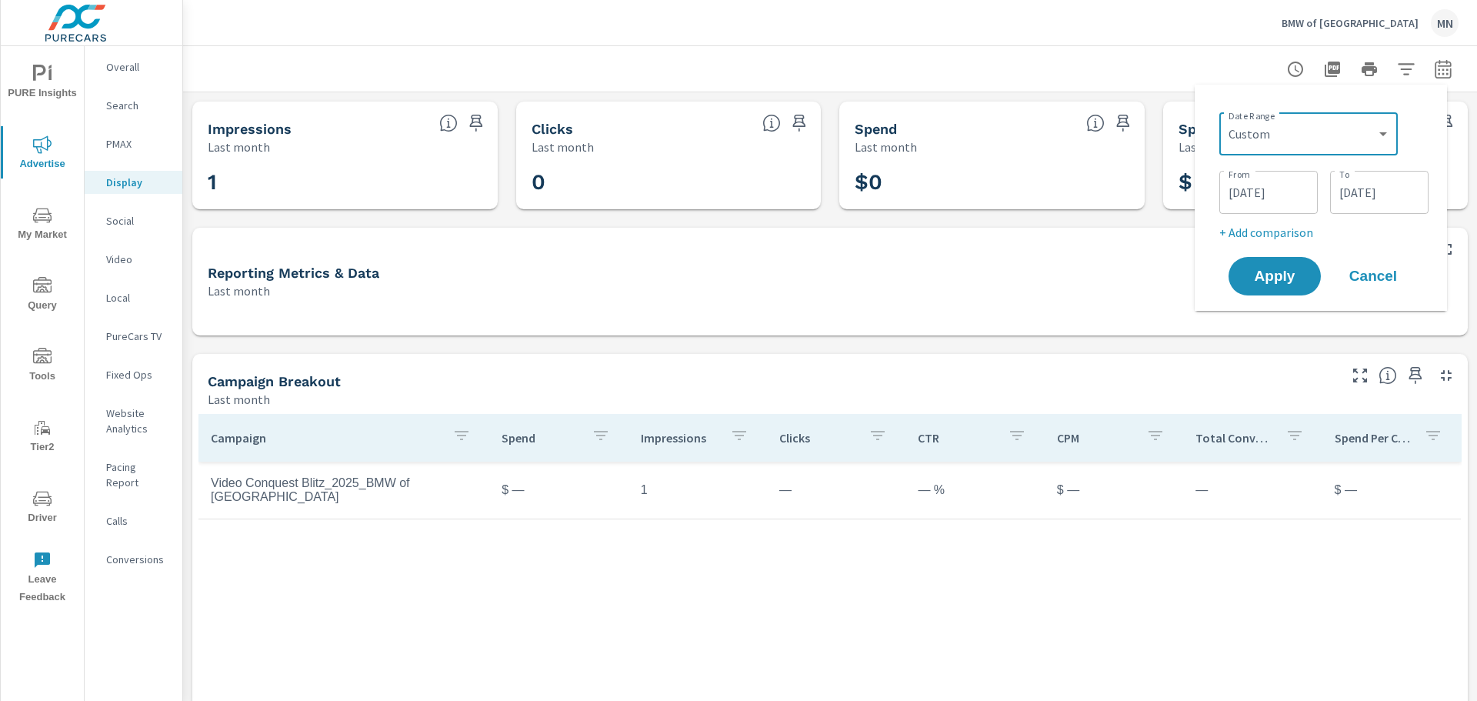
click at [1271, 191] on input "07/01/2025" at bounding box center [1269, 192] width 86 height 31
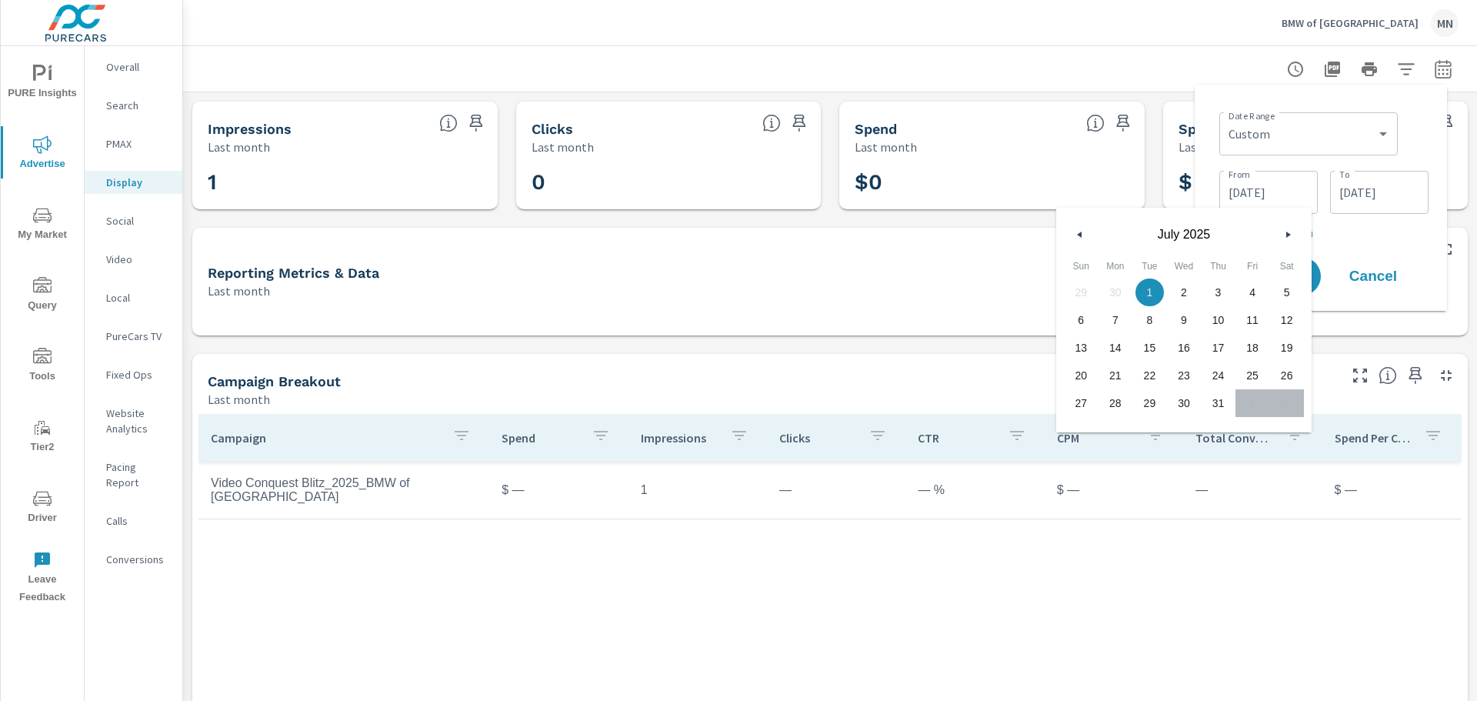
click at [1076, 235] on icon "button" at bounding box center [1078, 235] width 8 height 6
click at [1150, 294] on span "1" at bounding box center [1150, 292] width 35 height 20
type input "04/01/2025"
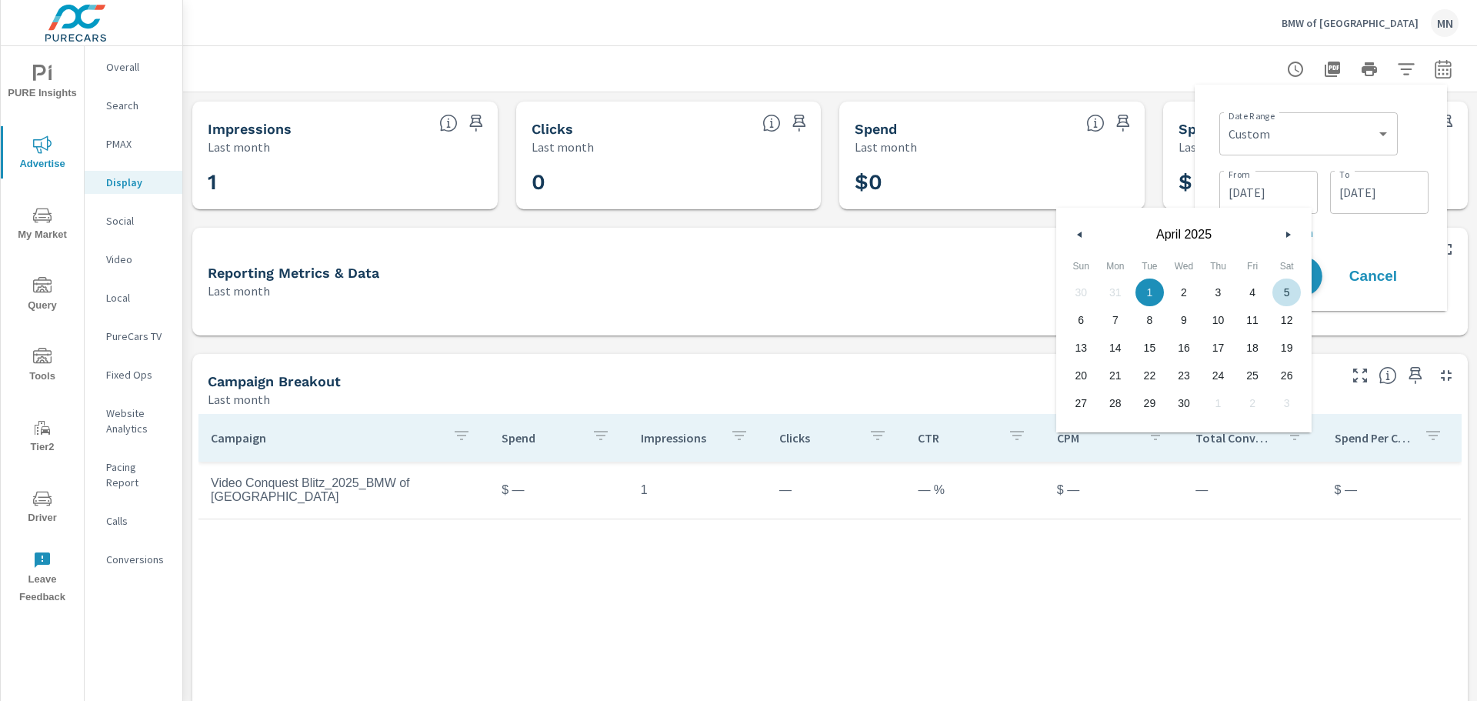
click at [1313, 277] on button "Apply" at bounding box center [1274, 276] width 95 height 40
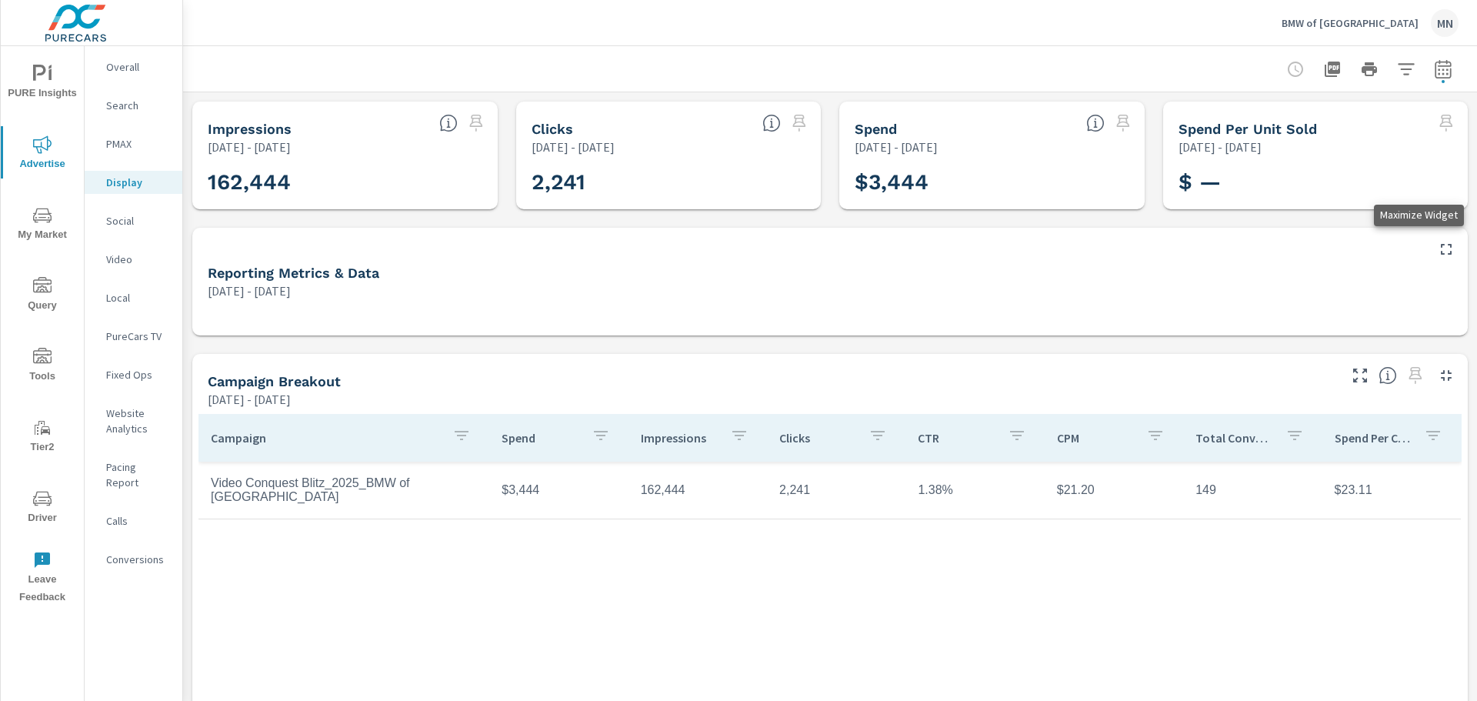
click at [1437, 250] on icon "button" at bounding box center [1446, 249] width 18 height 18
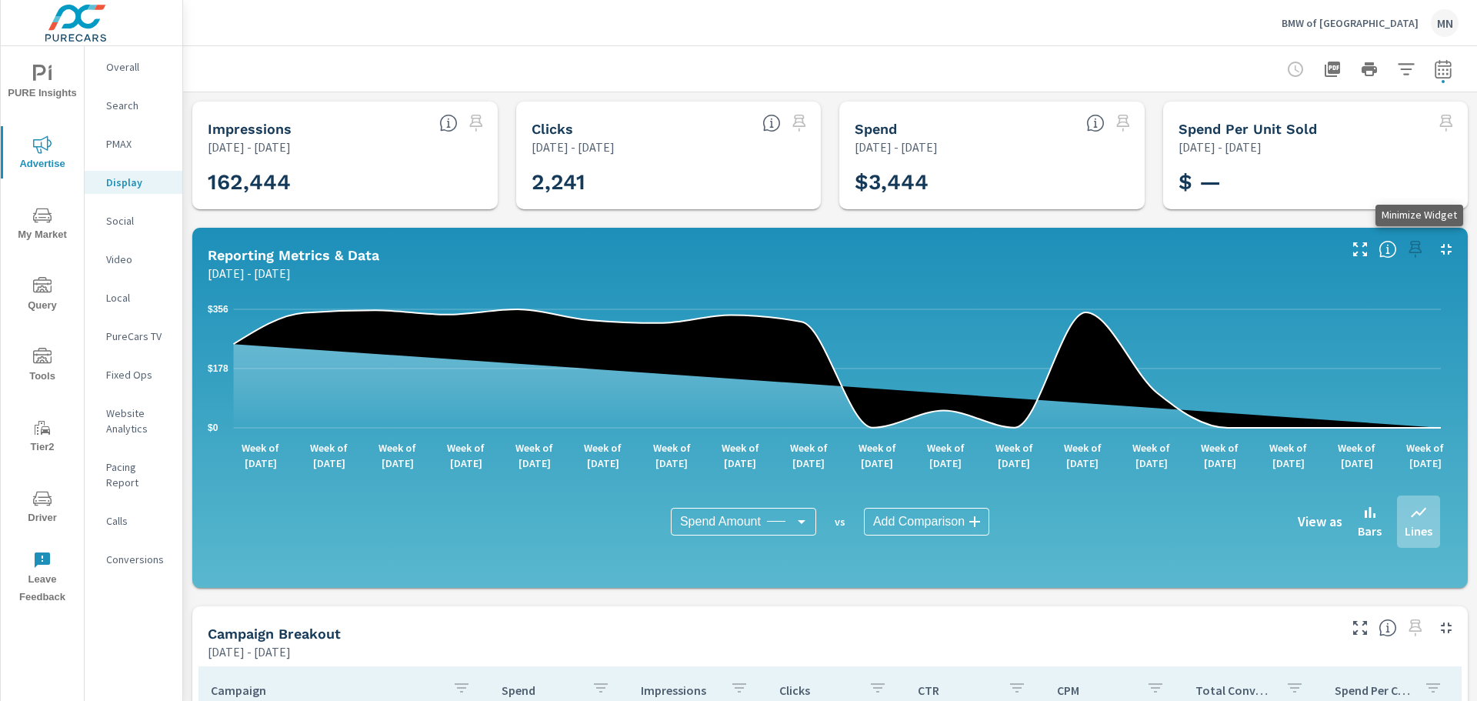
click at [1441, 244] on icon "button" at bounding box center [1446, 249] width 11 height 11
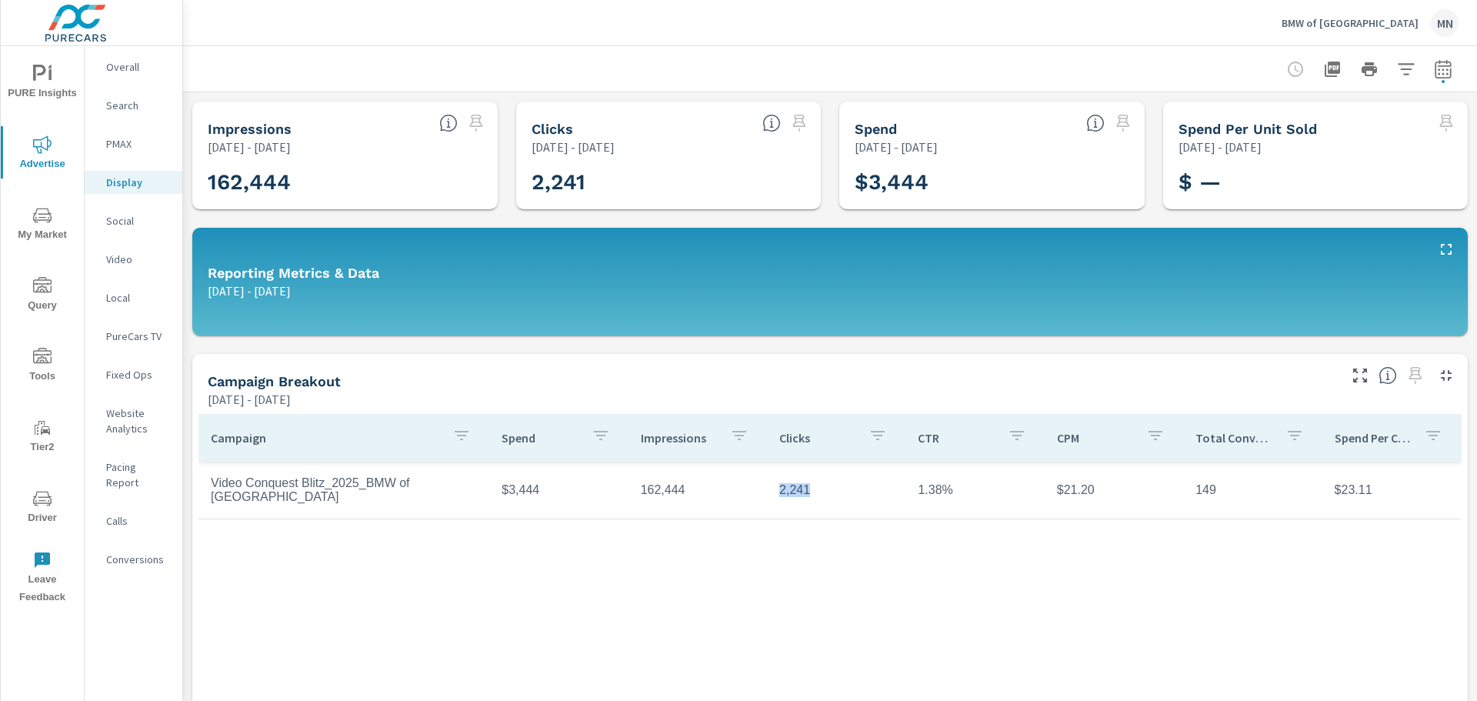
drag, startPoint x: 806, startPoint y: 492, endPoint x: 759, endPoint y: 491, distance: 46.9
click at [759, 491] on tr "Video Conquest Blitz_2025_BMW of North Haven $3,444 162,444 2,241 1.38% $21.20 …" at bounding box center [830, 491] width 1263 height 58
click at [791, 493] on td "2,241" at bounding box center [836, 490] width 138 height 38
click at [789, 495] on td "2,241" at bounding box center [836, 490] width 138 height 38
click at [659, 493] on td "162,444" at bounding box center [698, 490] width 138 height 38
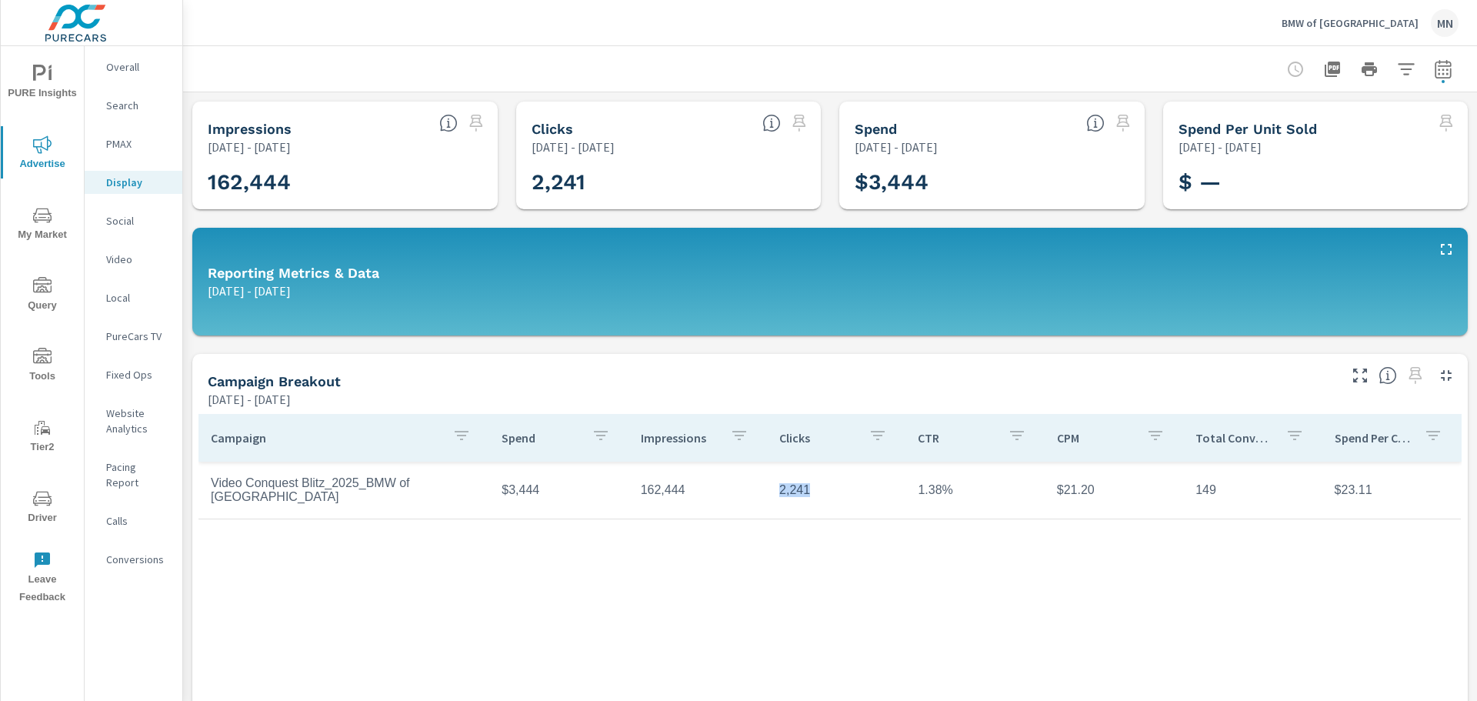
drag, startPoint x: 803, startPoint y: 499, endPoint x: 735, endPoint y: 493, distance: 68.7
click at [735, 493] on tr "Video Conquest Blitz_2025_BMW of North Haven $3,444 162,444 2,241 1.38% $21.20 …" at bounding box center [830, 491] width 1263 height 58
click at [861, 586] on div "Campaign Spend Impressions Clicks CTR CPM Total Conversions Spend Per Conversio…" at bounding box center [830, 612] width 1263 height 397
drag, startPoint x: 680, startPoint y: 488, endPoint x: 622, endPoint y: 491, distance: 58.6
click at [622, 491] on tr "Video Conquest Blitz_2025_BMW of North Haven $3,444 162,444 2,241 1.38% $21.20 …" at bounding box center [830, 491] width 1263 height 58
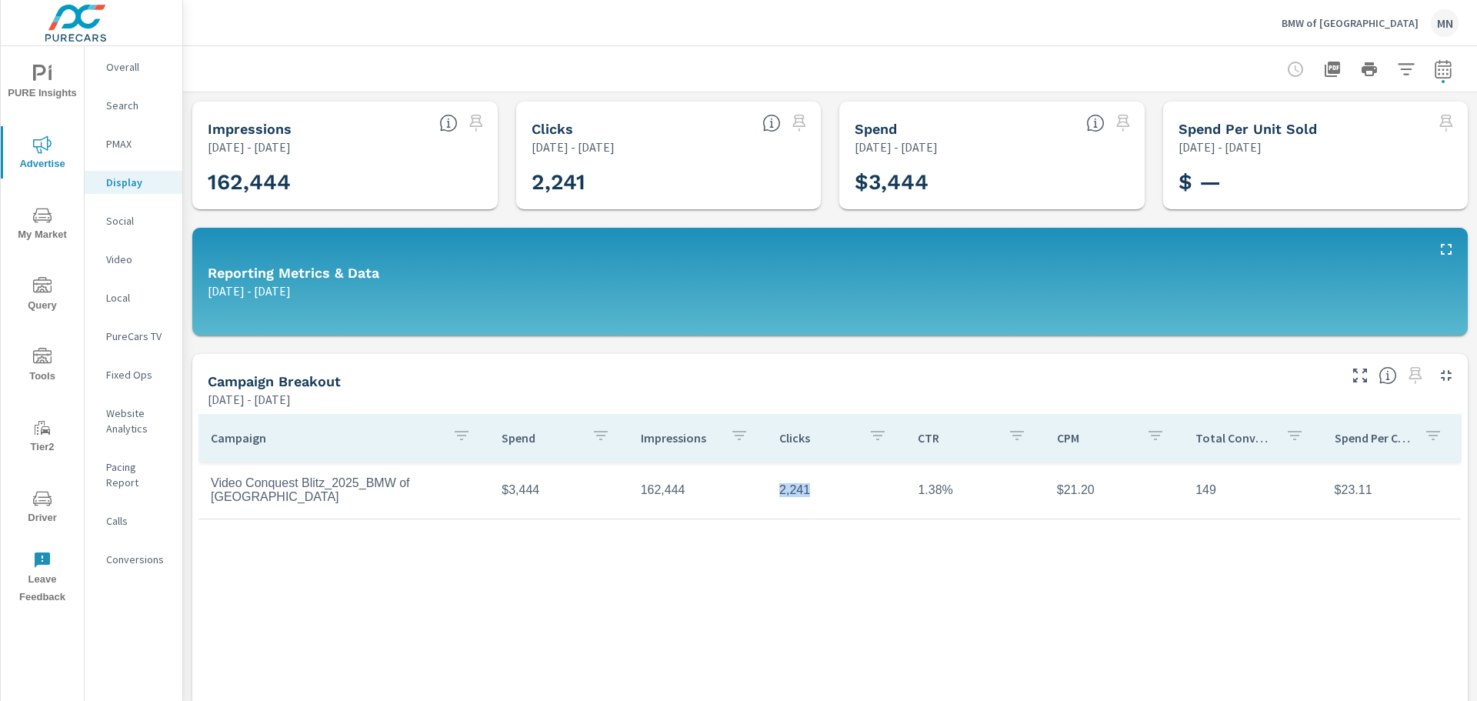
drag, startPoint x: 803, startPoint y: 489, endPoint x: 777, endPoint y: 492, distance: 26.3
click at [777, 492] on td "2,241" at bounding box center [836, 490] width 138 height 38
click at [813, 608] on div "Campaign Spend Impressions Clicks CTR CPM Total Conversions Spend Per Conversio…" at bounding box center [830, 612] width 1263 height 397
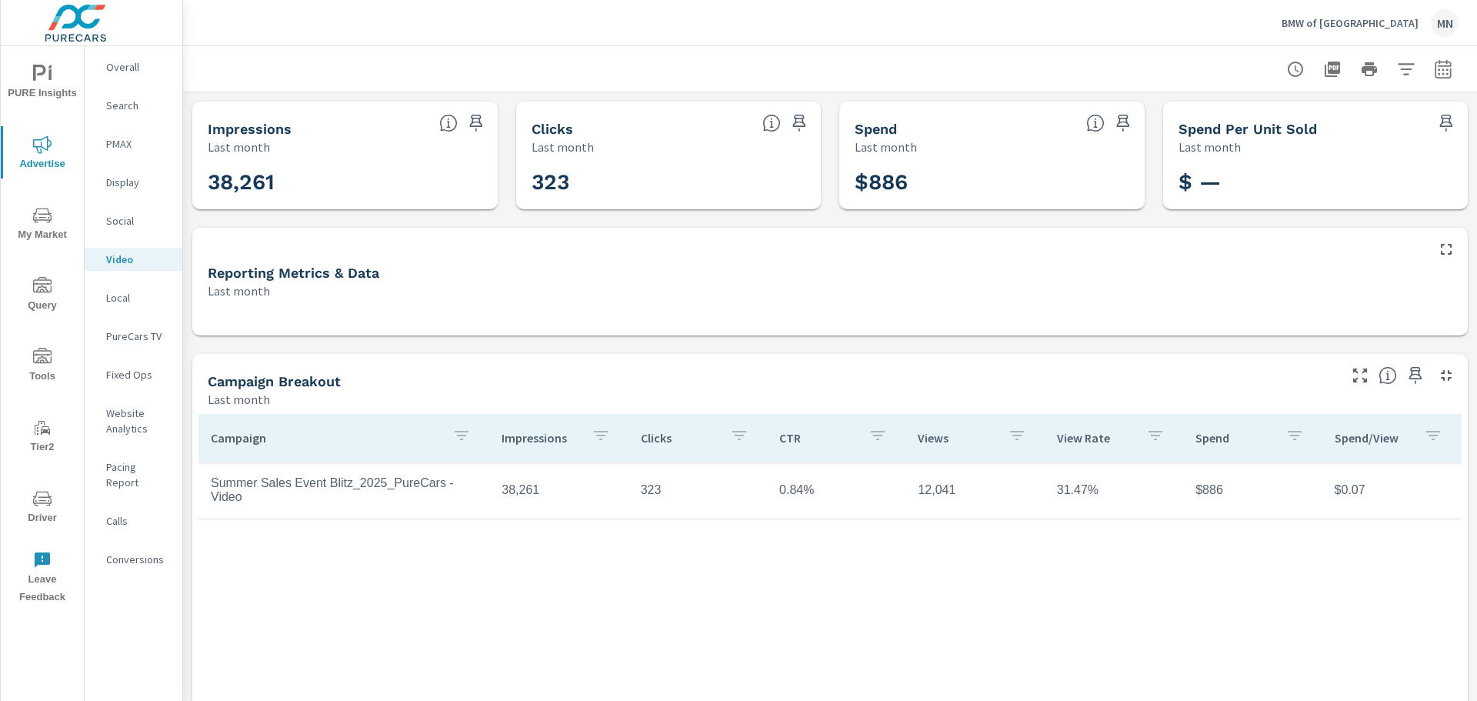
drag, startPoint x: 155, startPoint y: 339, endPoint x: 559, endPoint y: 281, distance: 408.2
click at [559, 281] on div "Reporting Metrics & Data" at bounding box center [815, 273] width 1214 height 18
click at [148, 456] on div "Pacing Report" at bounding box center [134, 475] width 98 height 38
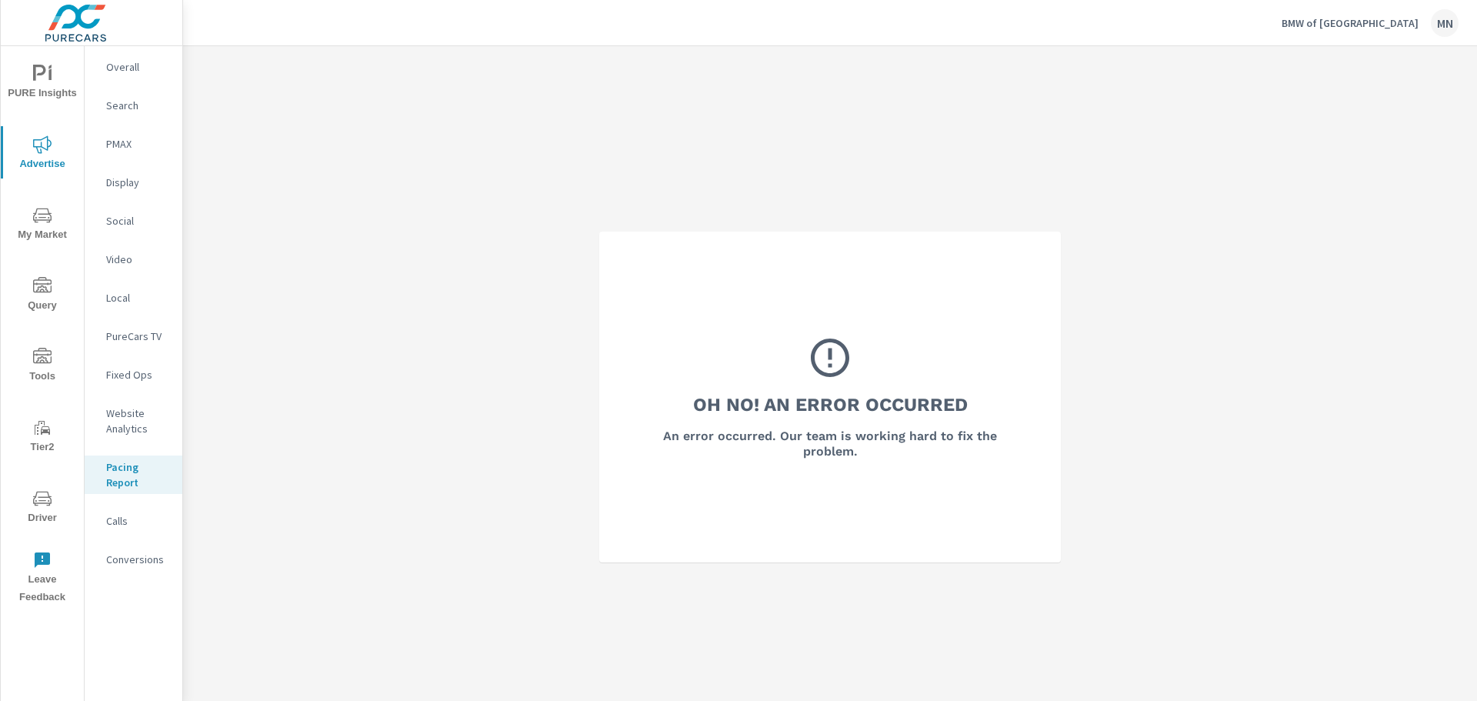
click at [127, 333] on p "PureCars TV" at bounding box center [138, 336] width 64 height 15
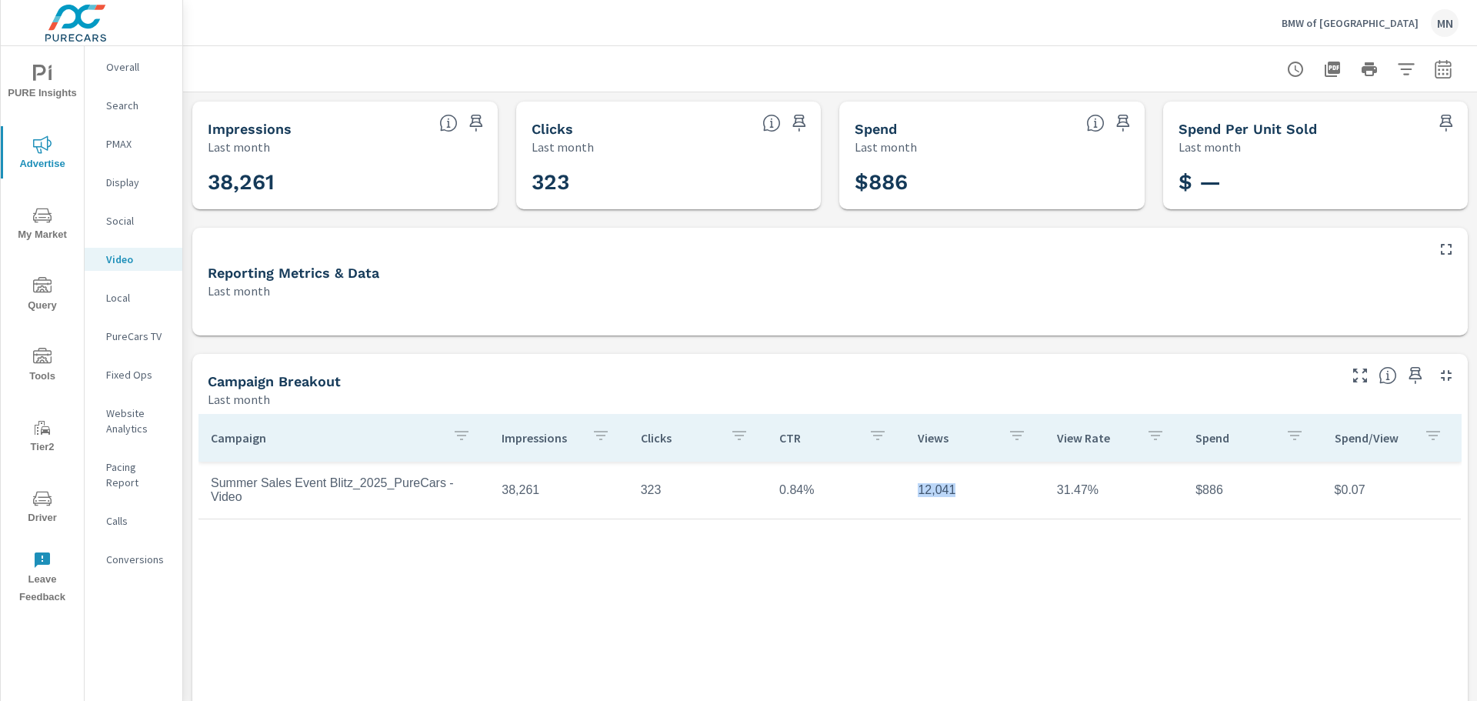
drag, startPoint x: 949, startPoint y: 496, endPoint x: 913, endPoint y: 497, distance: 36.9
click at [913, 497] on td "12,041" at bounding box center [975, 490] width 138 height 38
drag, startPoint x: 820, startPoint y: 493, endPoint x: 764, endPoint y: 496, distance: 56.2
click at [767, 496] on td "0.84%" at bounding box center [836, 490] width 138 height 38
click at [793, 497] on td "0.84%" at bounding box center [836, 490] width 138 height 38
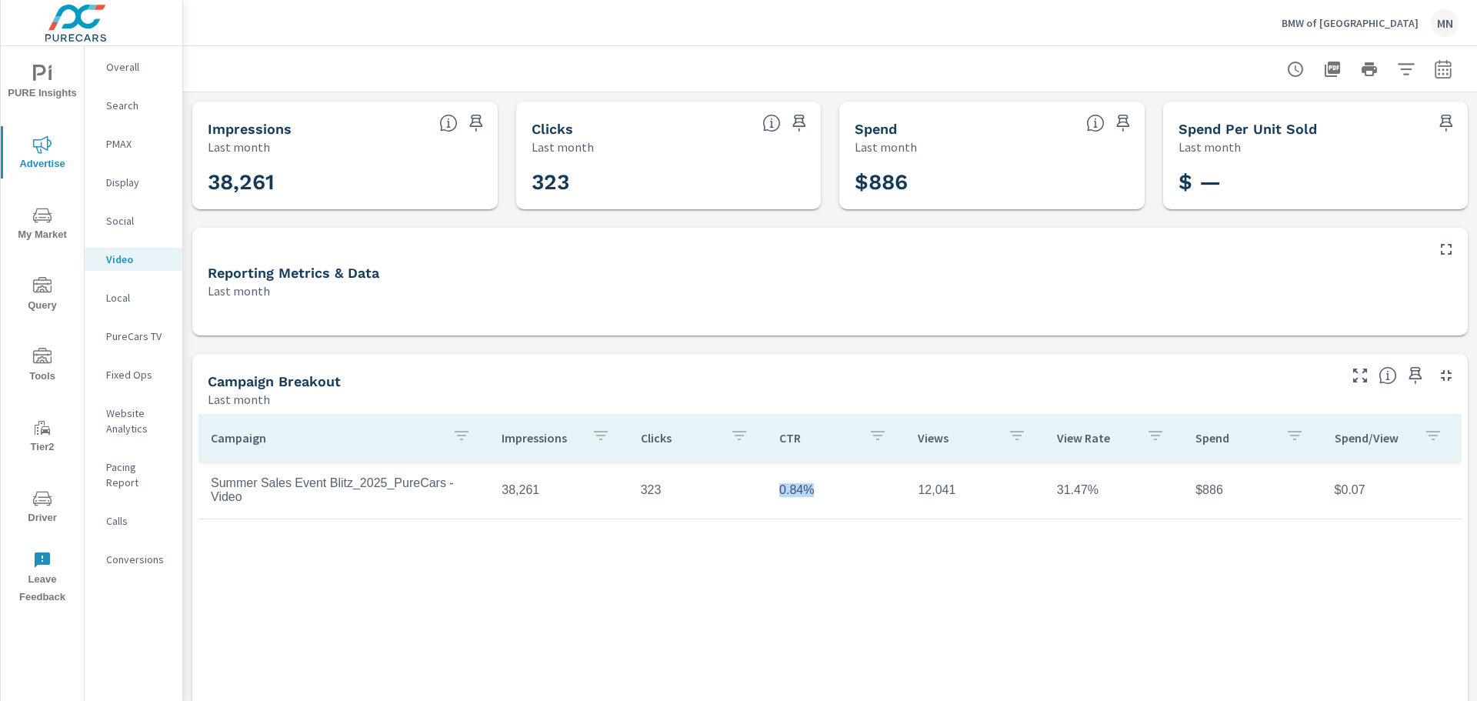
drag, startPoint x: 807, startPoint y: 495, endPoint x: 759, endPoint y: 495, distance: 48.5
click at [759, 495] on tr "Summer Sales Event Blitz_2025_PureCars - Video 38,261 323 0.84% 12,041 31.47% $…" at bounding box center [830, 491] width 1263 height 58
drag, startPoint x: 949, startPoint y: 494, endPoint x: 881, endPoint y: 494, distance: 67.7
click at [881, 494] on tr "Summer Sales Event Blitz_2025_PureCars - Video 38,261 323 0.84% 12,041 31.47% $…" at bounding box center [830, 491] width 1263 height 58
